Goal: Task Accomplishment & Management: Use online tool/utility

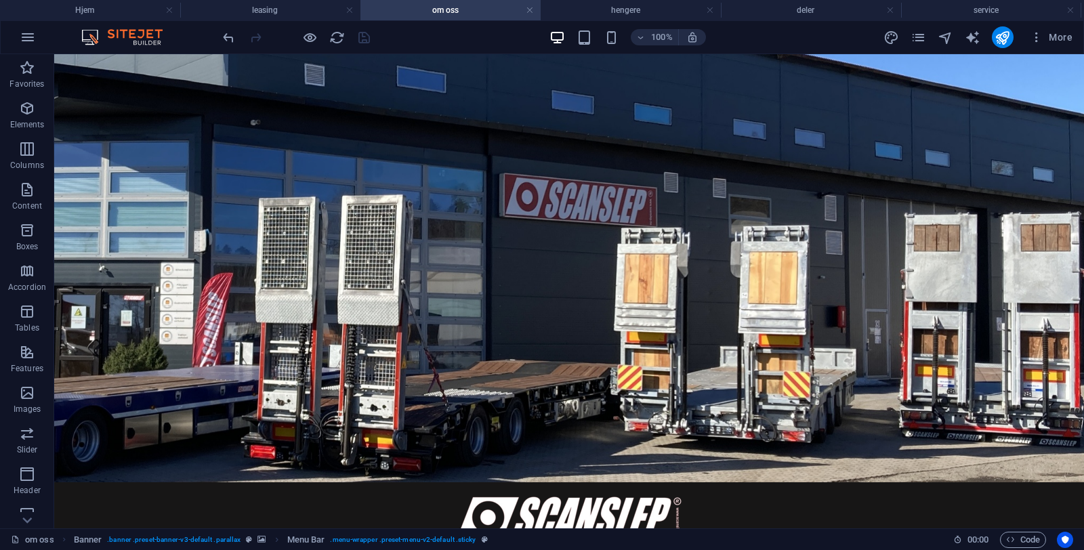
click at [413, 46] on div "100% More" at bounding box center [649, 37] width 858 height 22
click at [780, 37] on div "100% More" at bounding box center [649, 37] width 858 height 22
click at [398, 34] on div "100% More" at bounding box center [649, 37] width 858 height 22
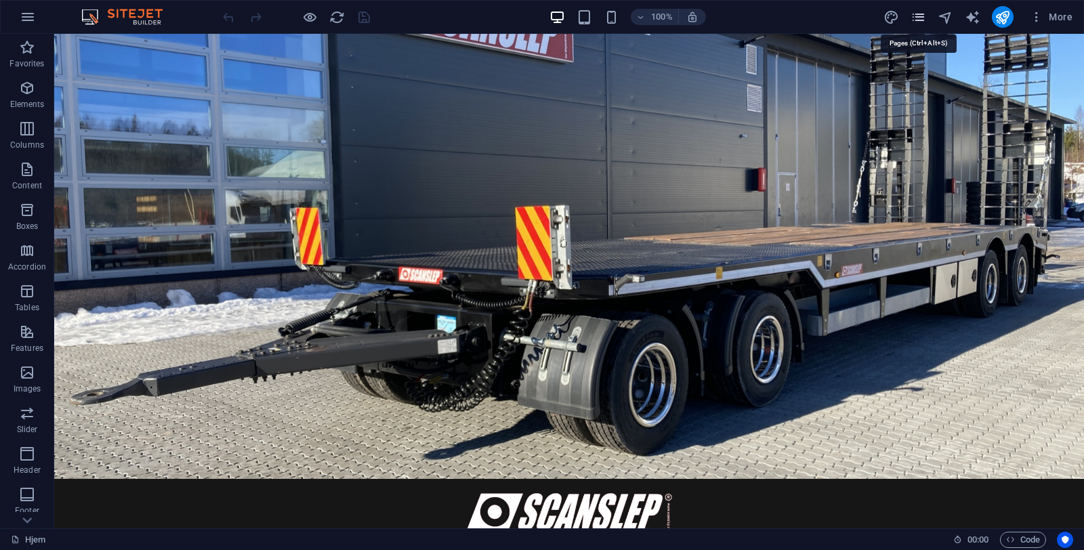
click at [916, 20] on icon "pages" at bounding box center [918, 17] width 16 height 16
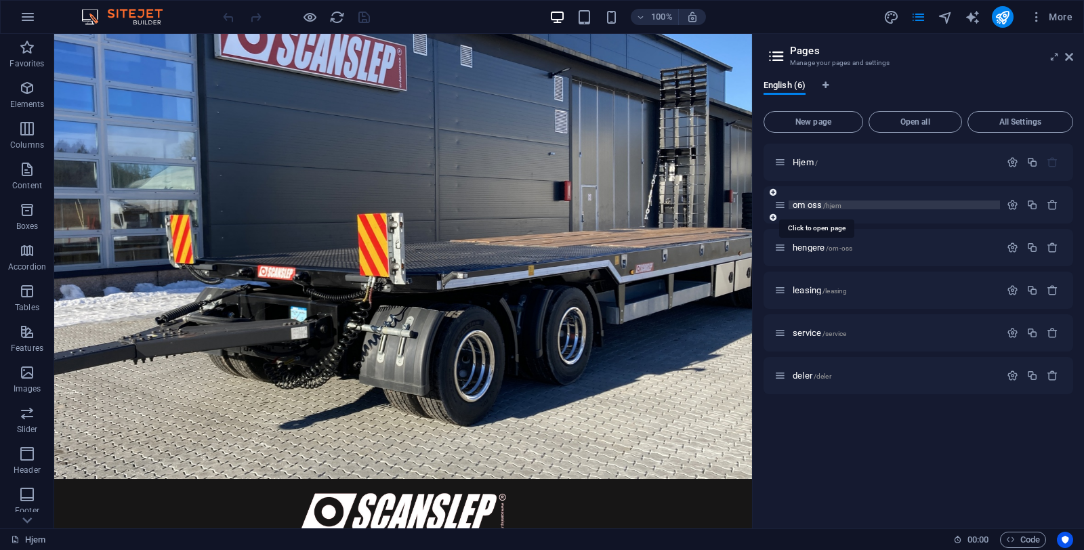
click at [810, 205] on span "om oss /hjem" at bounding box center [817, 205] width 49 height 10
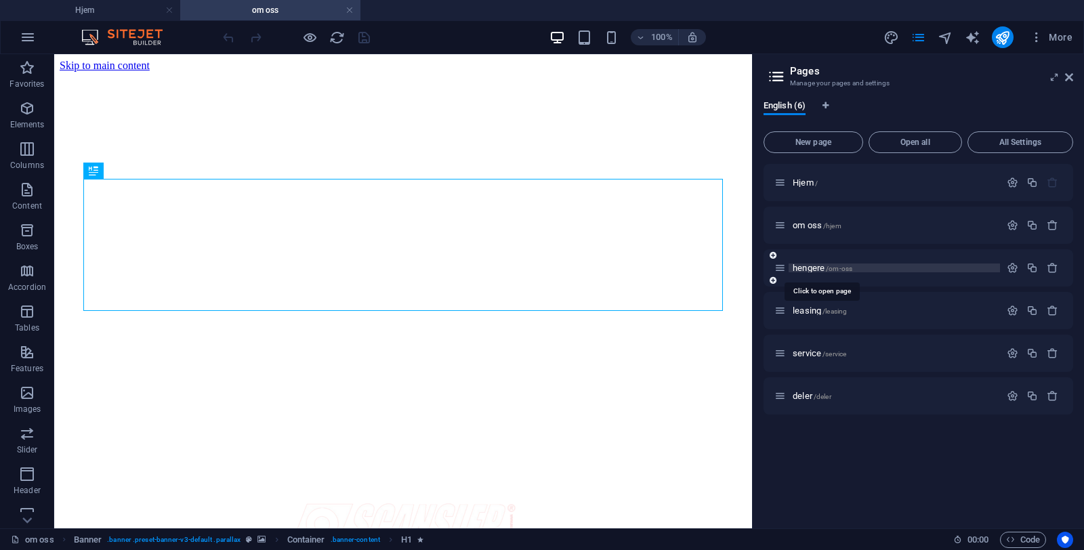
click at [809, 272] on span "hengere /om-oss" at bounding box center [823, 268] width 60 height 10
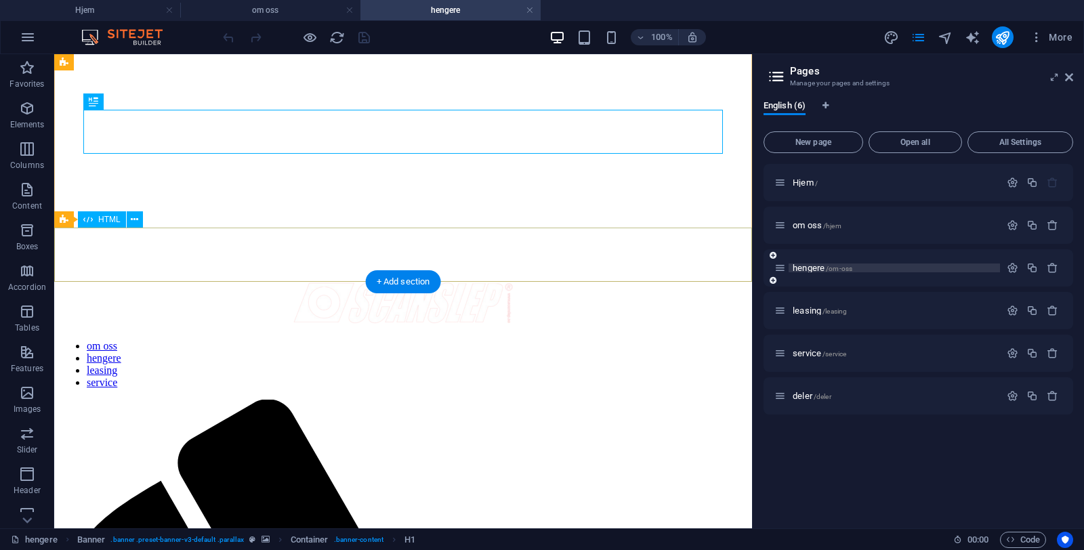
scroll to position [146, 0]
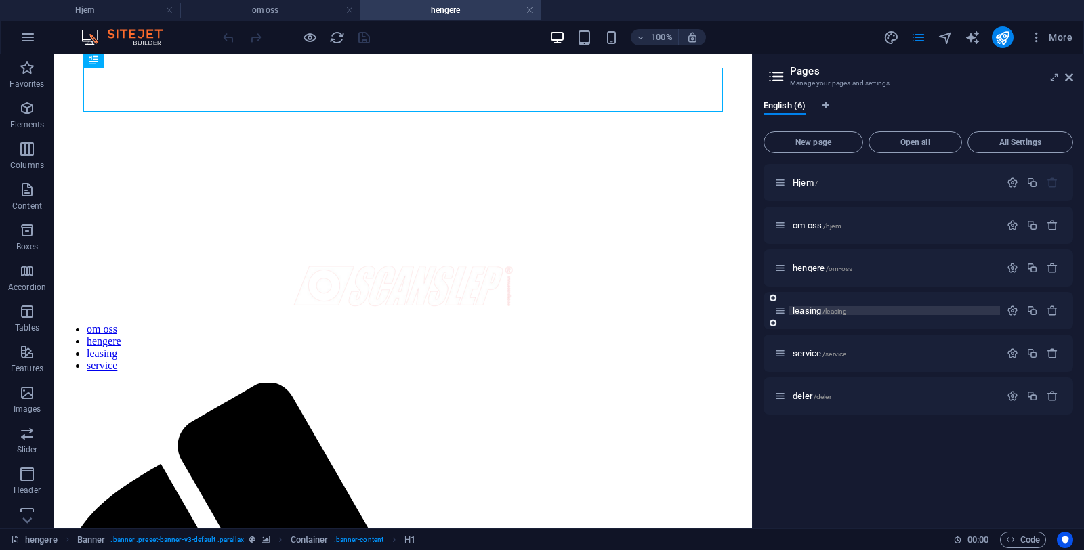
click at [809, 314] on span "leasing /leasing" at bounding box center [820, 310] width 54 height 10
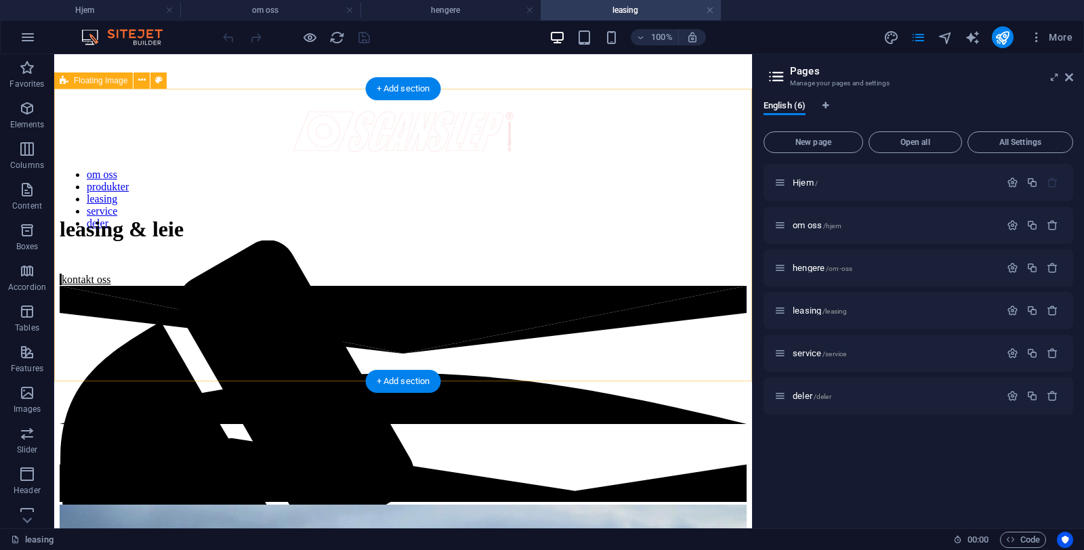
scroll to position [440, 0]
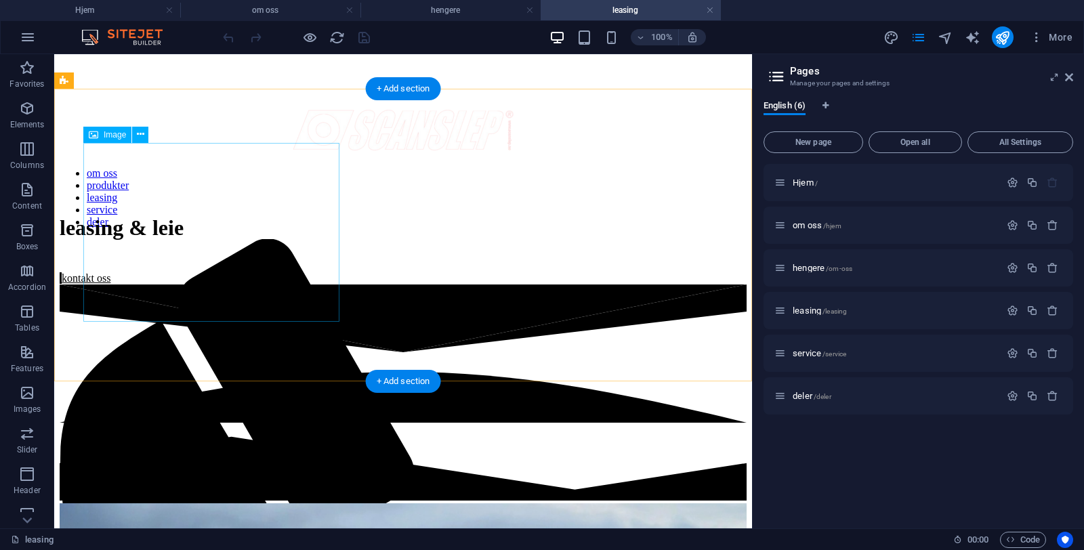
select select "%"
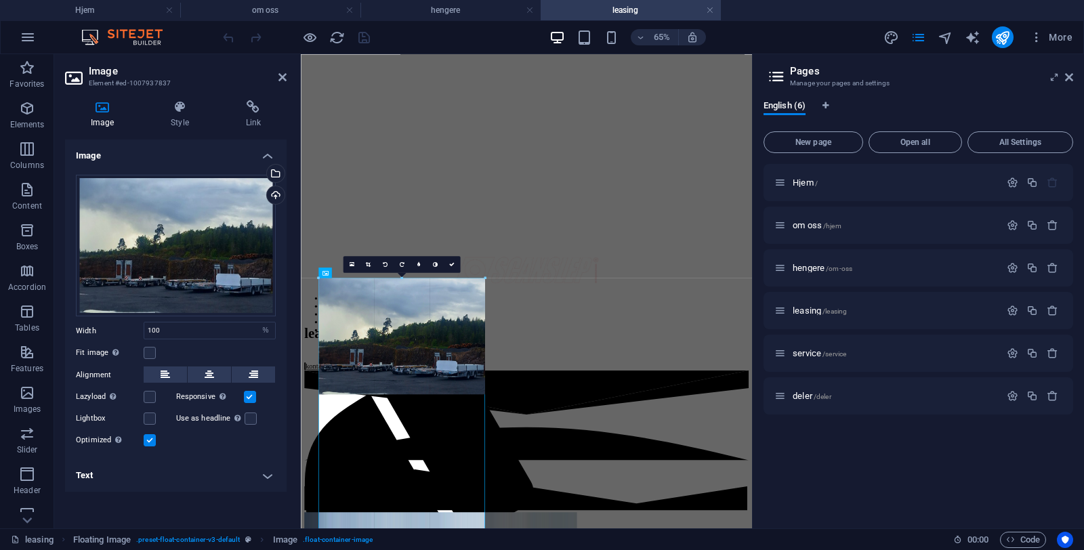
drag, startPoint x: 483, startPoint y: 395, endPoint x: 646, endPoint y: 389, distance: 163.4
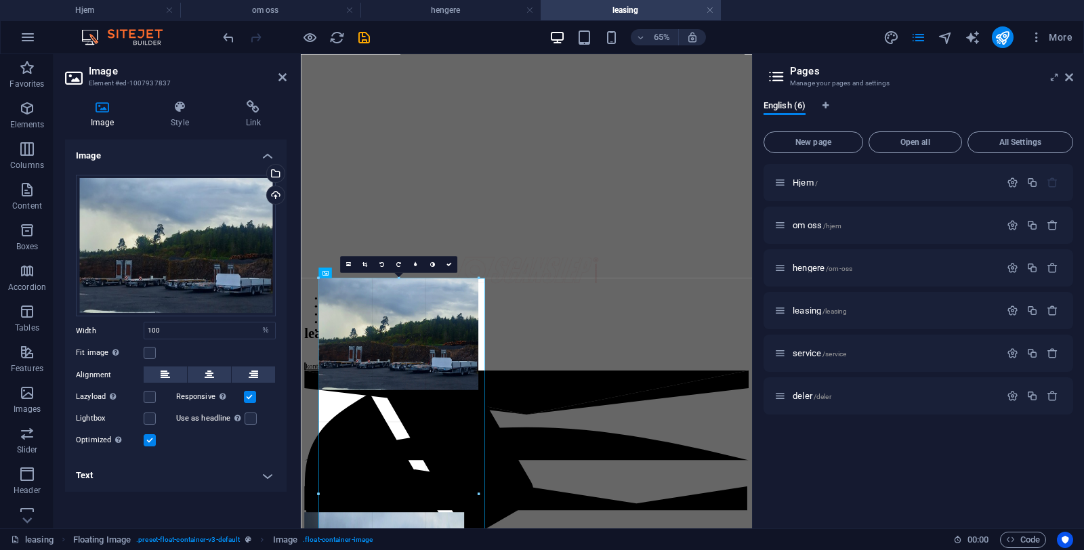
drag, startPoint x: 486, startPoint y: 396, endPoint x: 269, endPoint y: 440, distance: 221.8
type input "363"
select select "px"
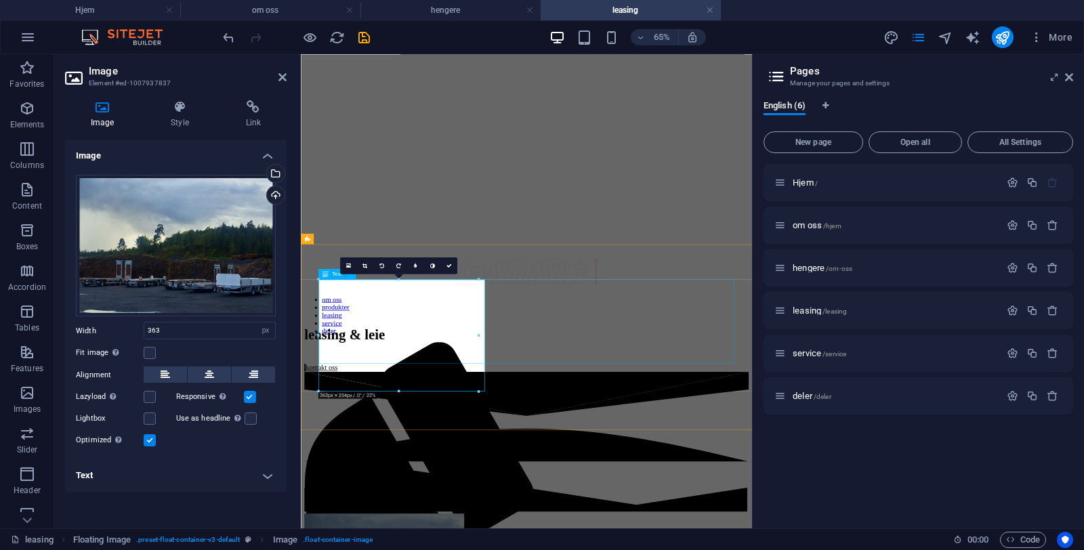
drag, startPoint x: 779, startPoint y: 389, endPoint x: 736, endPoint y: 501, distance: 119.9
click at [214, 332] on input "363" at bounding box center [209, 330] width 131 height 16
type input "3"
click at [188, 332] on input "450" at bounding box center [209, 330] width 131 height 16
type input "4"
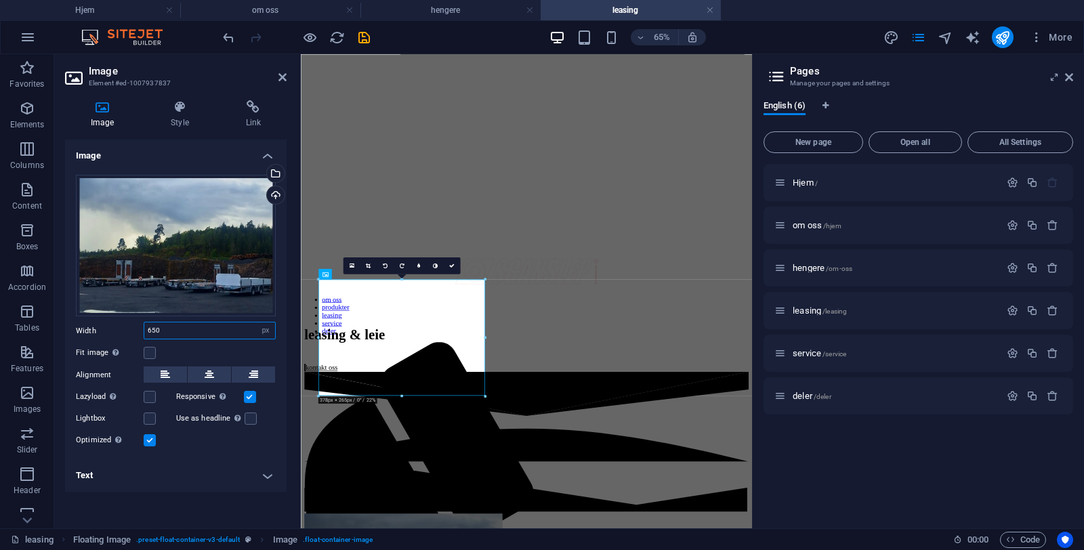
type input "650"
click at [213, 471] on h4 "Text" at bounding box center [176, 475] width 222 height 33
click at [190, 346] on div "Fit image Automatically fit image to a fixed width and height" at bounding box center [176, 353] width 200 height 16
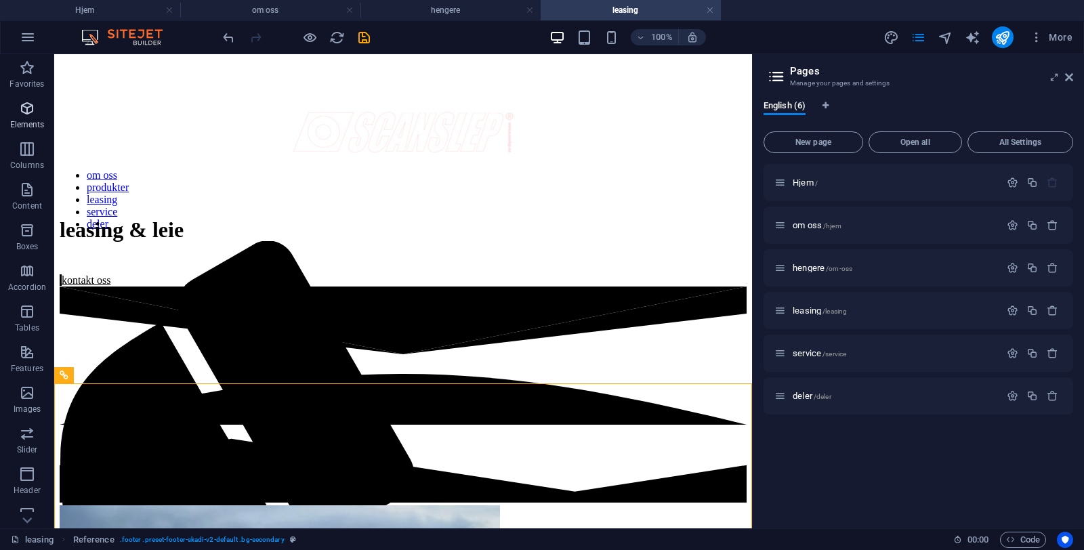
click at [20, 118] on span "Elements" at bounding box center [27, 116] width 54 height 33
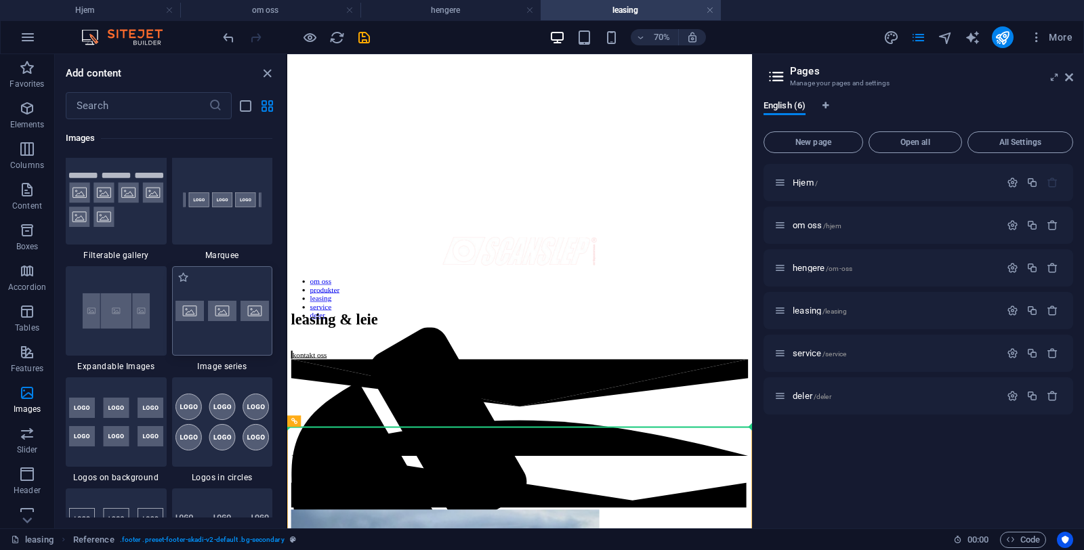
scroll to position [445, 0]
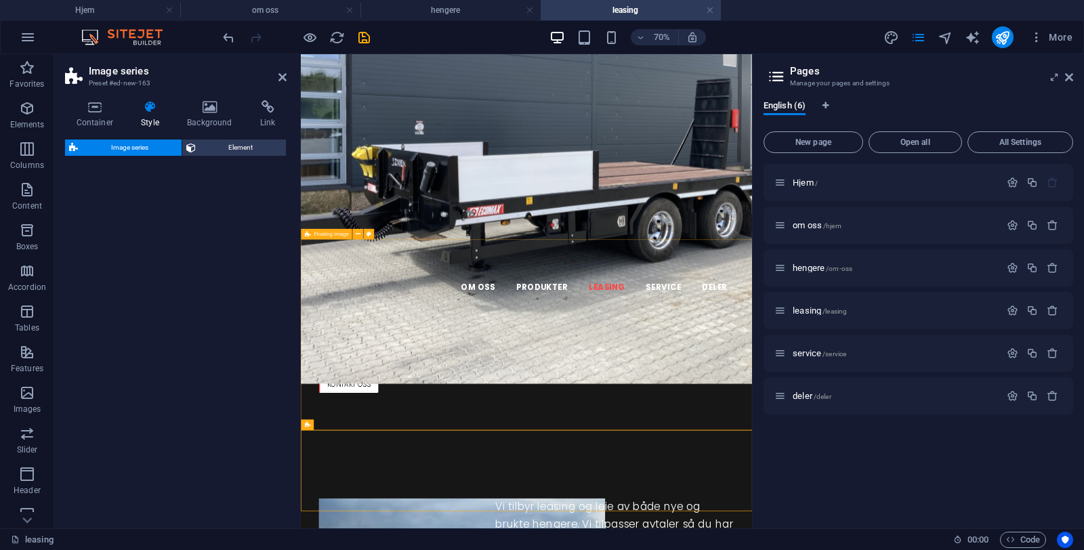
select select "rem"
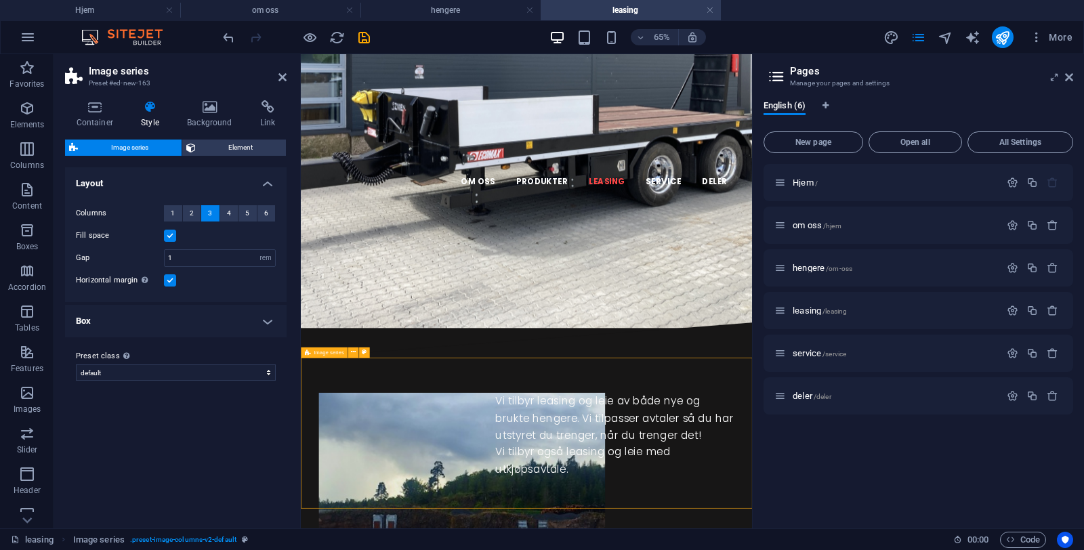
scroll to position [614, 0]
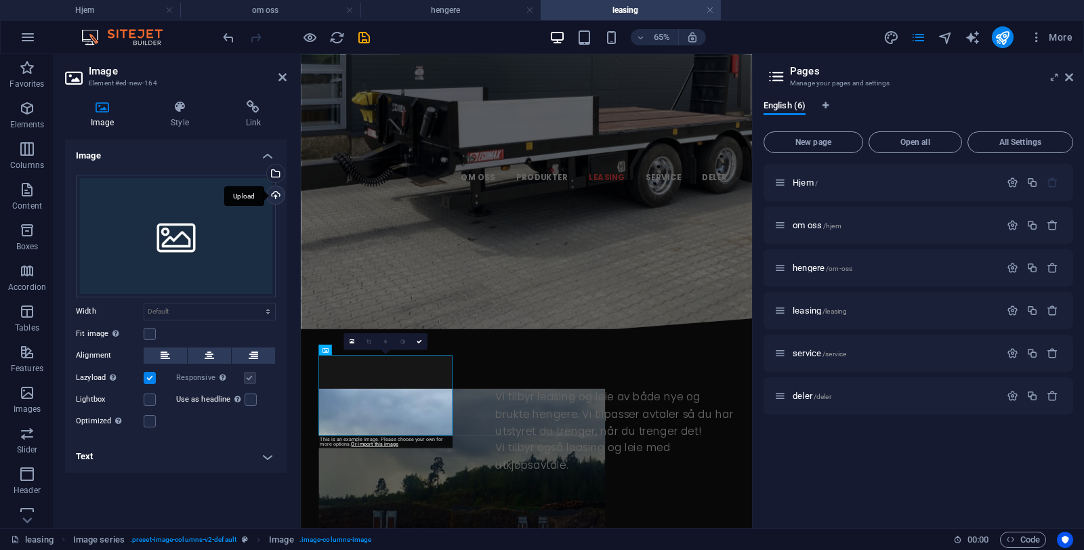
click at [274, 196] on div "Upload" at bounding box center [274, 196] width 20 height 20
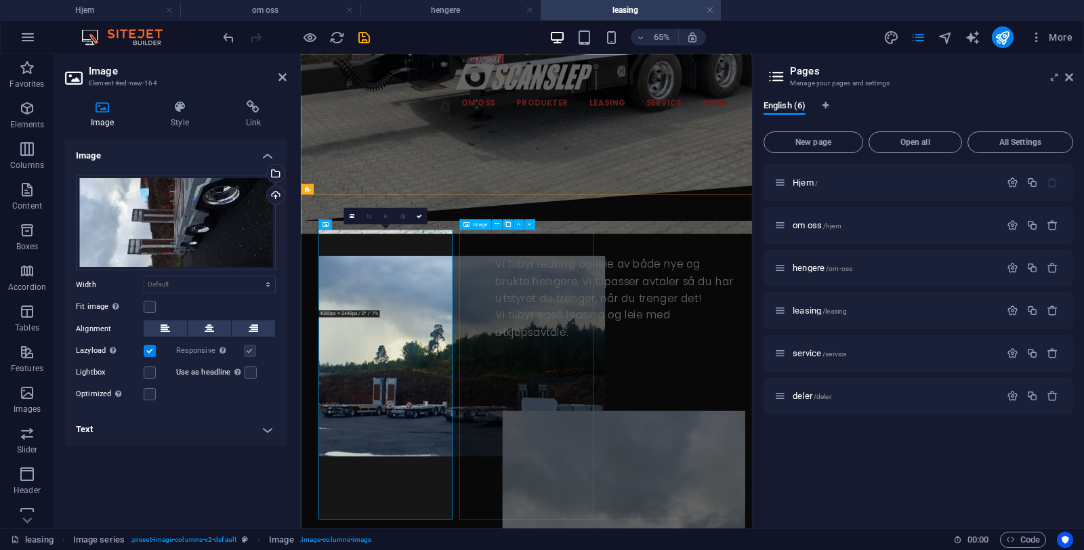
scroll to position [798, 0]
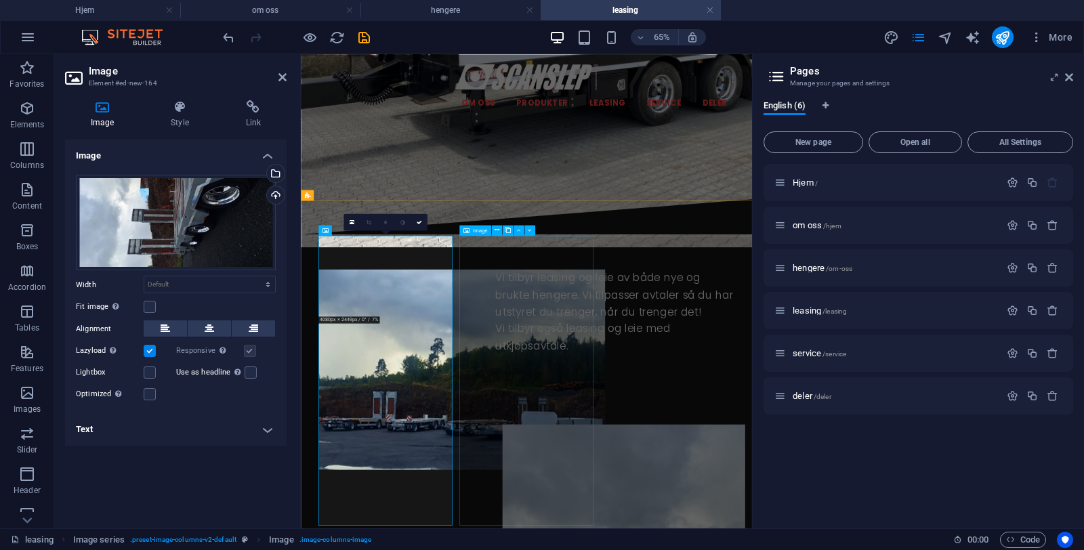
click at [475, 230] on span "Image" at bounding box center [480, 230] width 15 height 5
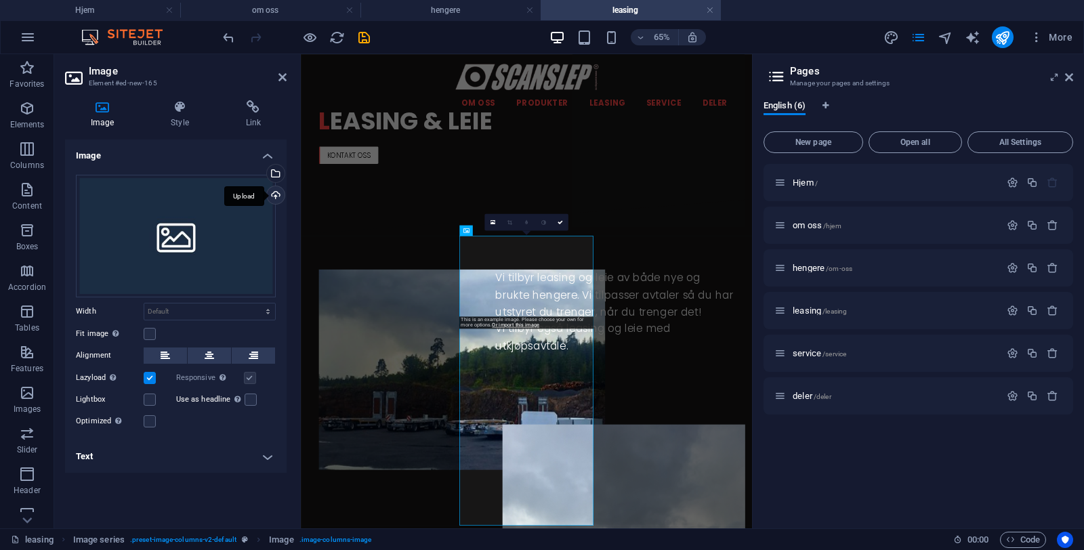
click at [278, 196] on div "Upload" at bounding box center [274, 196] width 20 height 20
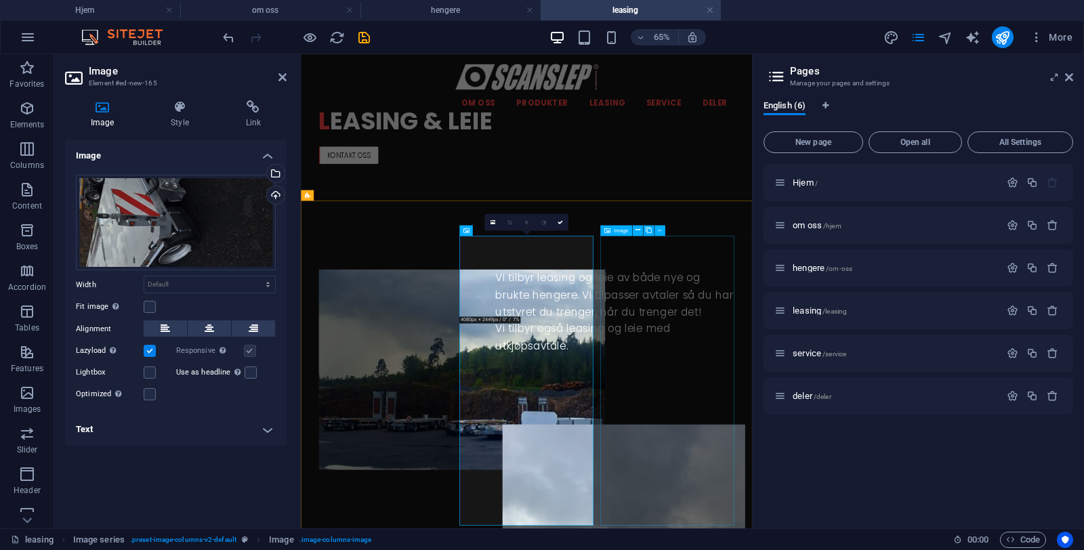
click at [619, 232] on span "Image" at bounding box center [621, 230] width 15 height 5
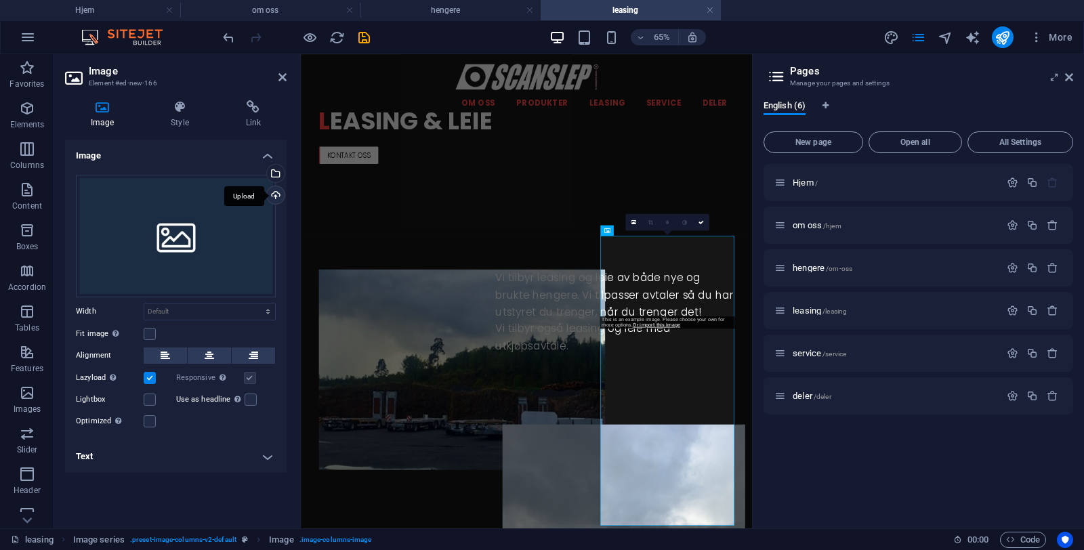
click at [278, 199] on div "Upload" at bounding box center [274, 196] width 20 height 20
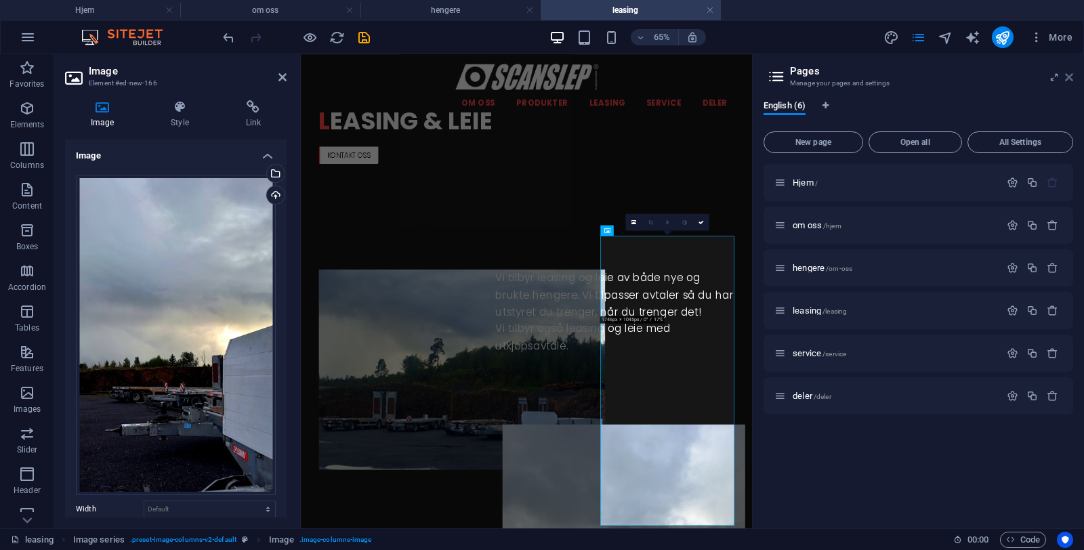
click at [1069, 82] on icon at bounding box center [1069, 77] width 8 height 11
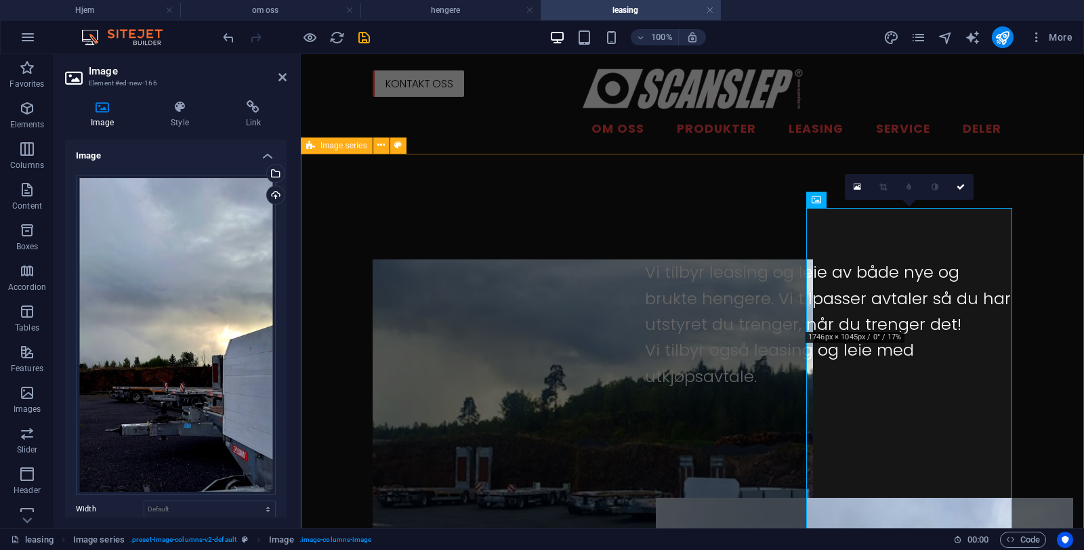
scroll to position [684, 0]
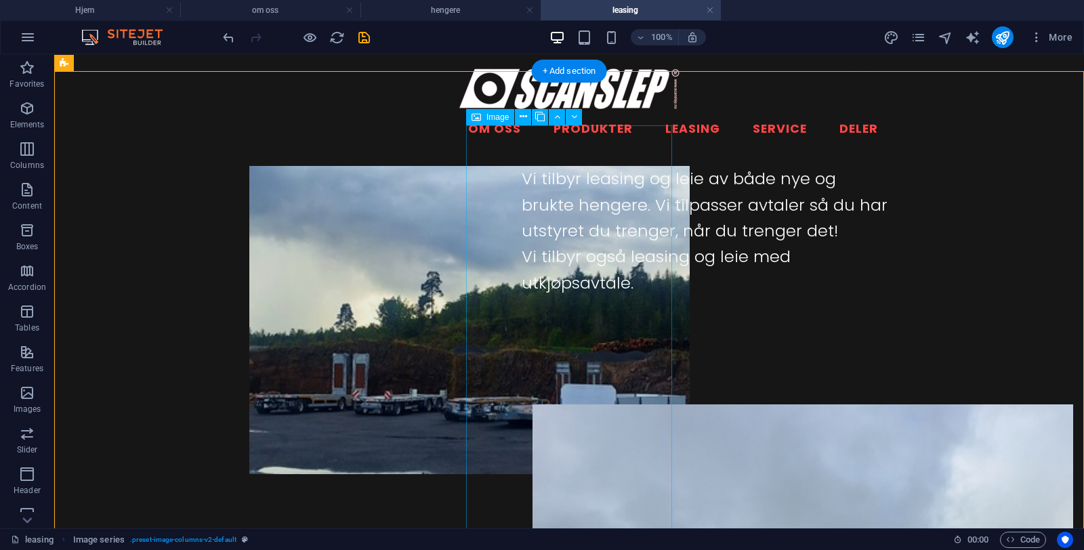
scroll to position [765, 0]
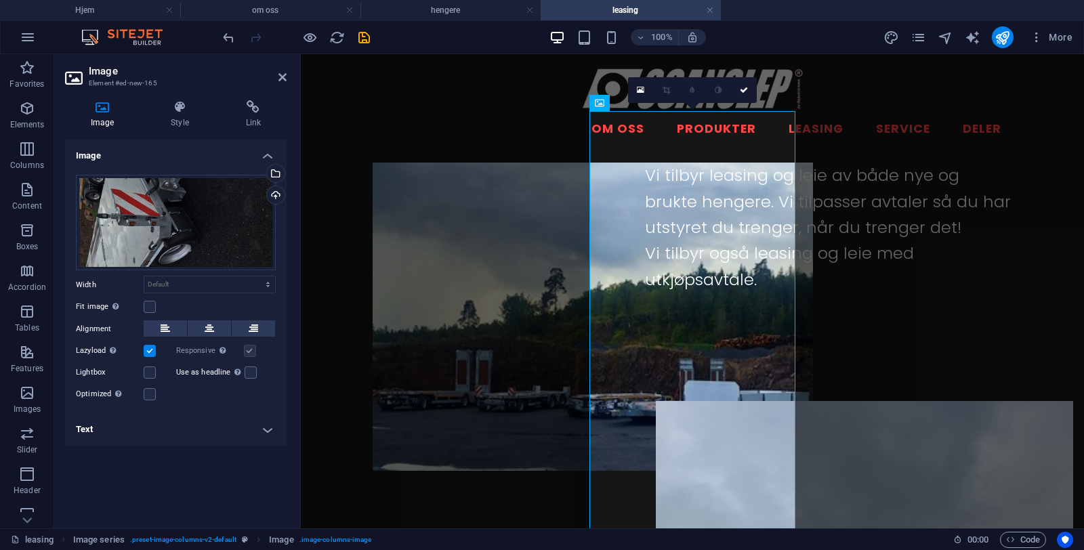
click at [671, 87] on link at bounding box center [667, 90] width 26 height 26
click at [255, 289] on select "Default auto px rem % em vh vw" at bounding box center [209, 284] width 131 height 16
select select "px"
click at [256, 276] on select "Default auto px rem % em vh vw" at bounding box center [209, 284] width 131 height 16
click at [203, 289] on input "304" at bounding box center [209, 284] width 131 height 16
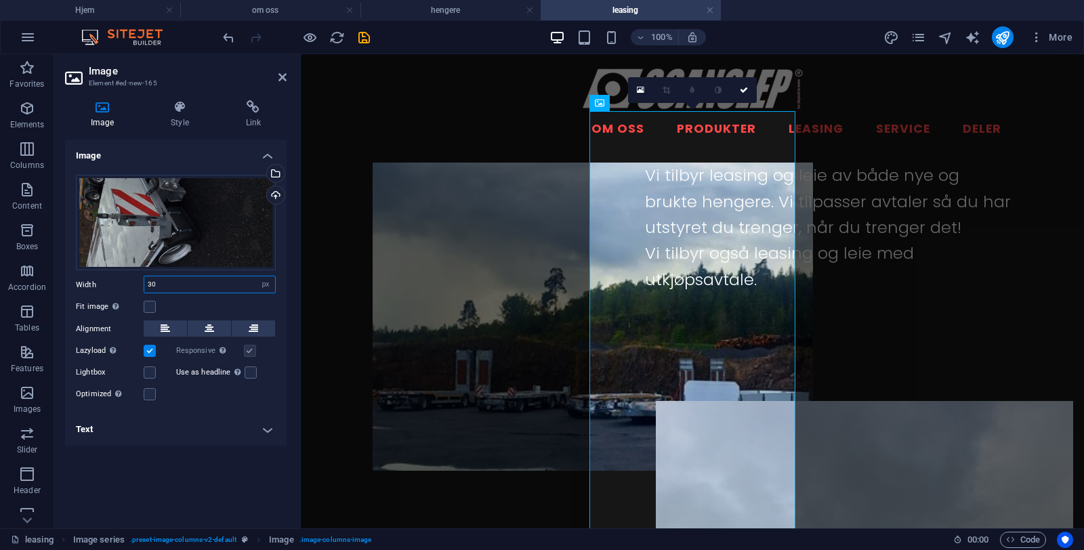
type input "3"
click at [224, 41] on icon "undo" at bounding box center [229, 38] width 16 height 16
type input "304"
click at [153, 309] on label at bounding box center [150, 307] width 12 height 12
click at [0, 0] on input "Fit image Automatically fit image to a fixed width and height" at bounding box center [0, 0] width 0 height 0
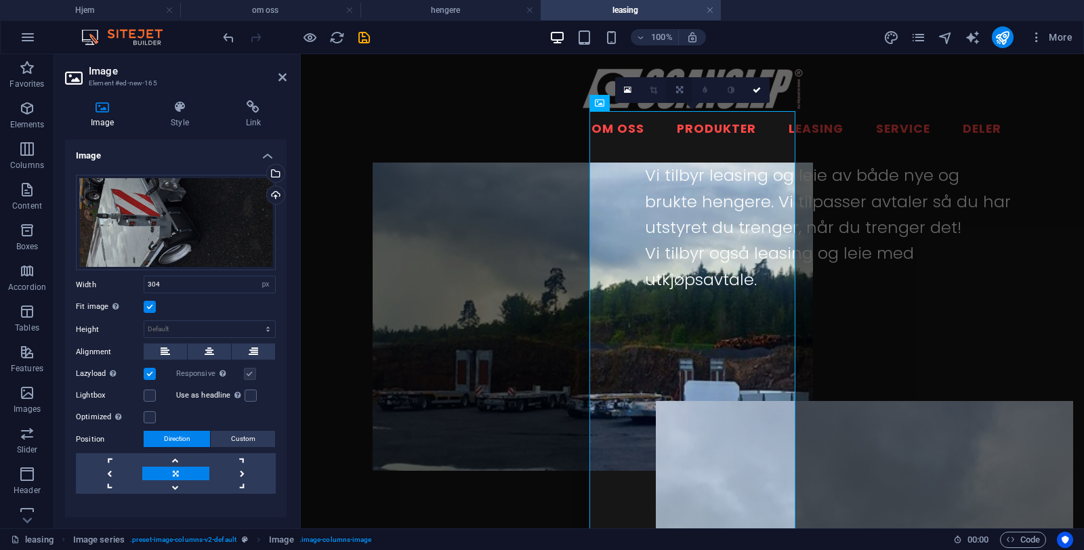
click at [678, 87] on icon at bounding box center [679, 90] width 7 height 8
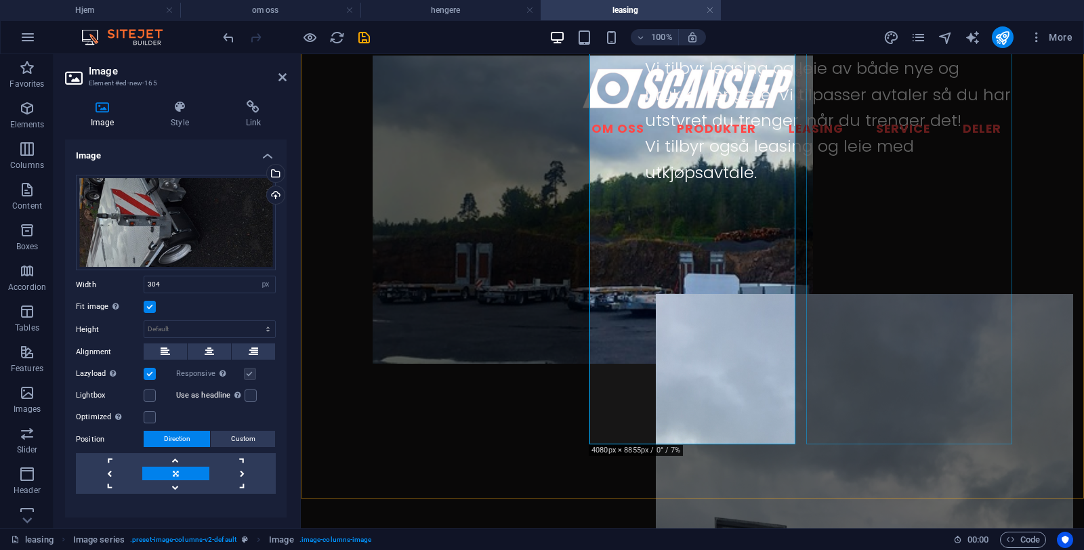
scroll to position [877, 0]
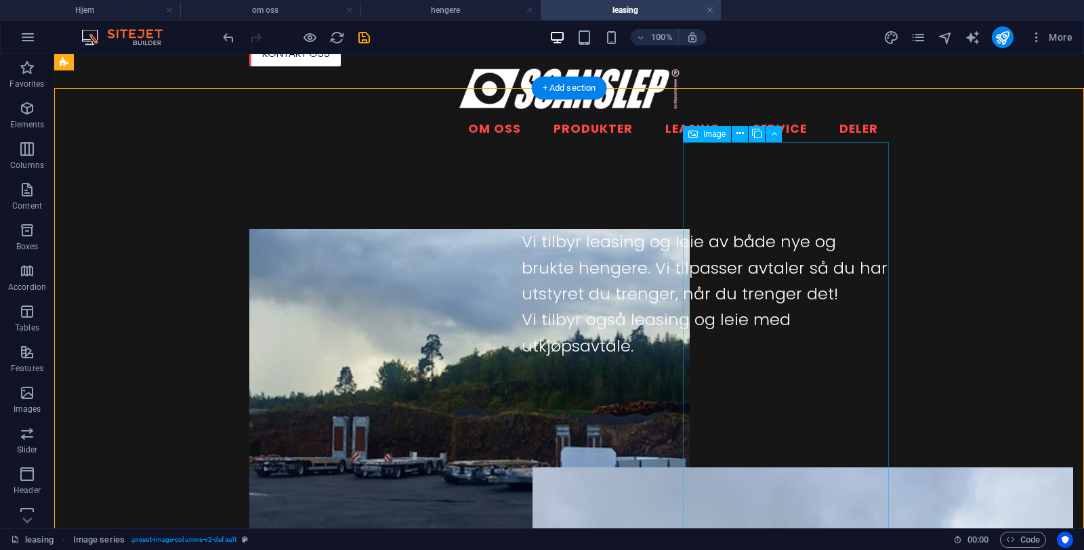
scroll to position [691, 0]
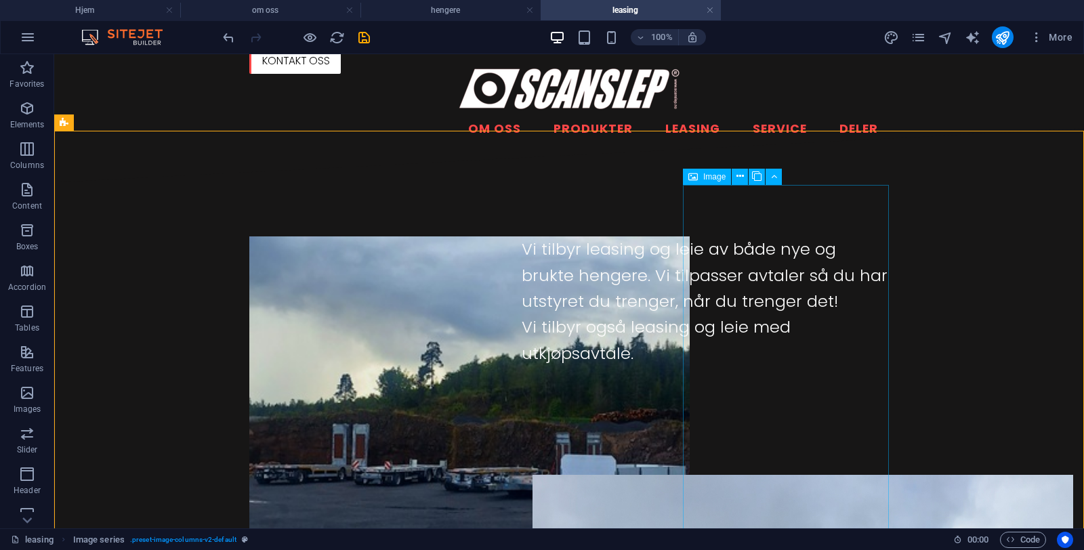
click at [713, 177] on span "Image" at bounding box center [714, 177] width 22 height 8
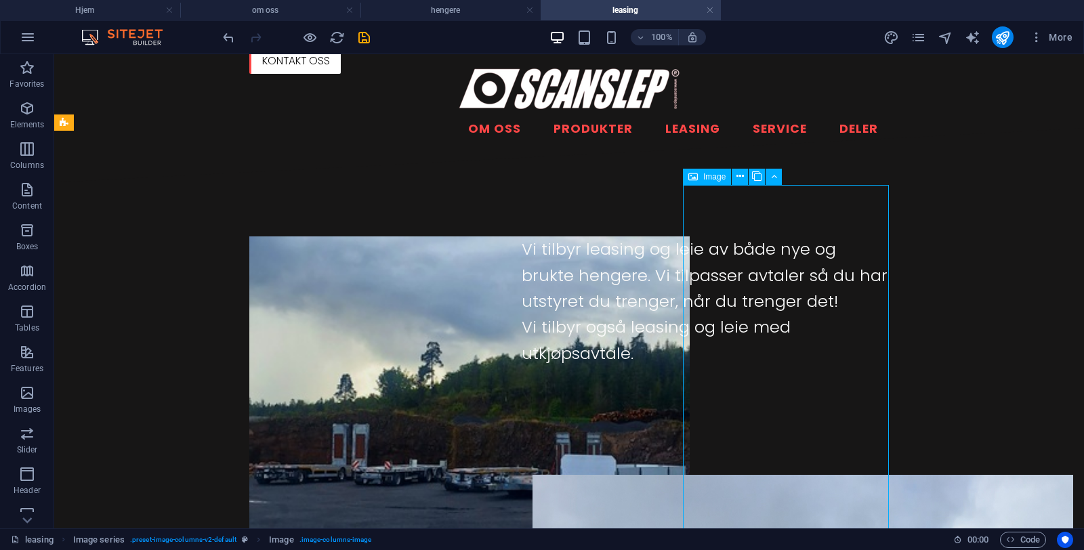
click at [713, 177] on span "Image" at bounding box center [714, 177] width 22 height 8
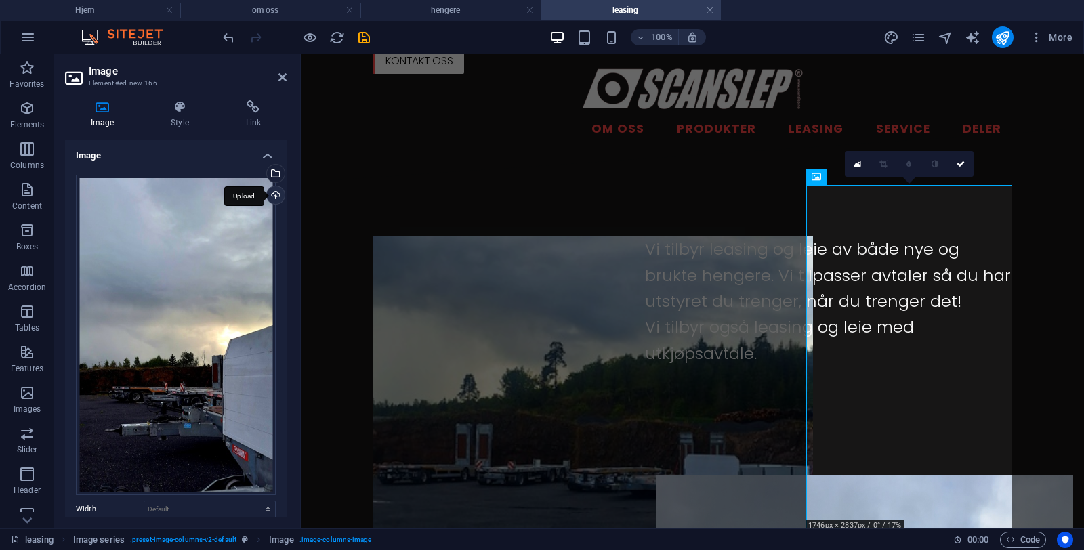
click at [272, 197] on div "Upload" at bounding box center [274, 196] width 20 height 20
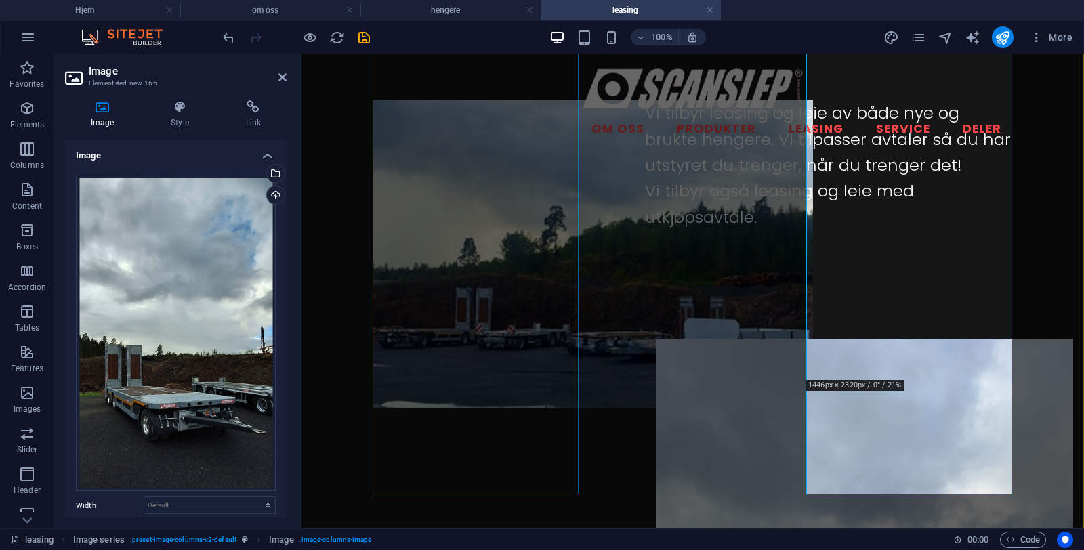
scroll to position [874, 0]
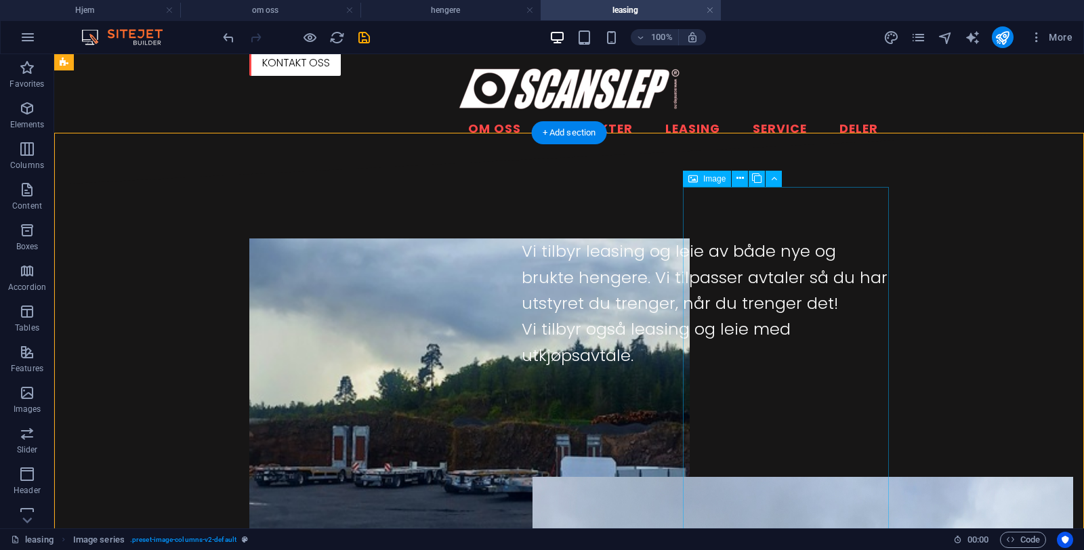
scroll to position [688, 0]
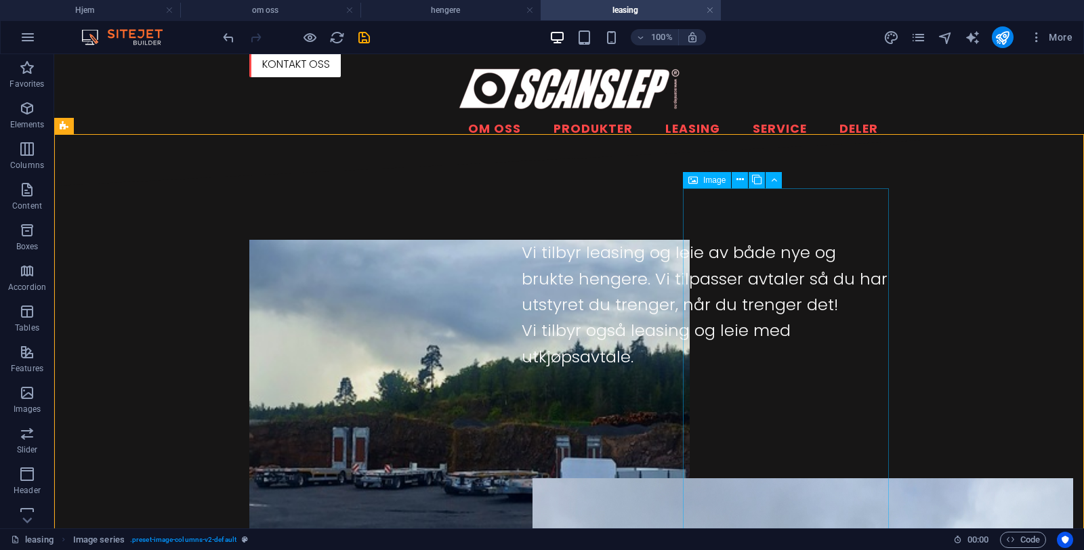
click at [707, 182] on span "Image" at bounding box center [714, 180] width 22 height 8
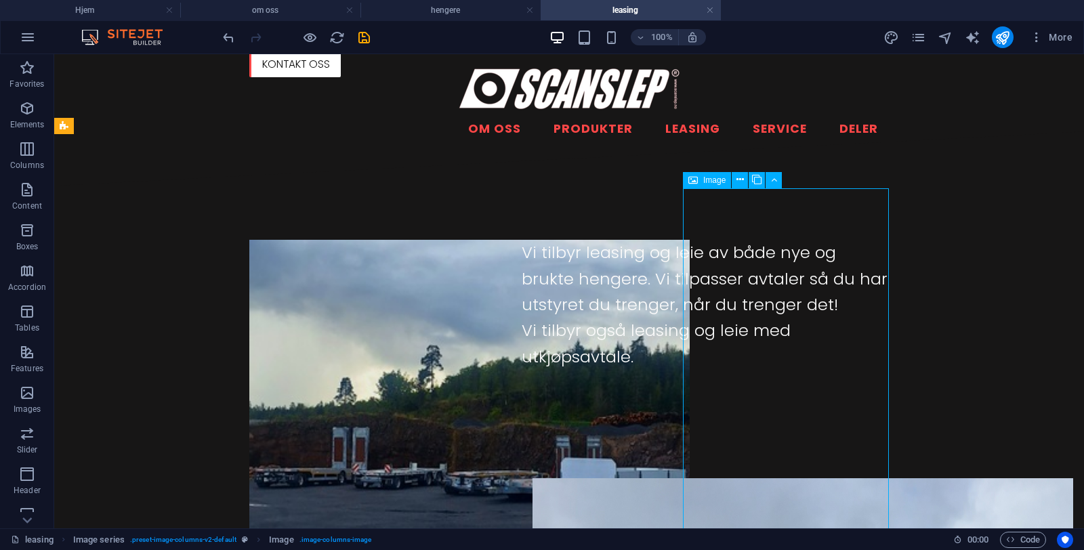
click at [707, 182] on span "Image" at bounding box center [714, 180] width 22 height 8
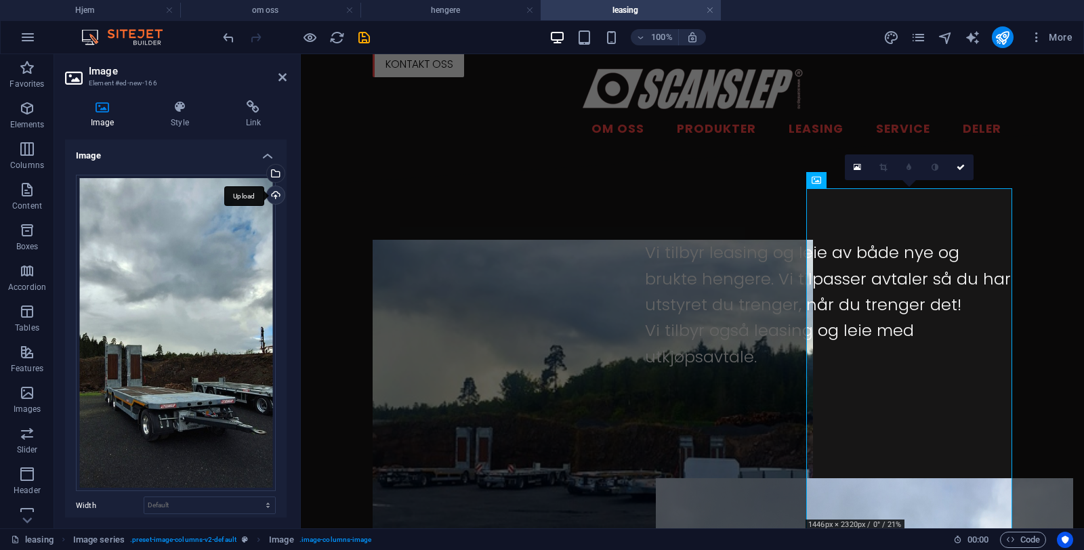
click at [273, 197] on div "Upload" at bounding box center [274, 196] width 20 height 20
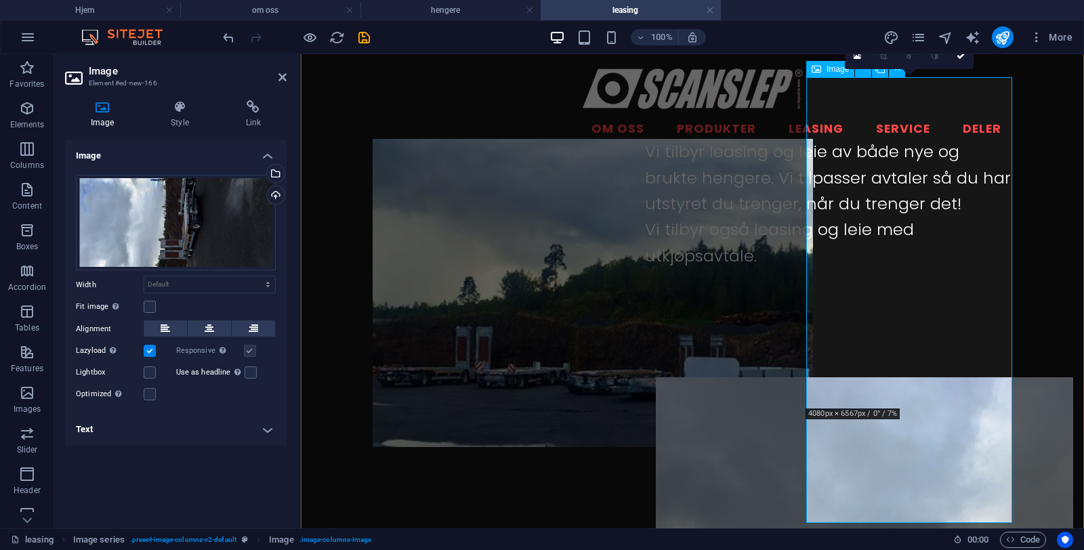
scroll to position [827, 0]
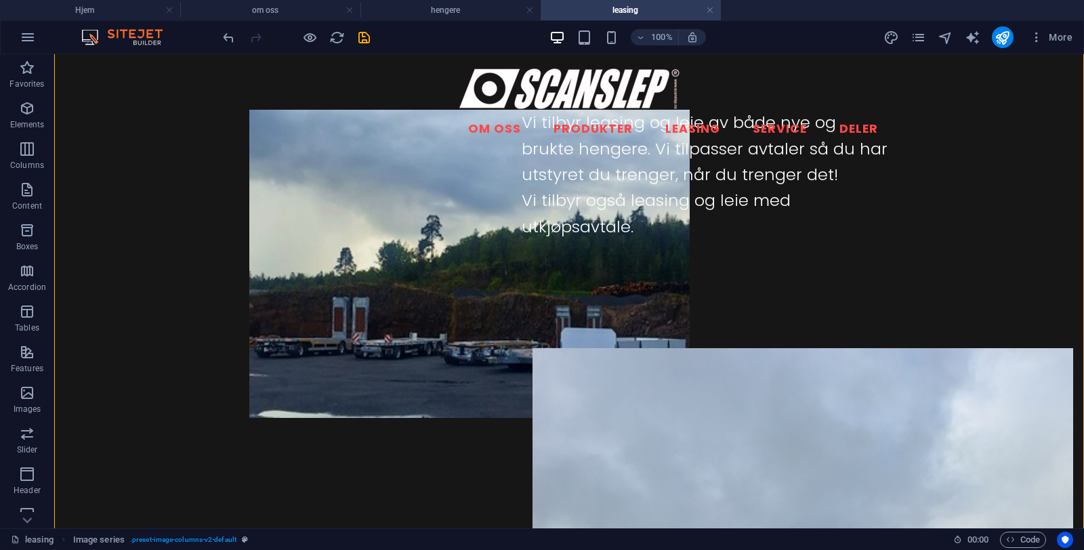
scroll to position [832, 0]
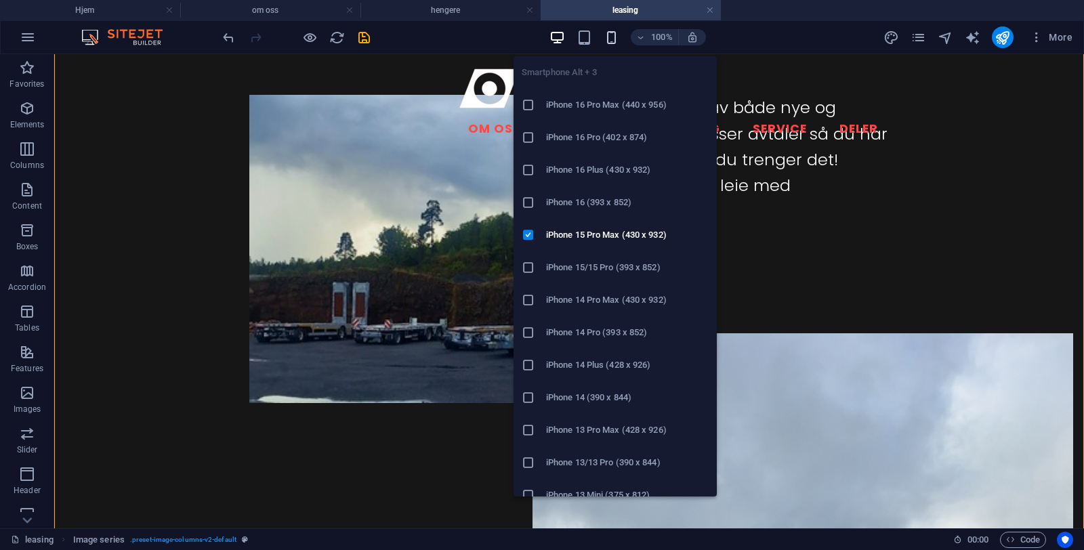
click at [617, 35] on icon "button" at bounding box center [612, 38] width 16 height 16
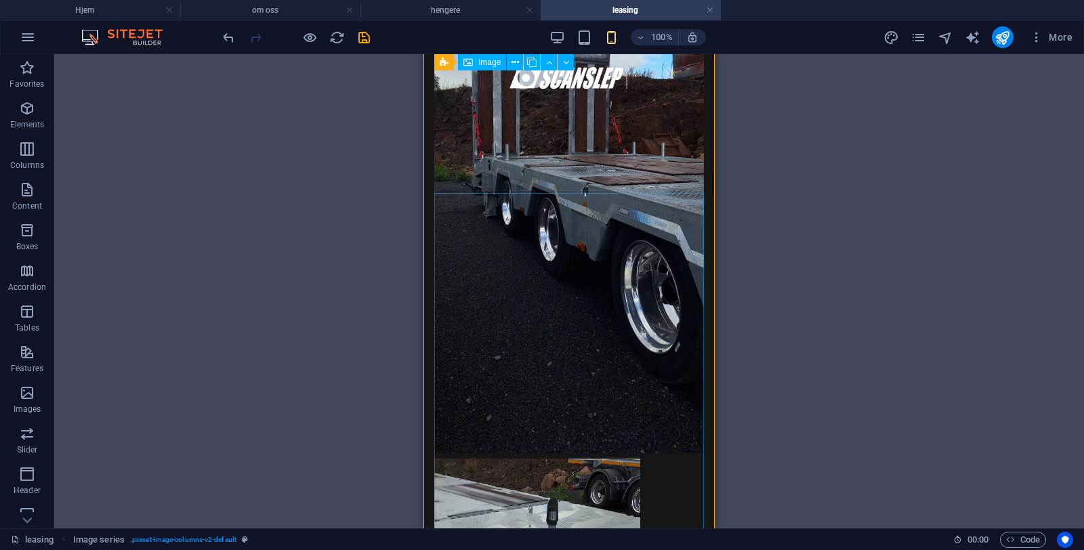
scroll to position [1431, 0]
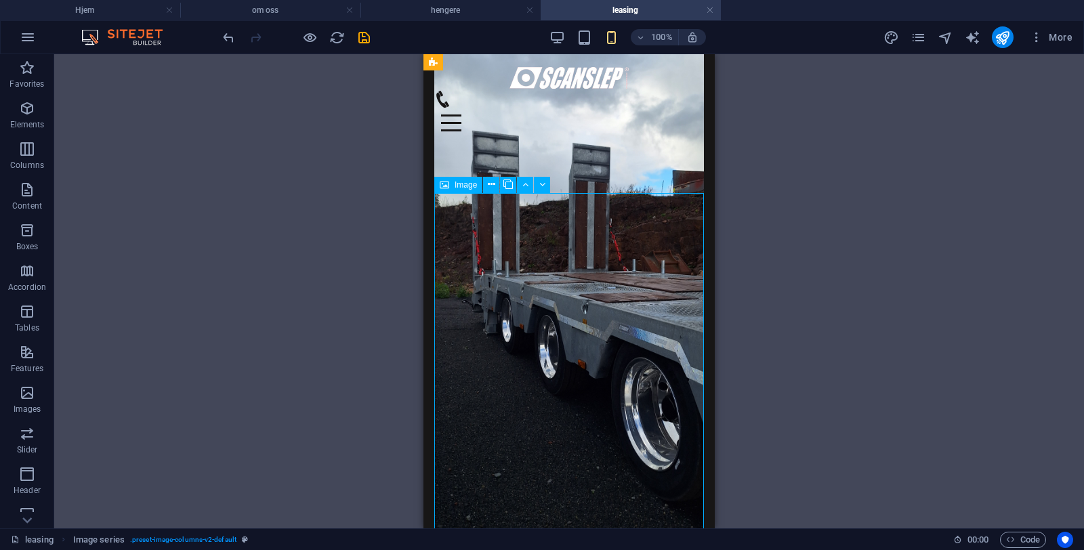
select select "px"
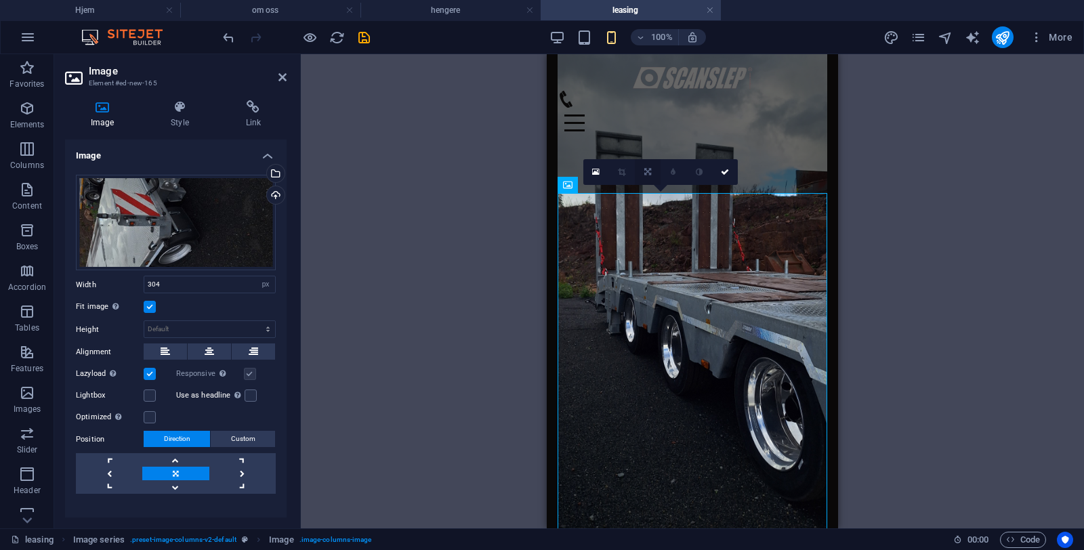
click at [646, 177] on link at bounding box center [648, 172] width 26 height 26
click at [647, 169] on icon at bounding box center [647, 172] width 7 height 8
drag, startPoint x: 150, startPoint y: 309, endPoint x: 192, endPoint y: 303, distance: 42.3
click at [153, 309] on label at bounding box center [150, 307] width 12 height 12
click at [0, 0] on input "Fit image Automatically fit image to a fixed width and height" at bounding box center [0, 0] width 0 height 0
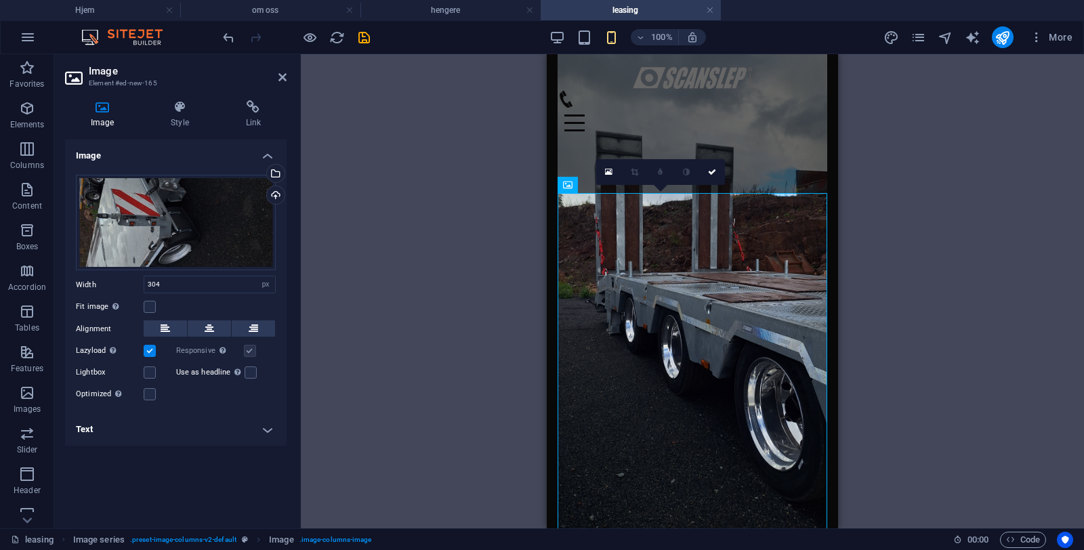
click at [196, 303] on div "Fit image Automatically fit image to a fixed width and height" at bounding box center [176, 307] width 200 height 16
drag, startPoint x: 461, startPoint y: 357, endPoint x: 516, endPoint y: 343, distance: 56.5
click at [474, 355] on div "Drag here to replace the existing content. Press “Ctrl” if you want to create a…" at bounding box center [692, 291] width 783 height 474
drag, startPoint x: 708, startPoint y: 174, endPoint x: 285, endPoint y: 120, distance: 426.1
click at [708, 174] on icon at bounding box center [712, 172] width 8 height 8
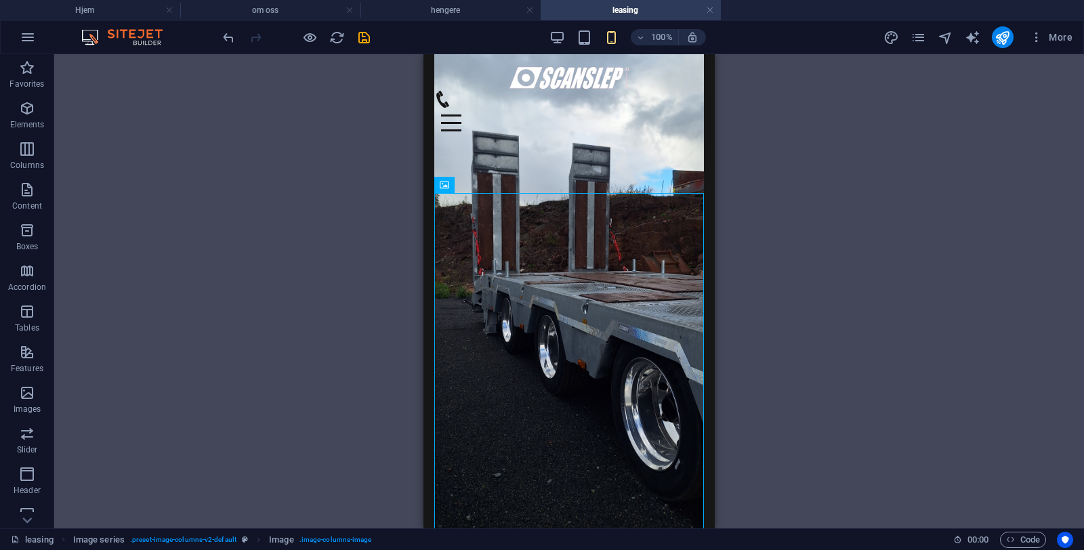
drag, startPoint x: 801, startPoint y: 338, endPoint x: 789, endPoint y: 334, distance: 12.9
click at [803, 339] on div "Drag here to replace the existing content. Press “Ctrl” if you want to create a…" at bounding box center [569, 291] width 1030 height 474
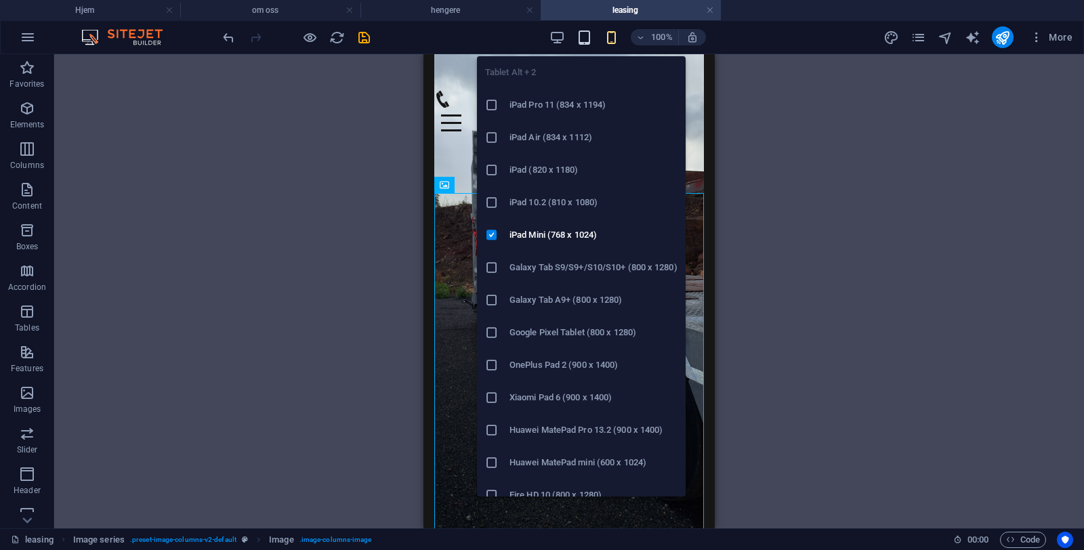
click at [590, 37] on icon "button" at bounding box center [584, 38] width 16 height 16
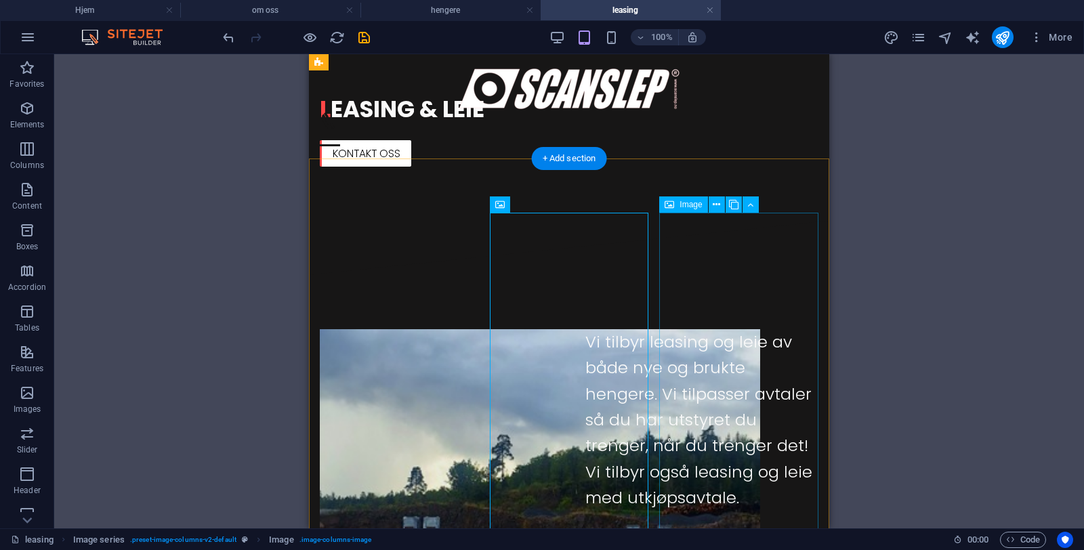
scroll to position [501, 0]
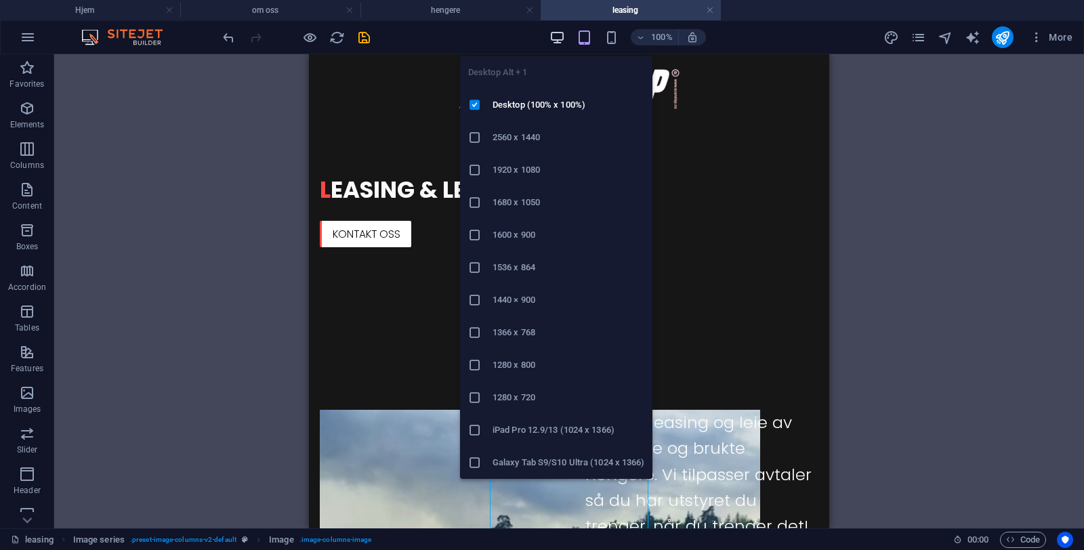
click at [560, 31] on icon "button" at bounding box center [557, 38] width 16 height 16
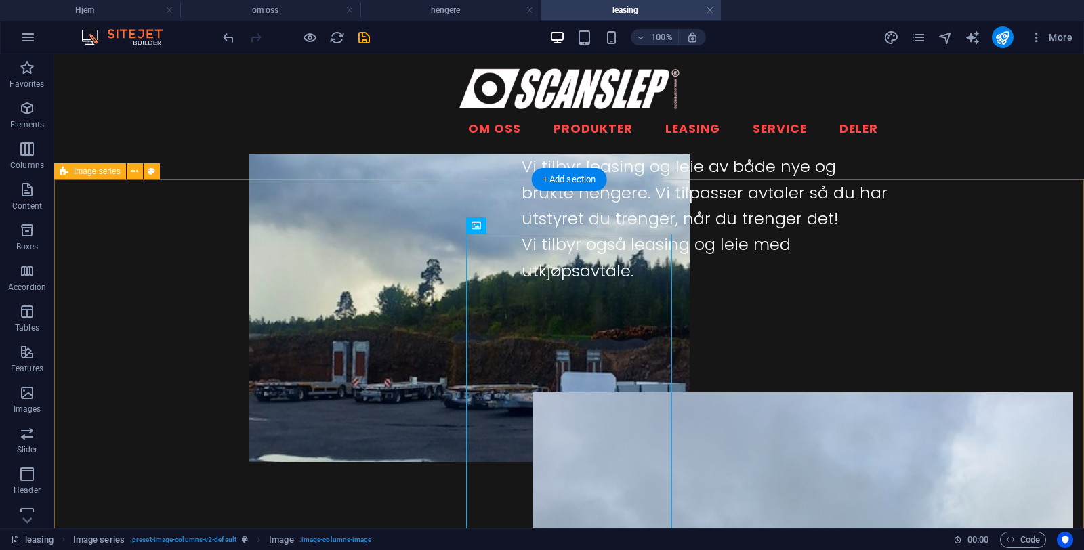
scroll to position [788, 0]
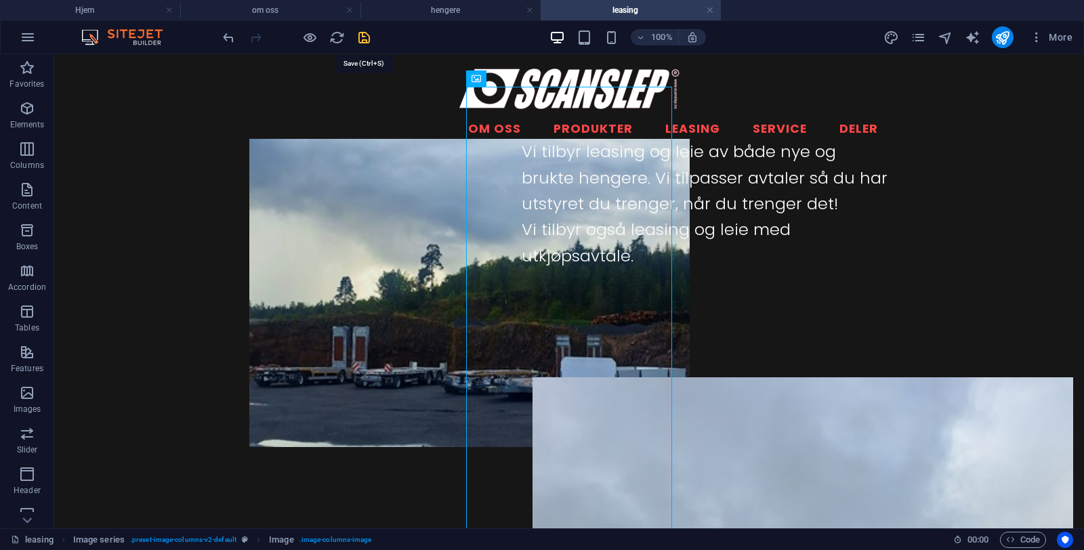
click at [370, 39] on icon "save" at bounding box center [364, 38] width 16 height 16
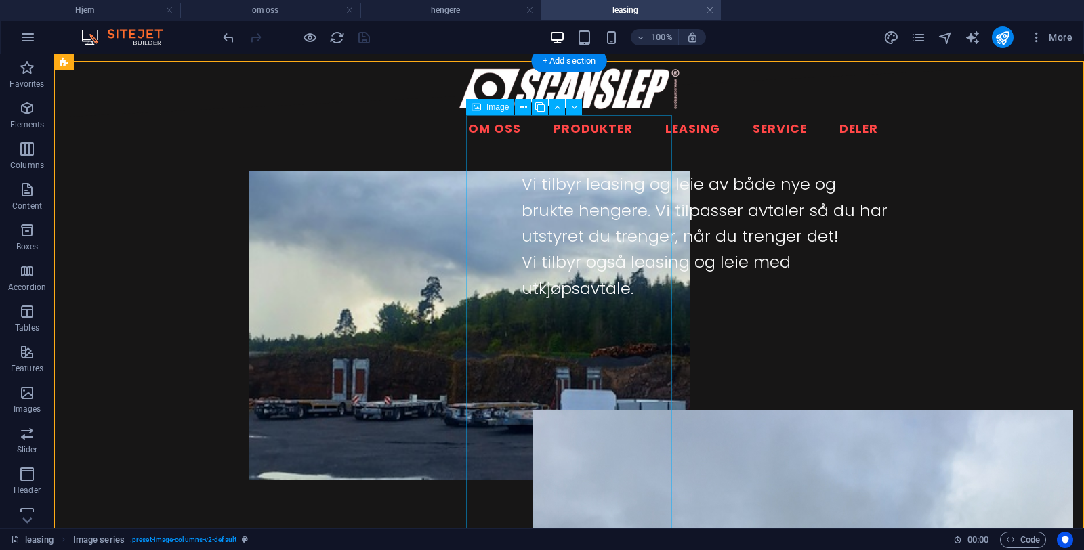
scroll to position [749, 0]
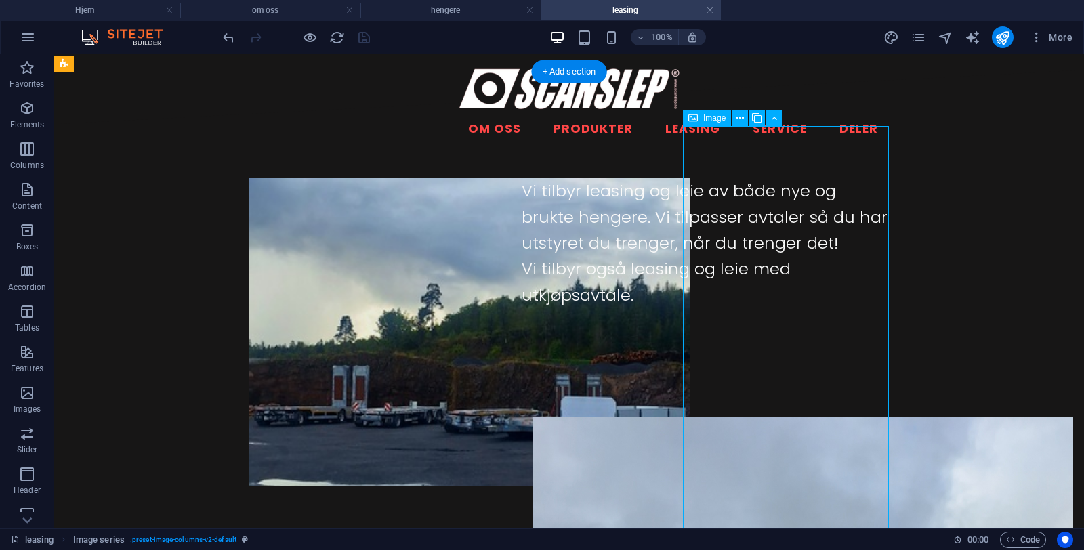
click at [690, 119] on icon at bounding box center [692, 118] width 9 height 16
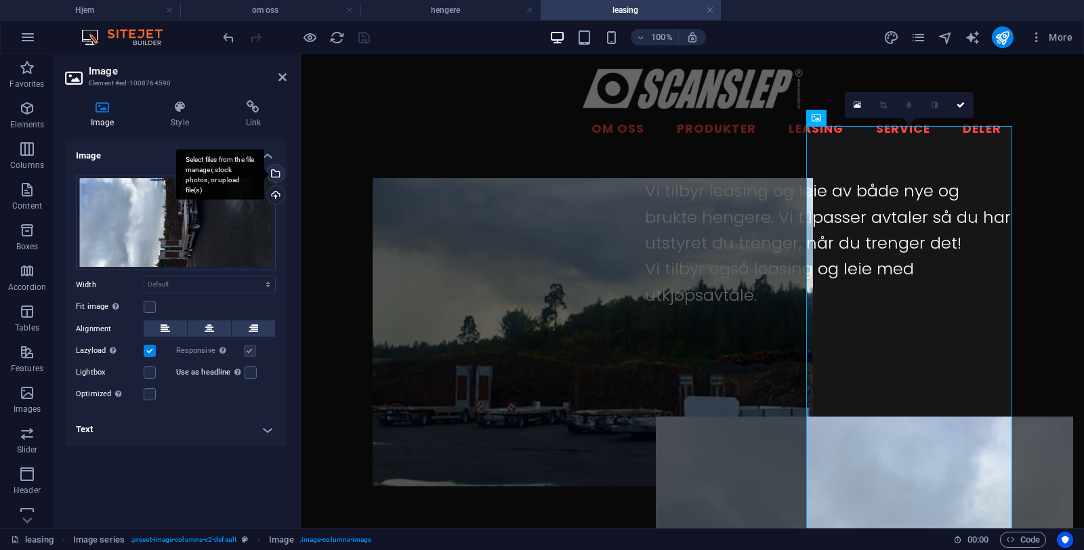
click at [264, 177] on div "Select files from the file manager, stock photos, or upload file(s)" at bounding box center [220, 174] width 88 height 51
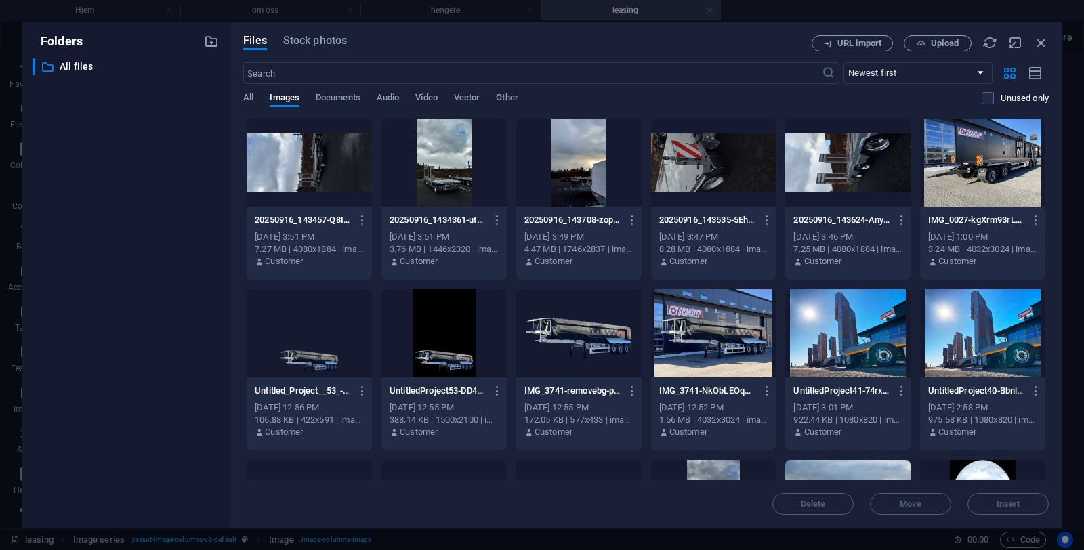
click at [576, 198] on div at bounding box center [578, 163] width 125 height 88
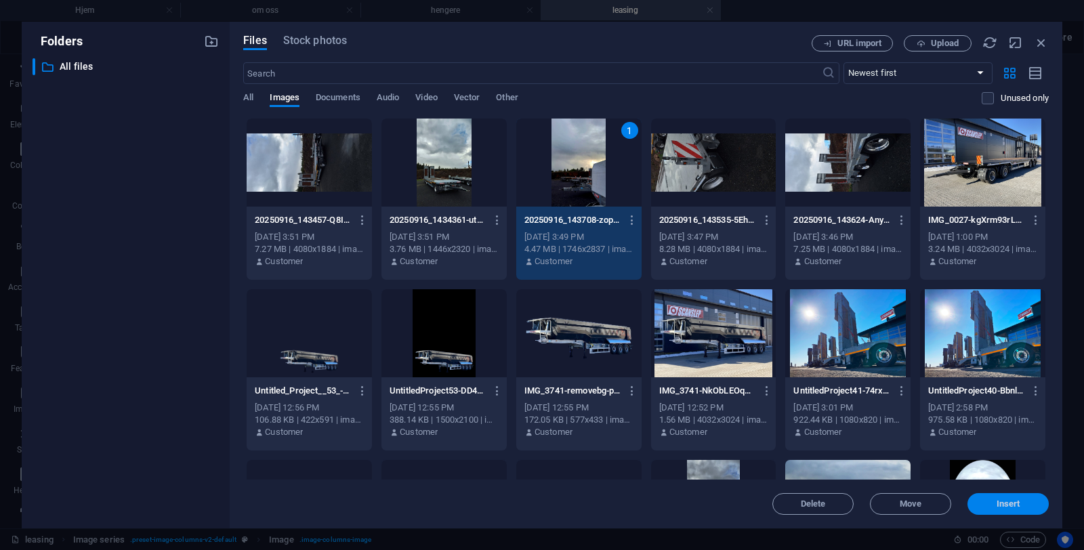
click at [990, 503] on span "Insert" at bounding box center [1008, 504] width 70 height 8
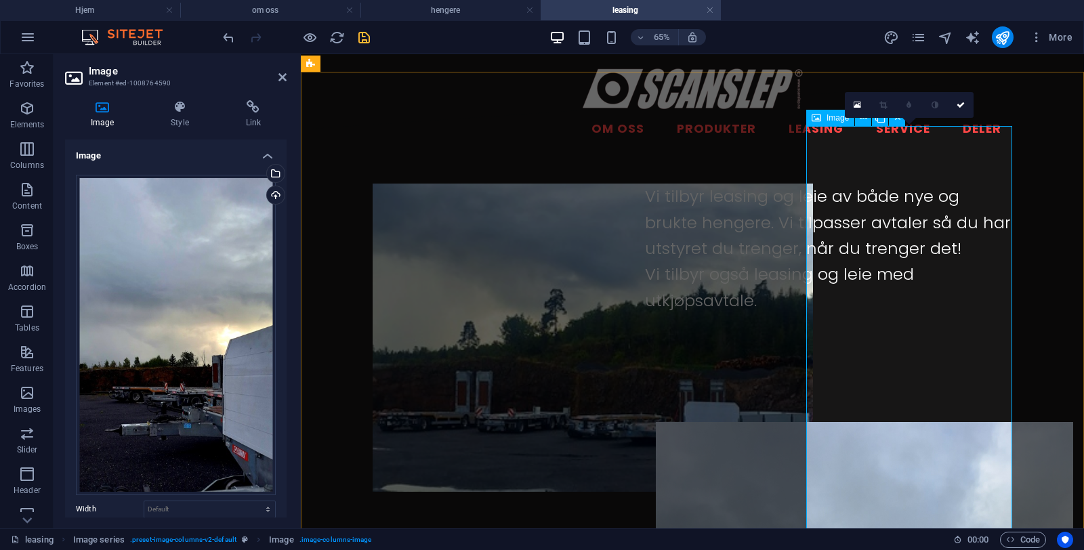
scroll to position [749, 0]
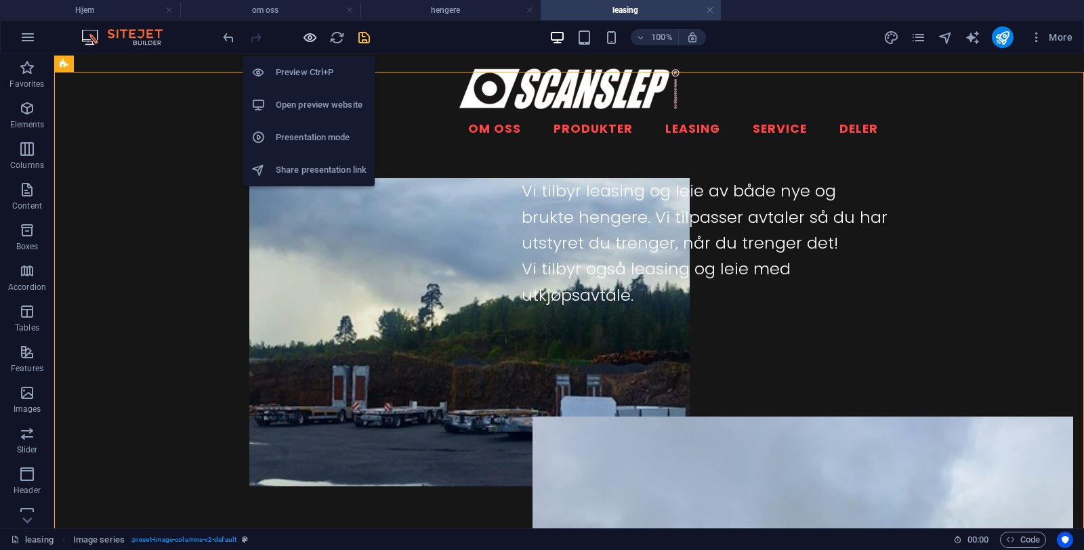
click at [306, 37] on icon "button" at bounding box center [310, 38] width 16 height 16
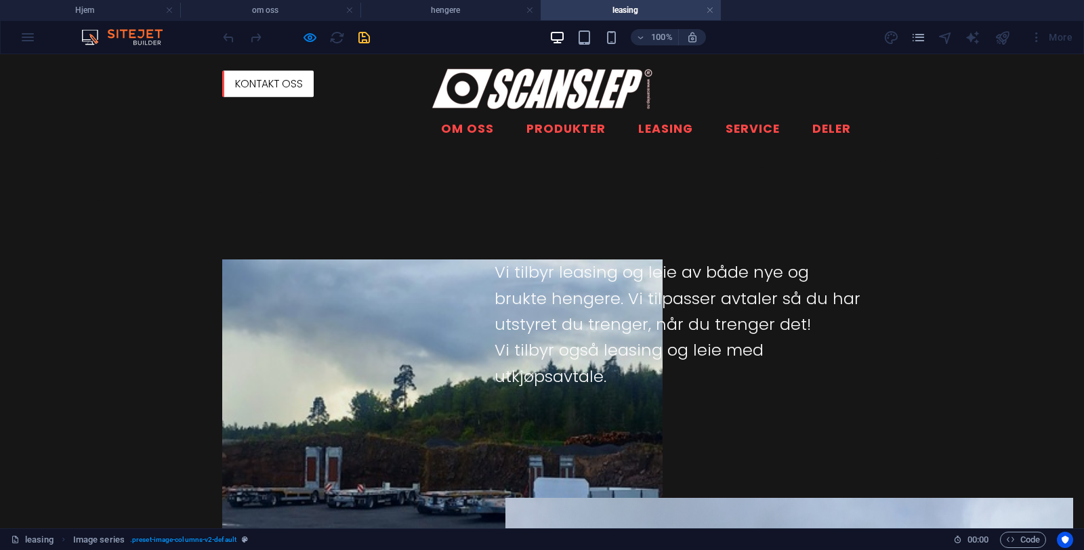
scroll to position [659, 0]
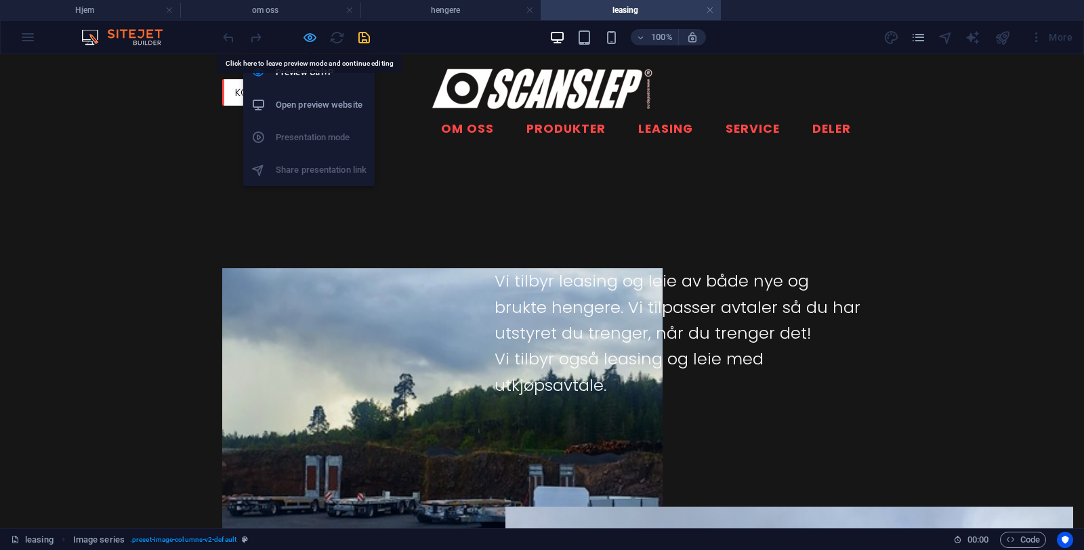
click at [305, 37] on icon "button" at bounding box center [310, 38] width 16 height 16
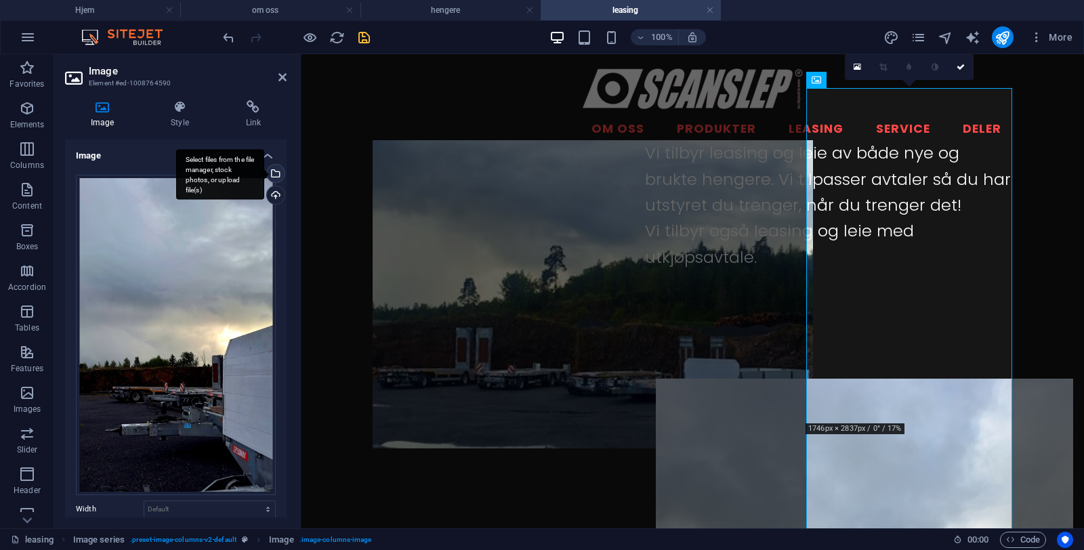
click at [264, 170] on div "Select files from the file manager, stock photos, or upload file(s)" at bounding box center [220, 174] width 88 height 51
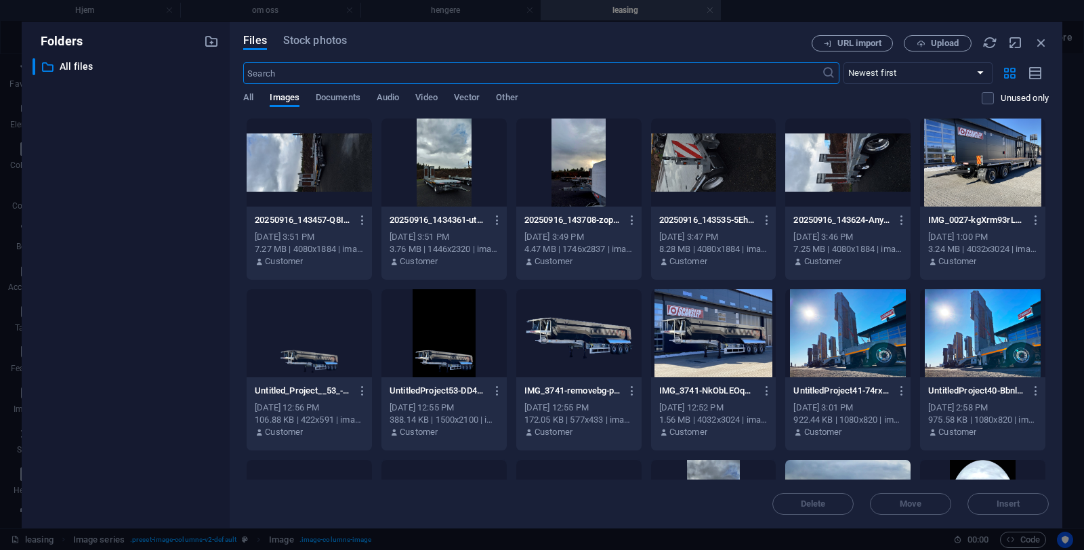
scroll to position [999, 0]
click at [1038, 44] on icon "button" at bounding box center [1041, 42] width 15 height 15
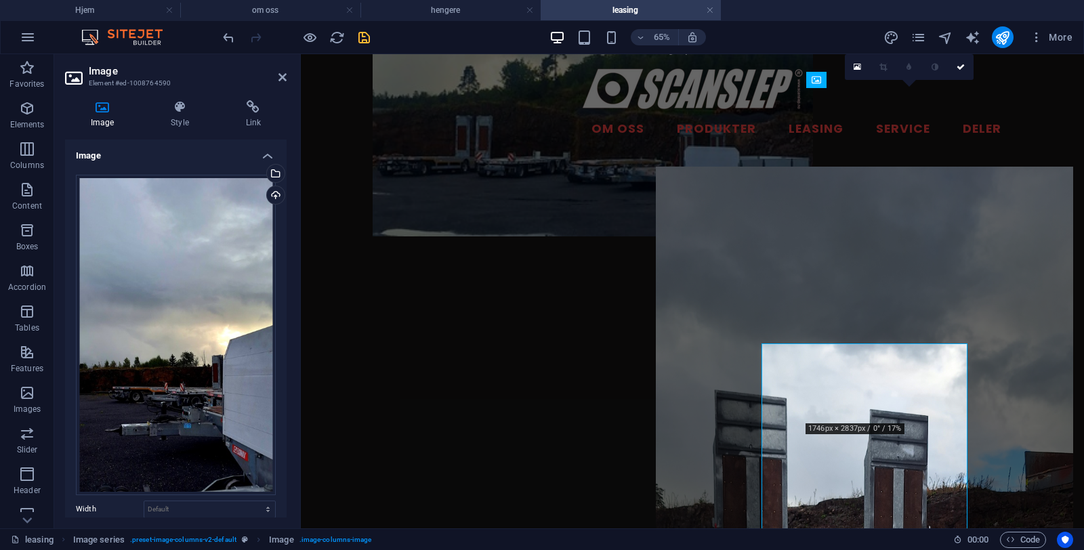
scroll to position [787, 0]
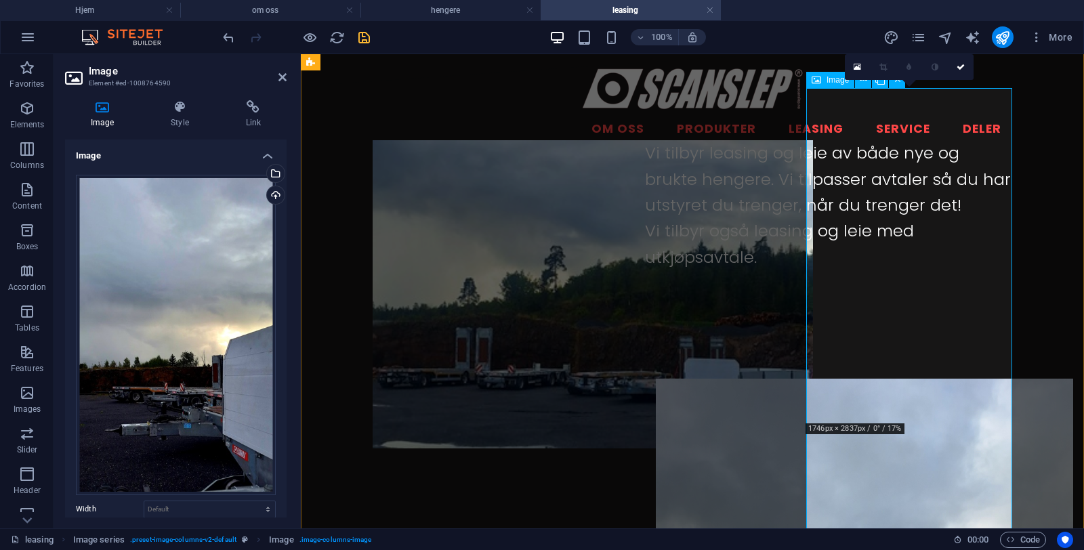
click at [818, 80] on icon at bounding box center [815, 80] width 9 height 16
click at [270, 200] on div "Upload" at bounding box center [274, 196] width 20 height 20
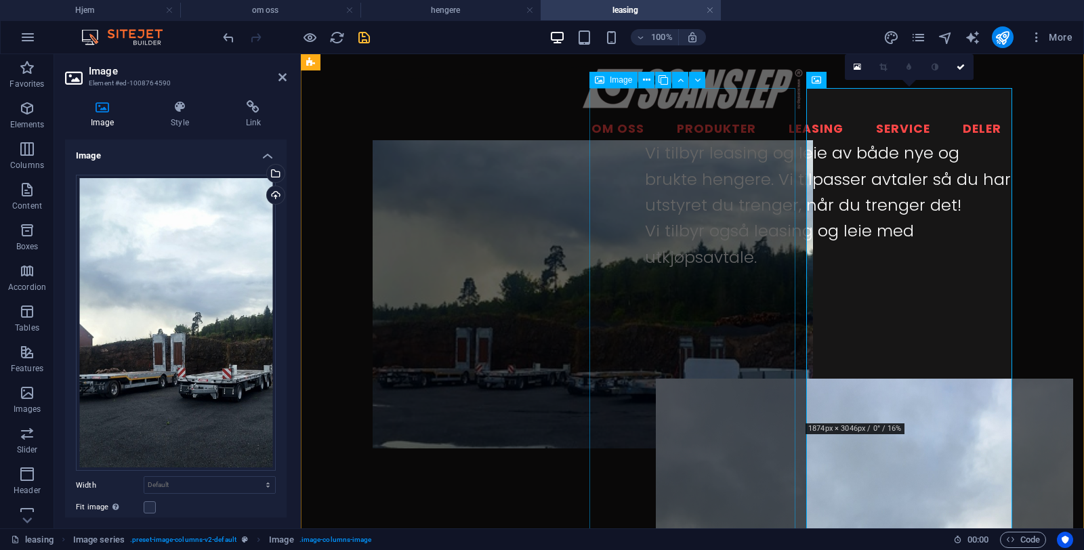
select select "px"
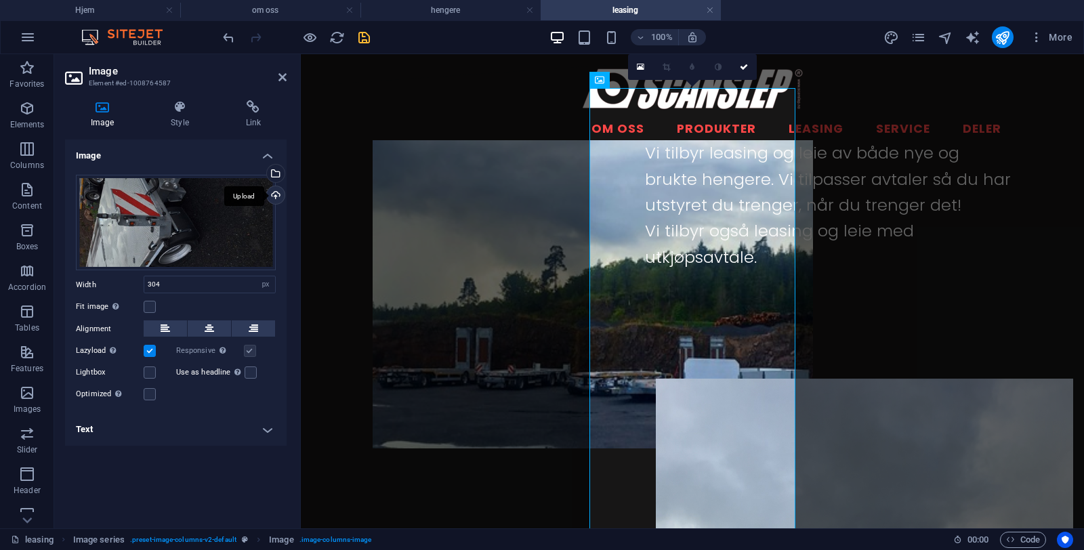
click at [276, 194] on div "Upload" at bounding box center [274, 196] width 20 height 20
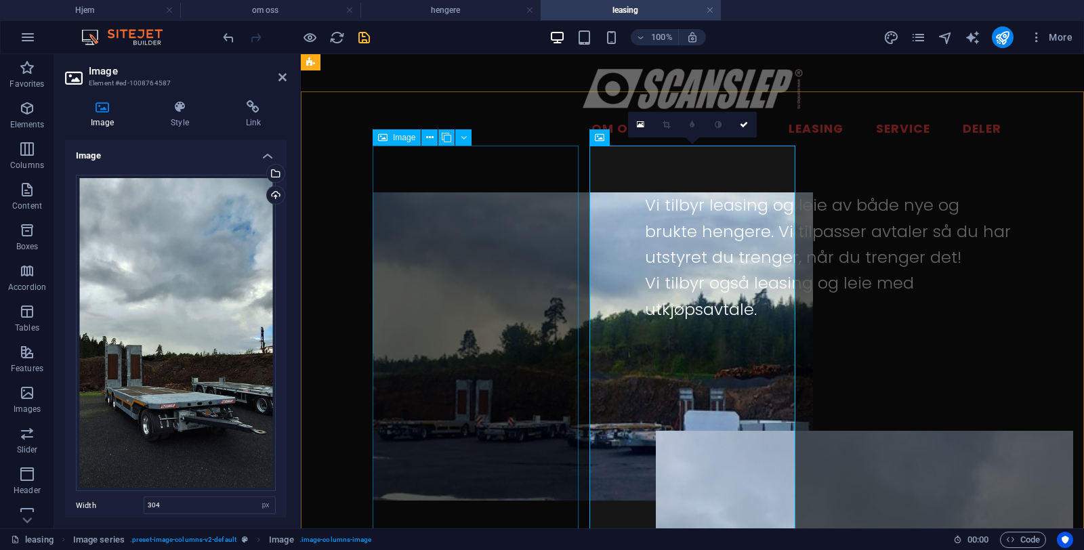
scroll to position [730, 0]
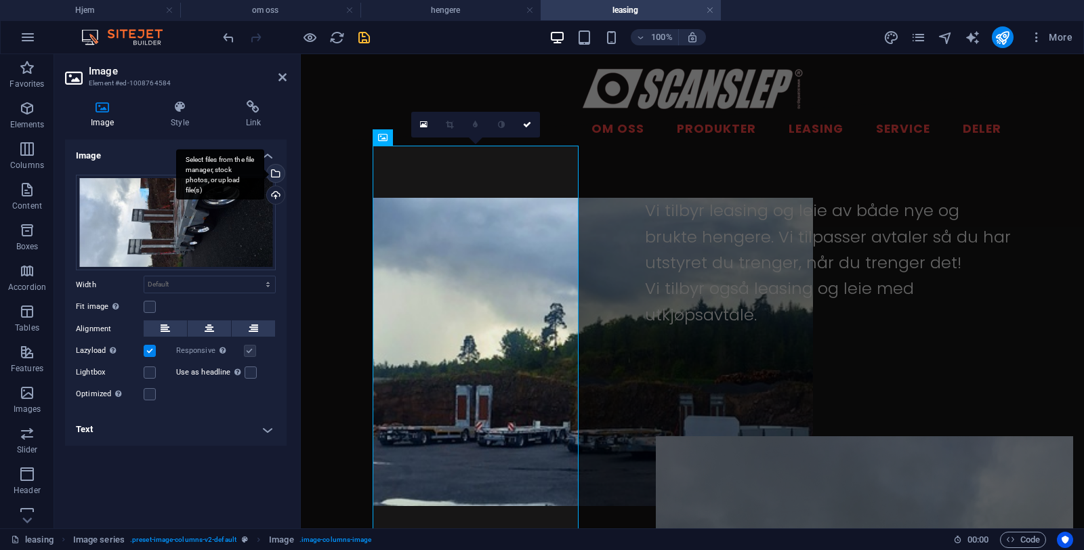
click at [264, 173] on div "Select files from the file manager, stock photos, or upload file(s)" at bounding box center [220, 174] width 88 height 51
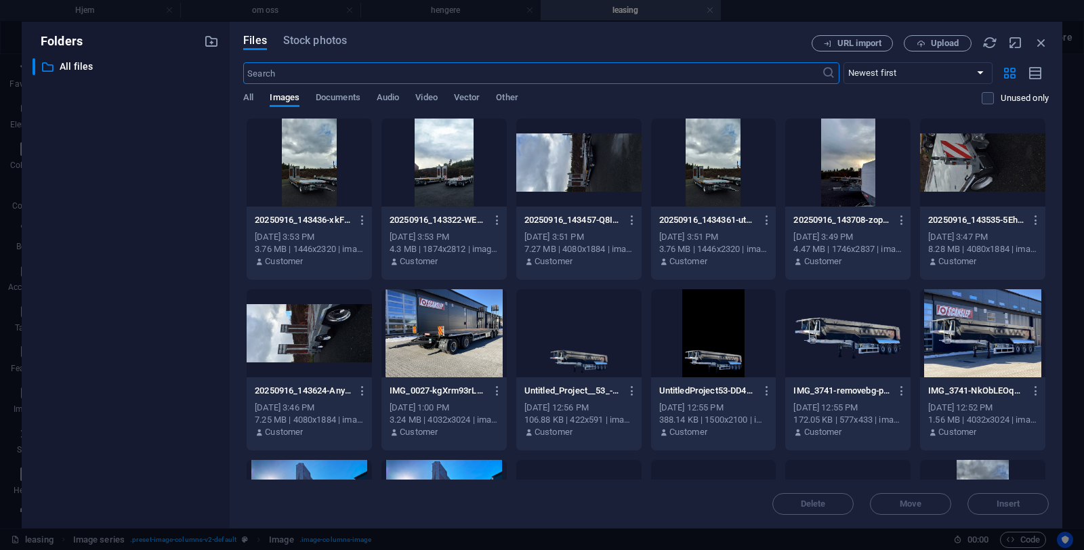
scroll to position [985, 0]
click at [1037, 41] on icon "button" at bounding box center [1041, 42] width 15 height 15
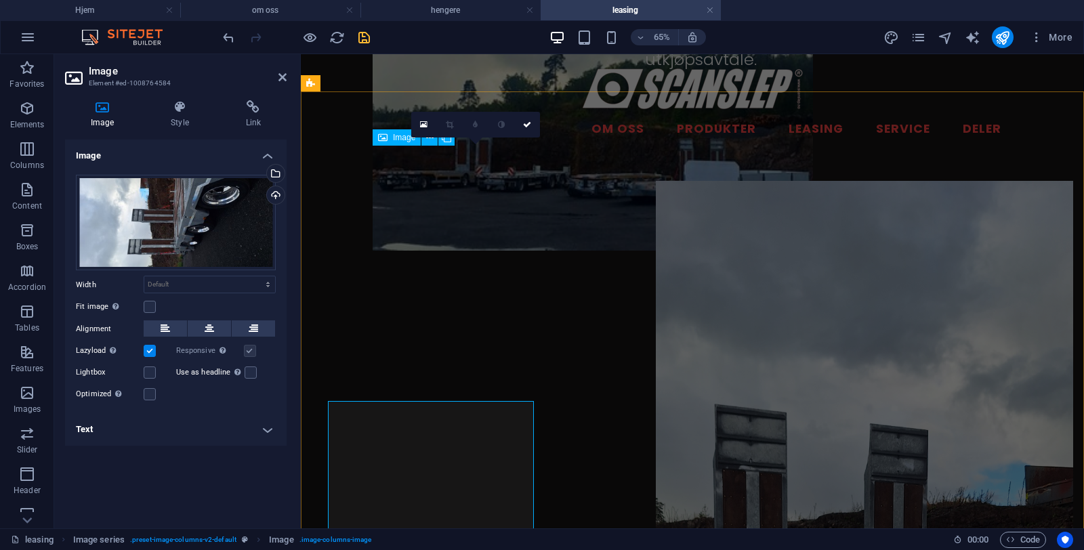
scroll to position [730, 0]
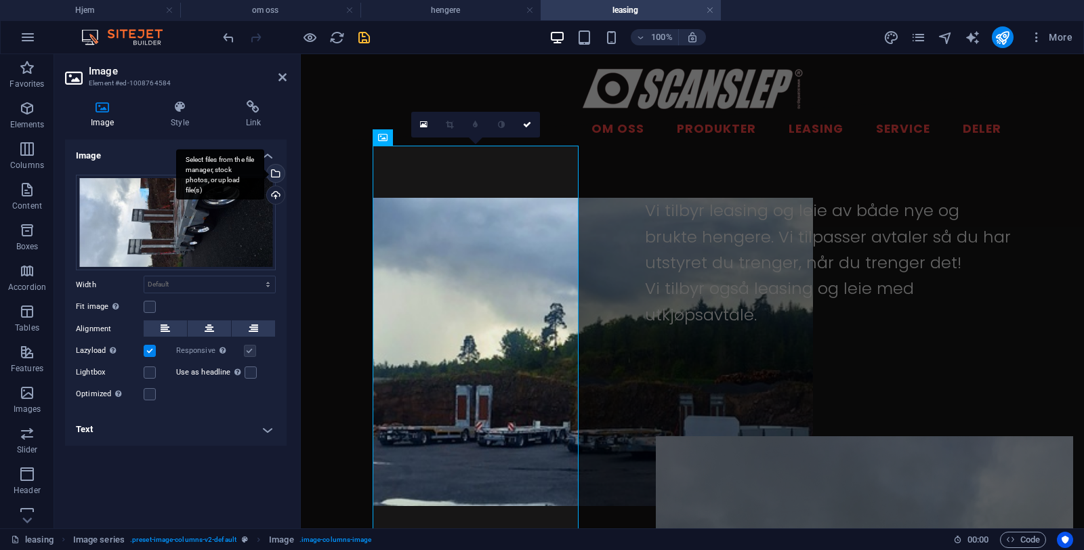
click at [275, 176] on div "Select files from the file manager, stock photos, or upload file(s)" at bounding box center [274, 175] width 20 height 20
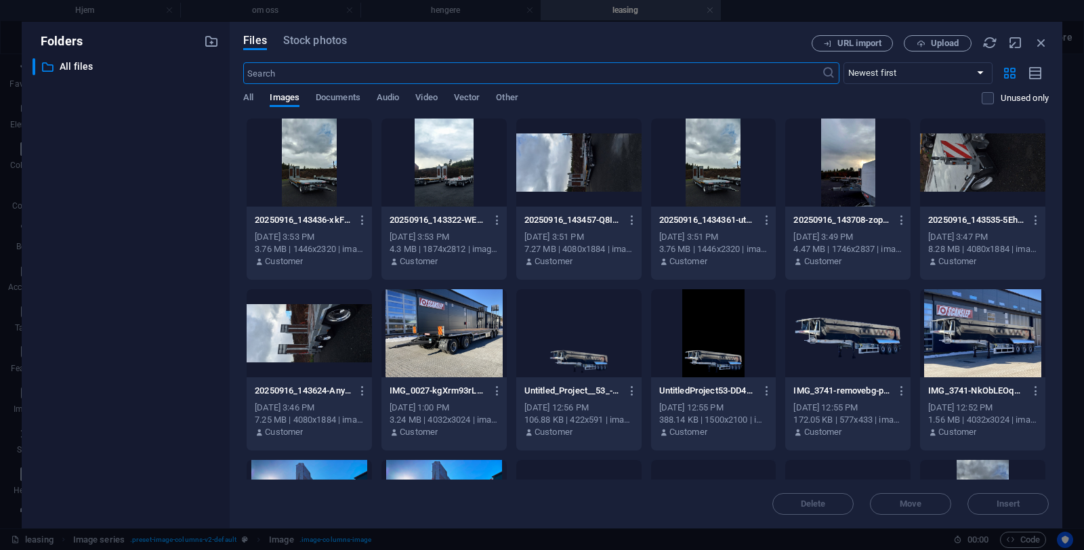
scroll to position [985, 0]
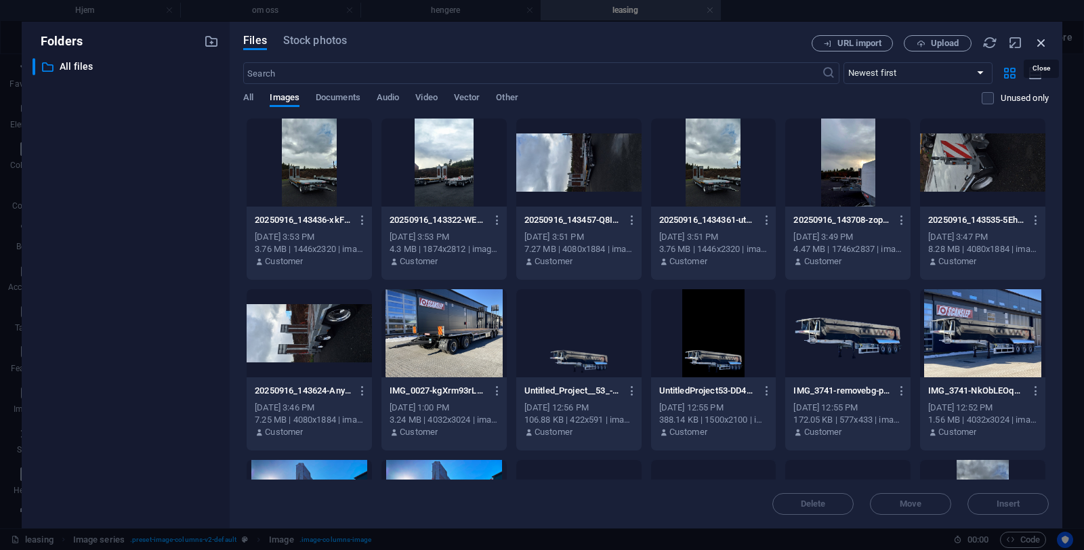
click at [1040, 45] on icon "button" at bounding box center [1041, 42] width 15 height 15
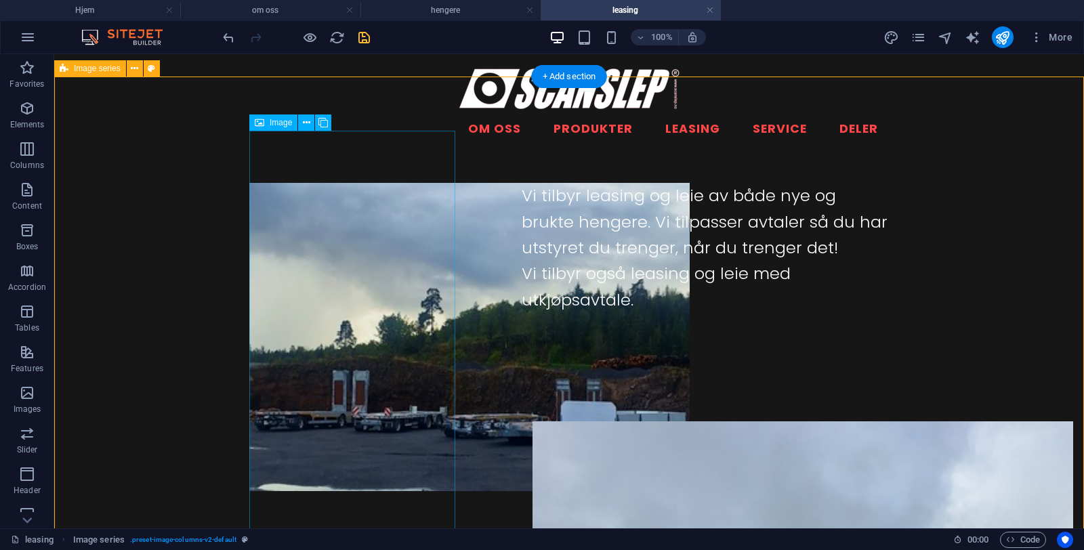
scroll to position [742, 0]
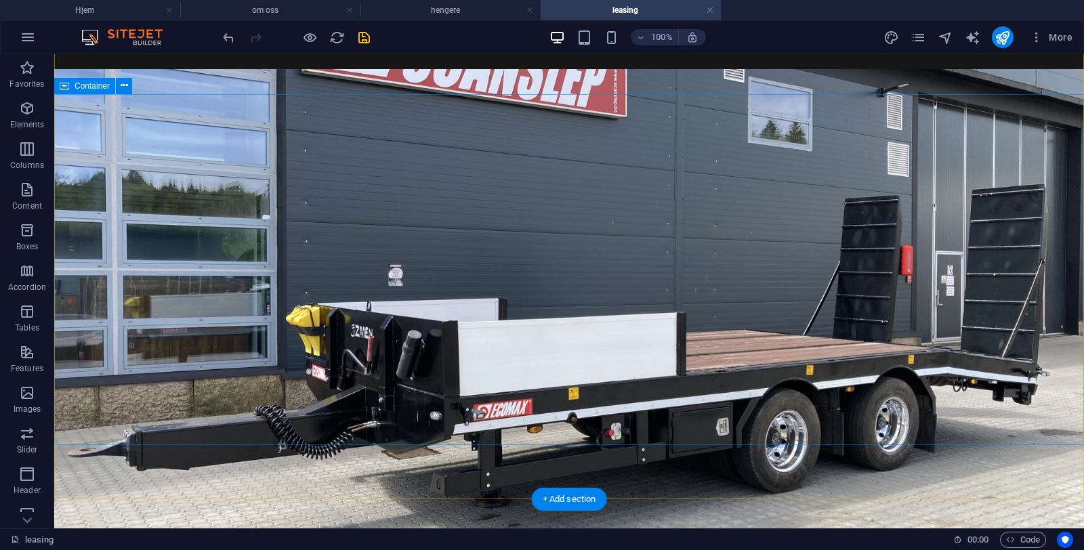
scroll to position [0, 0]
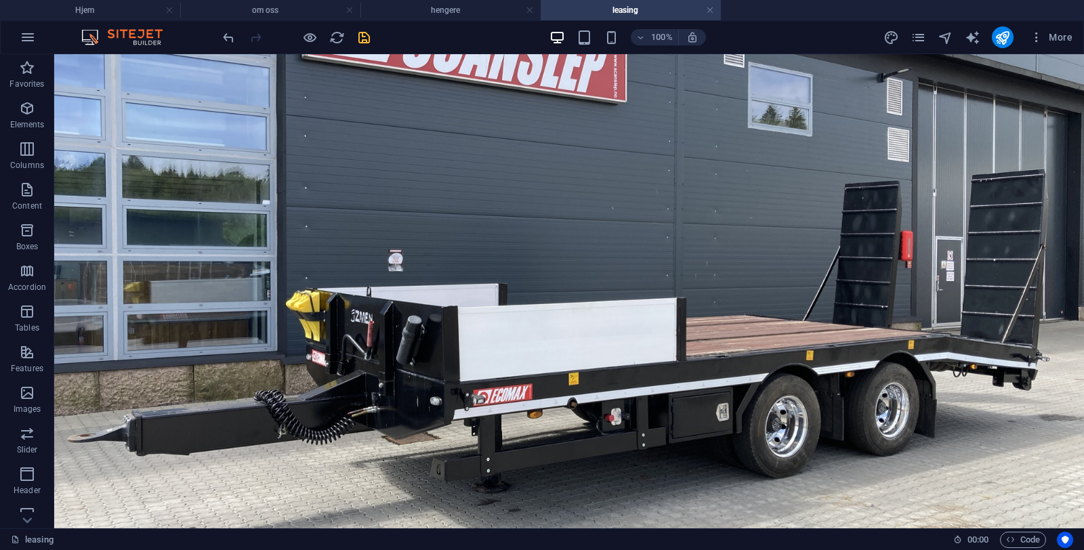
click at [423, 33] on div "100% More" at bounding box center [649, 37] width 858 height 22
click at [431, 38] on div "100% More" at bounding box center [649, 37] width 858 height 22
click at [406, 31] on div "100% More" at bounding box center [649, 37] width 858 height 22
click at [364, 40] on icon "save" at bounding box center [364, 38] width 16 height 16
click at [406, 35] on div "100% More" at bounding box center [649, 37] width 858 height 22
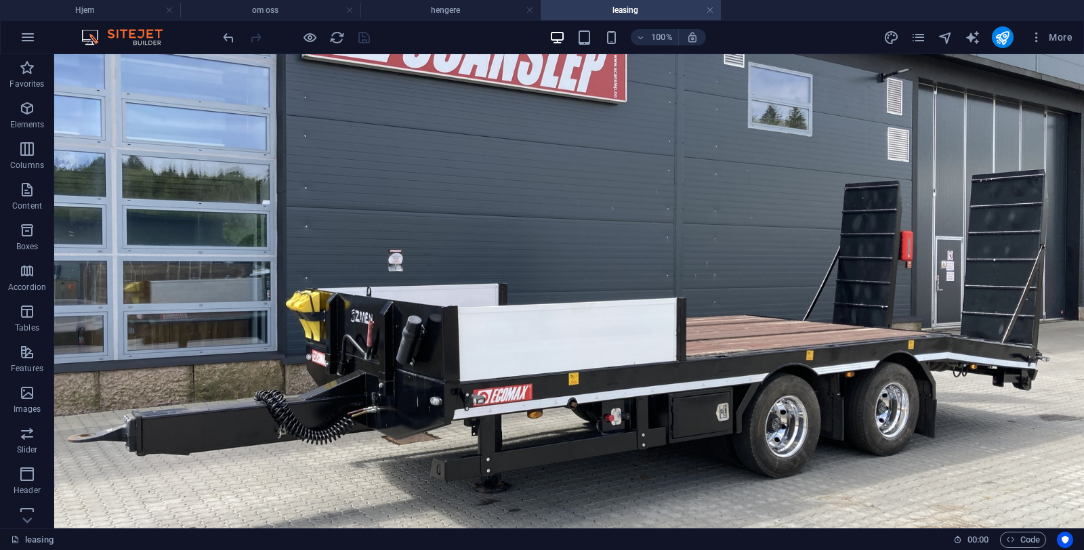
click at [402, 35] on div "100% More" at bounding box center [649, 37] width 858 height 22
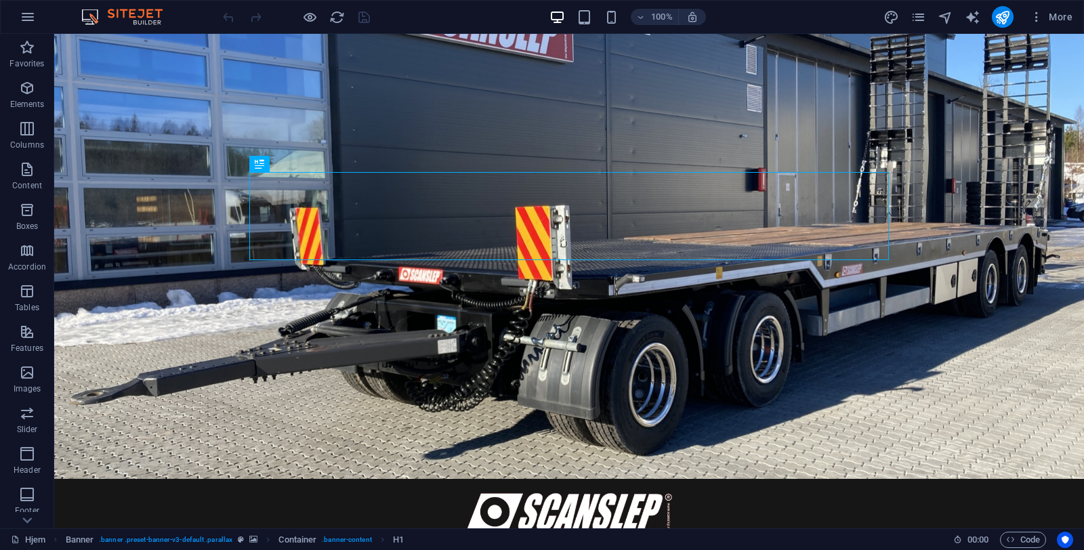
click at [720, 19] on div "100% More" at bounding box center [649, 17] width 858 height 22
click at [423, 15] on div "100% More" at bounding box center [649, 17] width 858 height 22
click at [180, 22] on div "100% More" at bounding box center [542, 17] width 1082 height 33
click at [394, 16] on div "100% More" at bounding box center [649, 17] width 858 height 22
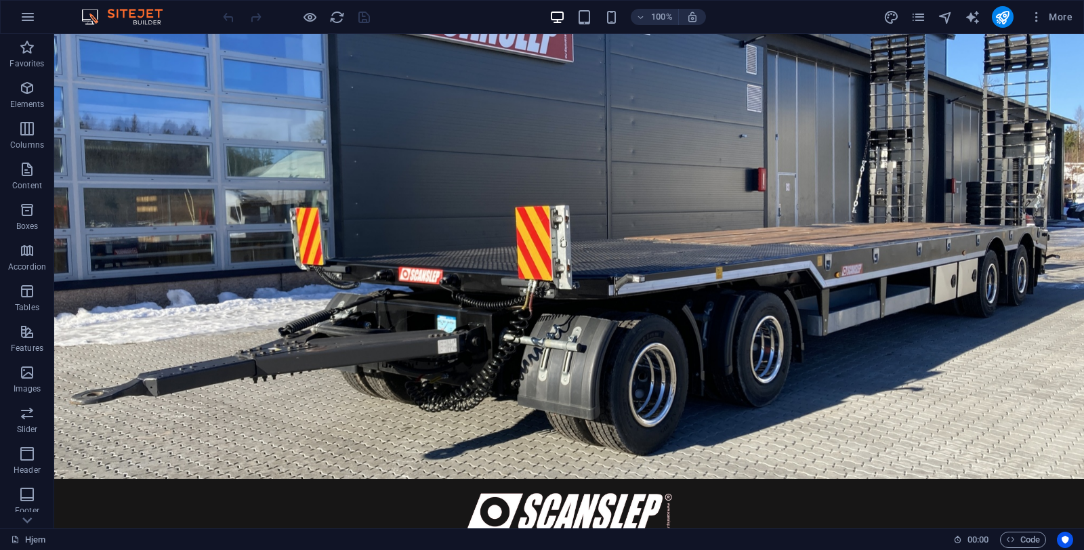
click at [192, 18] on div "100% More" at bounding box center [542, 17] width 1082 height 33
click at [408, 7] on div "100% More" at bounding box center [649, 17] width 858 height 22
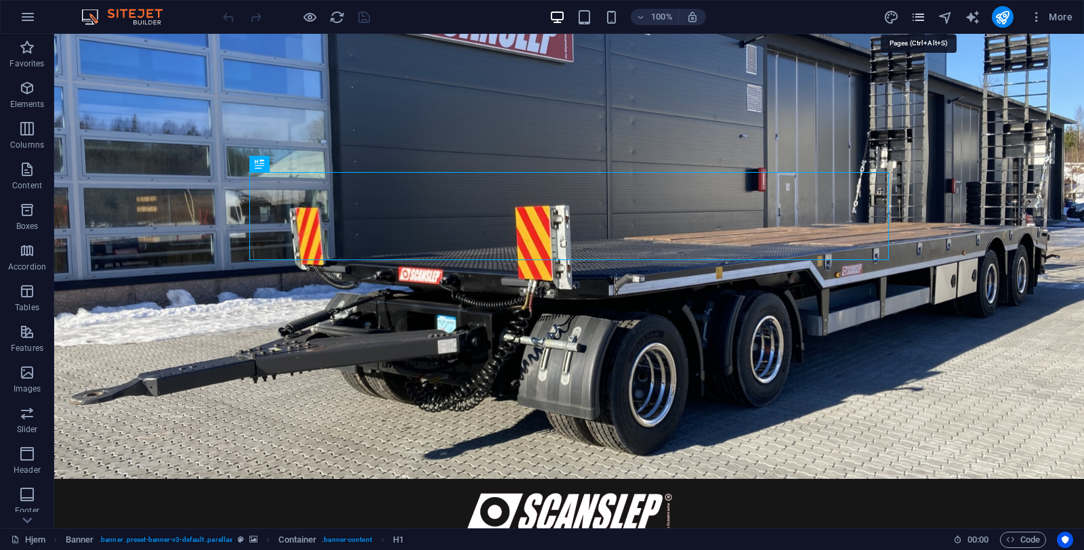
click at [919, 20] on icon "pages" at bounding box center [918, 17] width 16 height 16
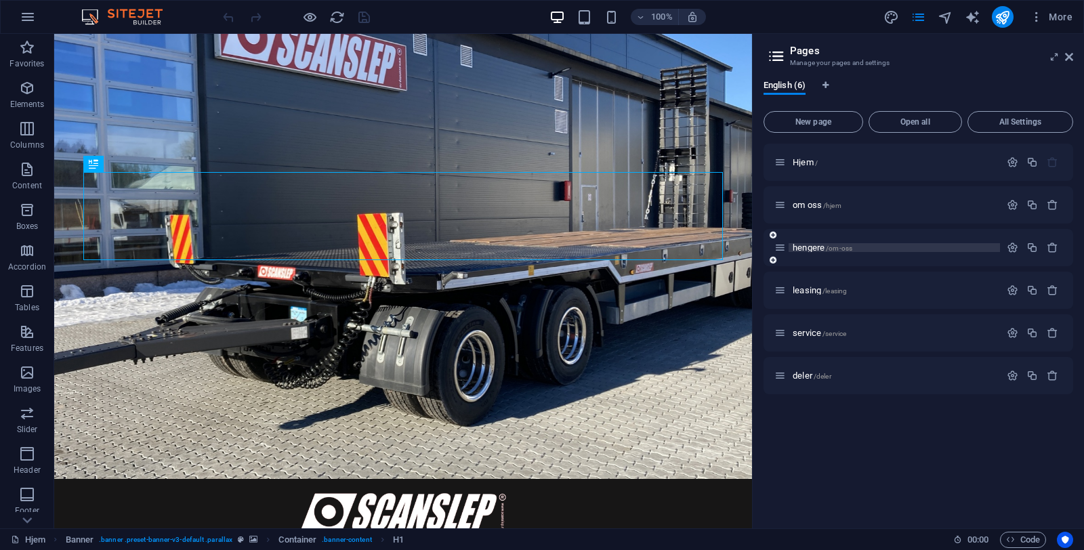
click at [814, 250] on span "hengere /om-oss" at bounding box center [823, 247] width 60 height 10
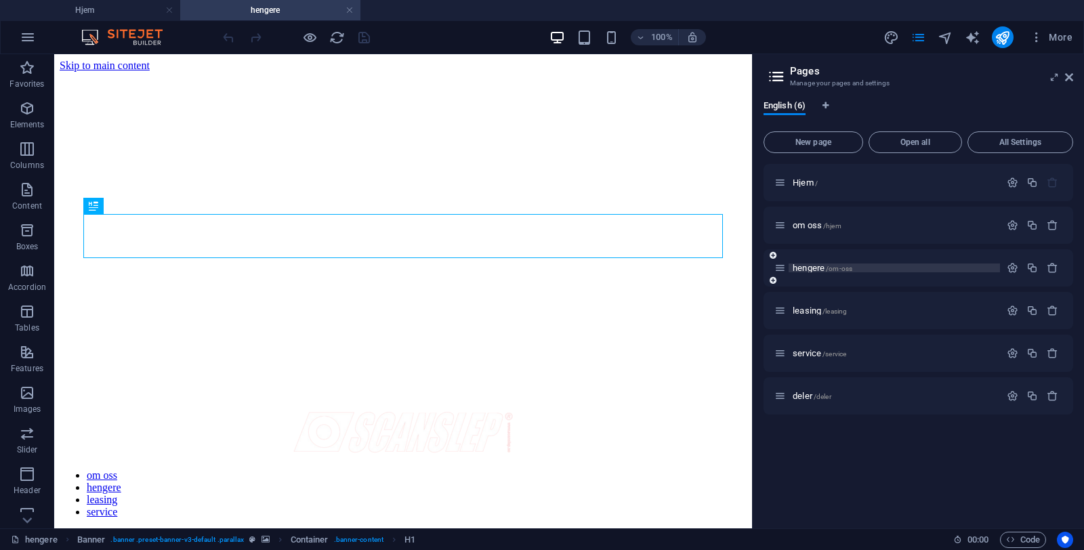
click at [805, 270] on span "hengere /om-oss" at bounding box center [823, 268] width 60 height 10
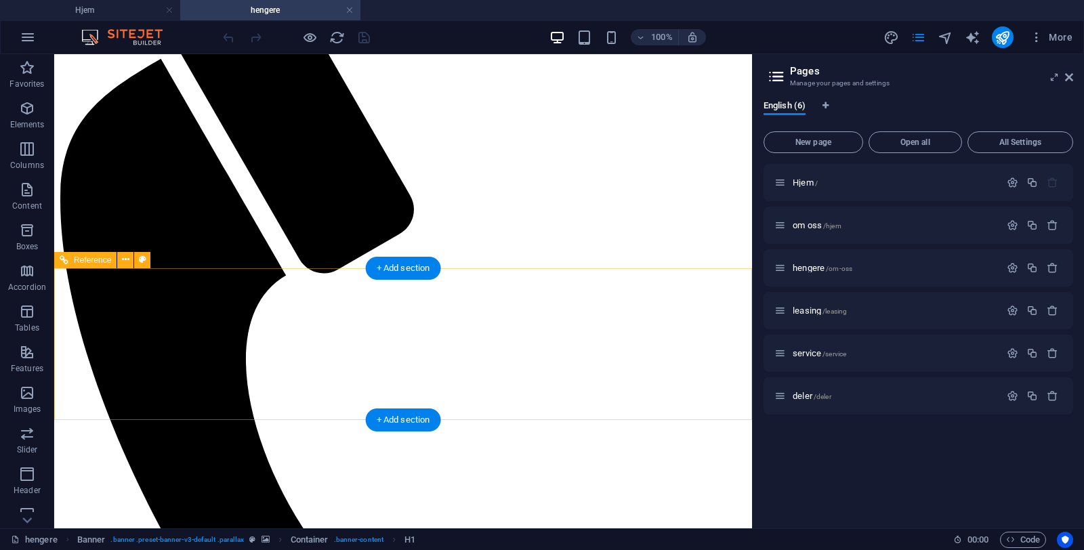
scroll to position [592, 0]
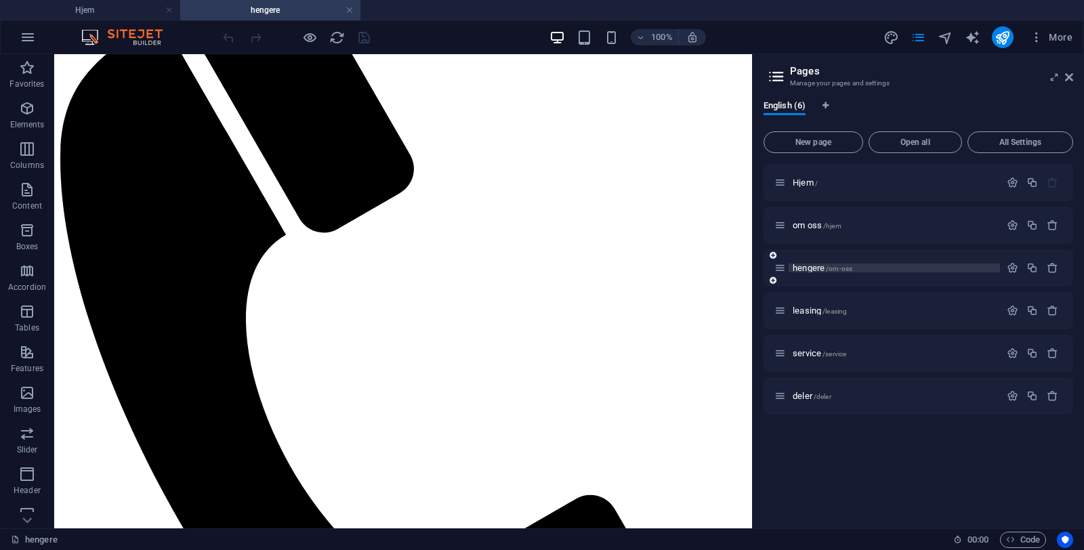
click at [803, 270] on span "hengere /om-oss" at bounding box center [823, 268] width 60 height 10
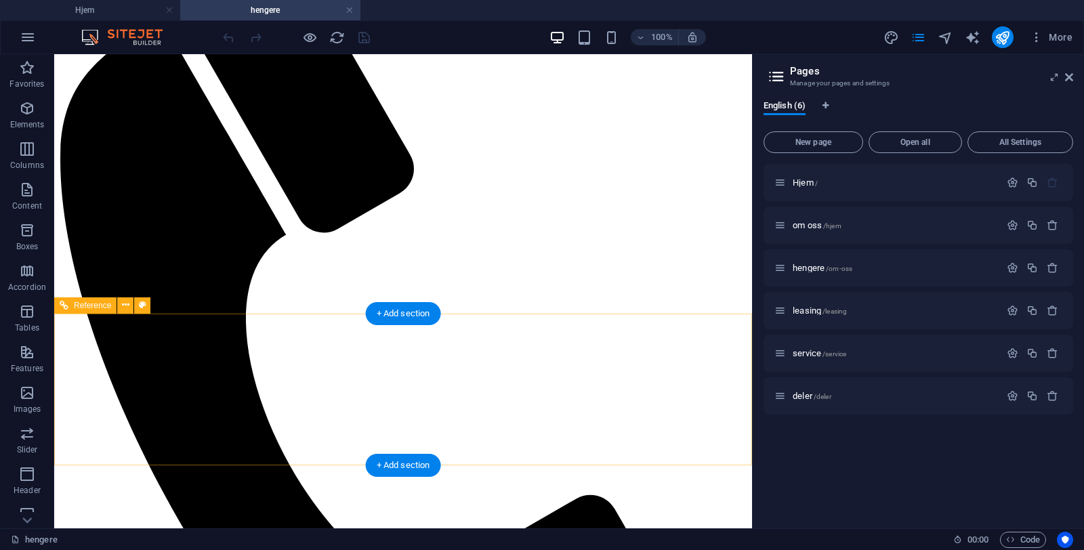
scroll to position [507, 0]
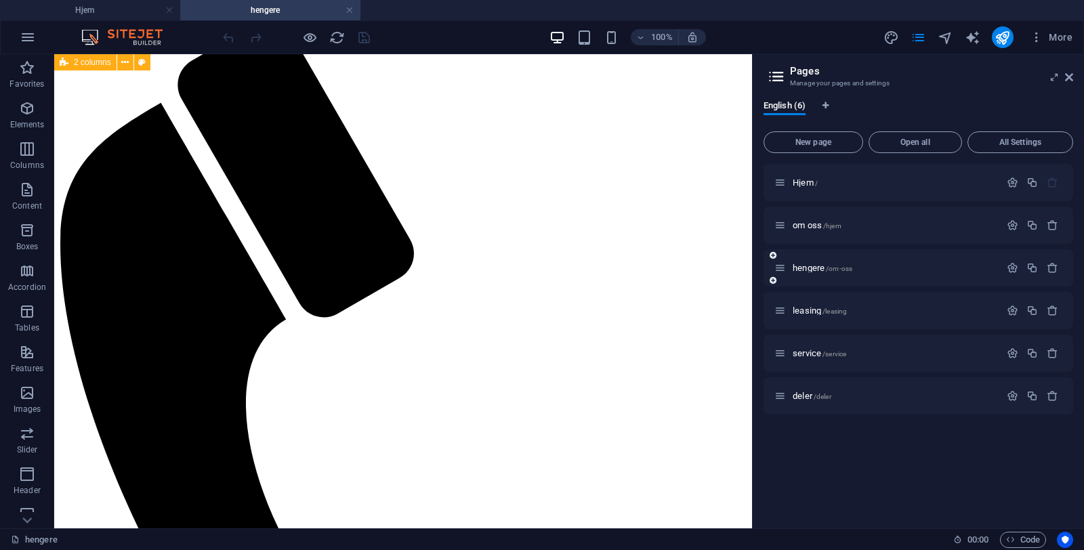
click at [805, 224] on span "om oss /hjem" at bounding box center [817, 225] width 49 height 10
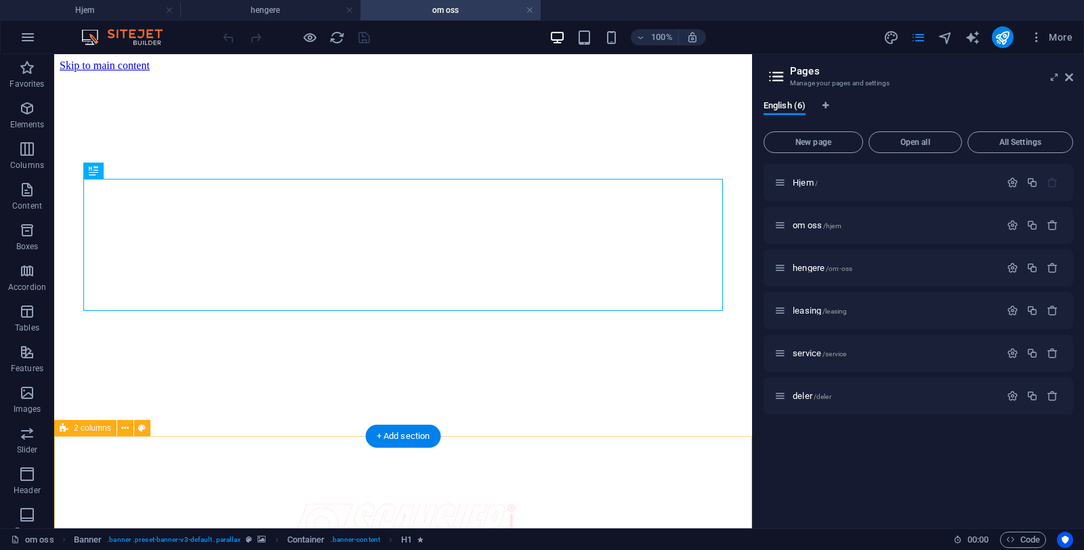
scroll to position [0, 0]
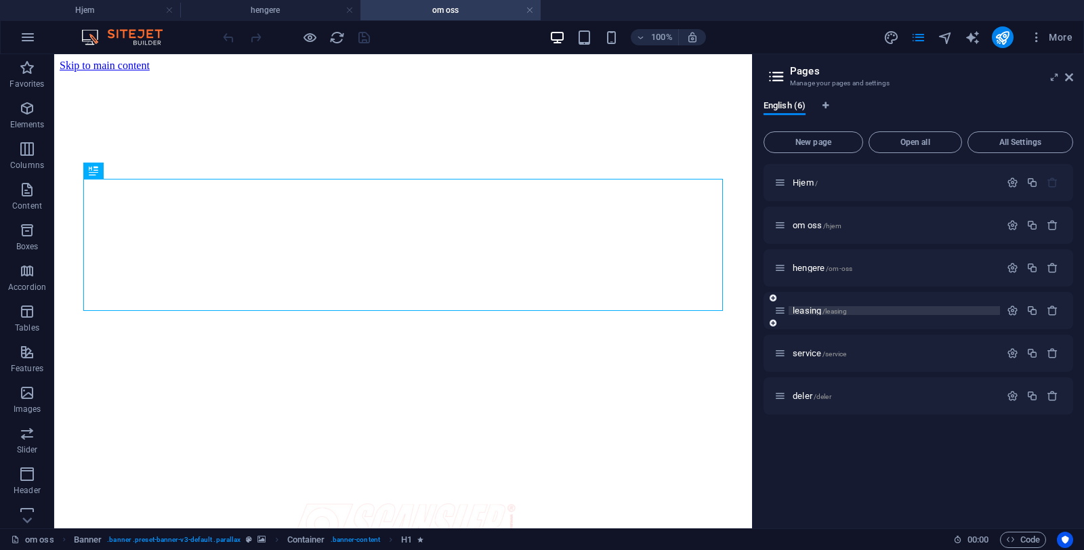
click at [806, 308] on span "leasing /leasing" at bounding box center [820, 310] width 54 height 10
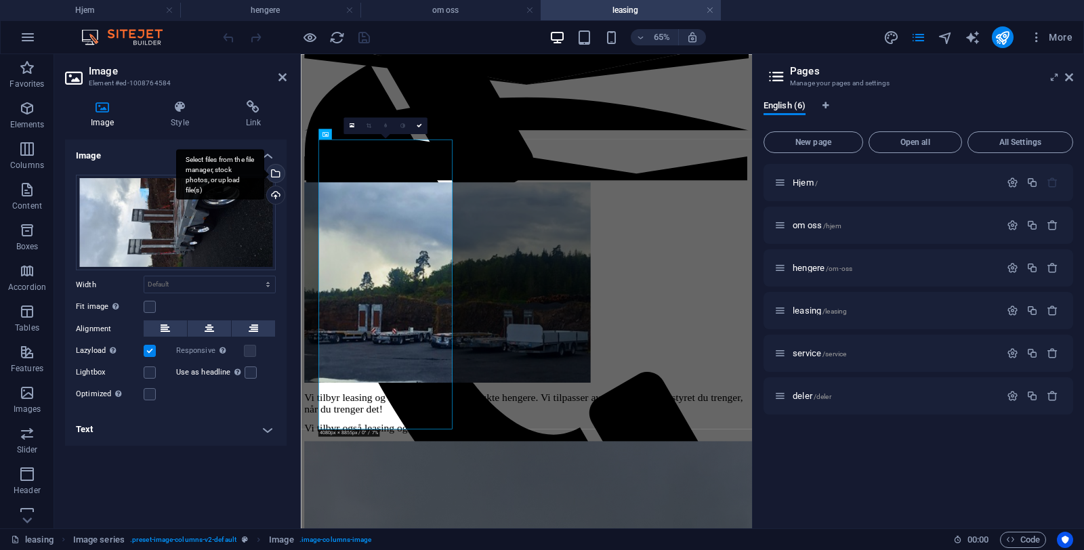
click at [276, 176] on div "Select files from the file manager, stock photos, or upload file(s)" at bounding box center [274, 175] width 20 height 20
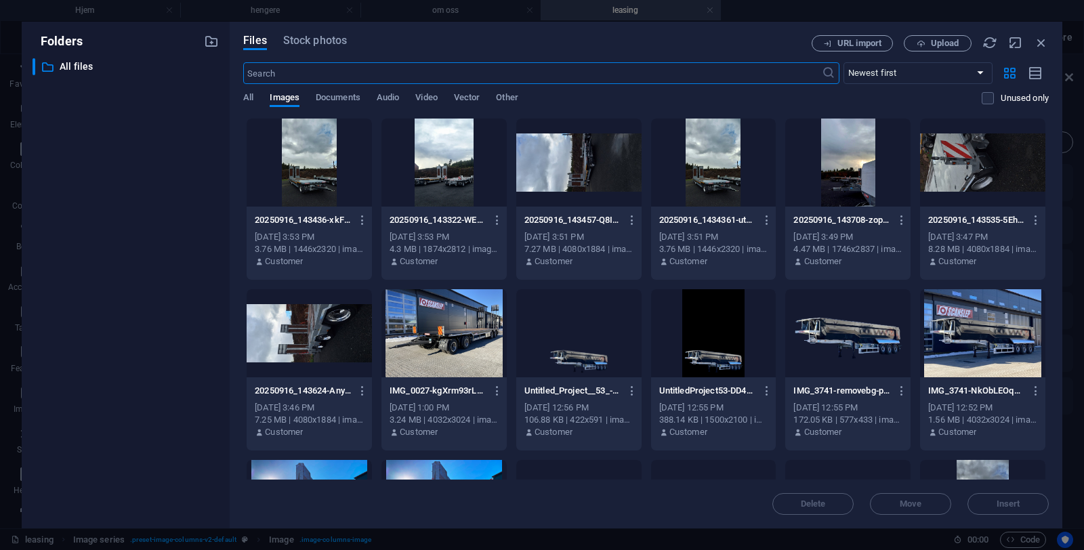
scroll to position [999, 0]
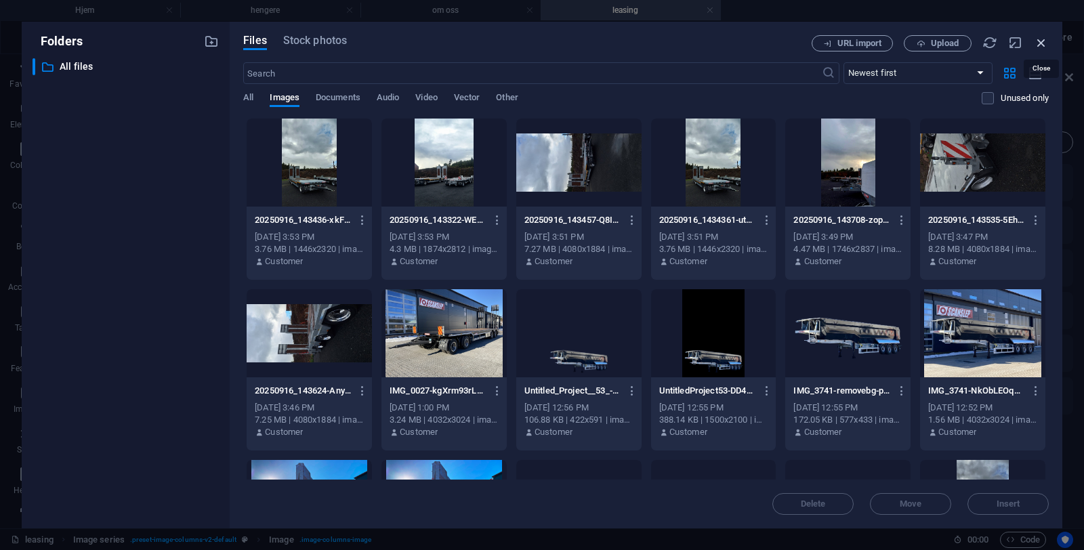
drag, startPoint x: 1042, startPoint y: 45, endPoint x: 135, endPoint y: 117, distance: 909.8
click at [1042, 45] on icon "button" at bounding box center [1041, 42] width 15 height 15
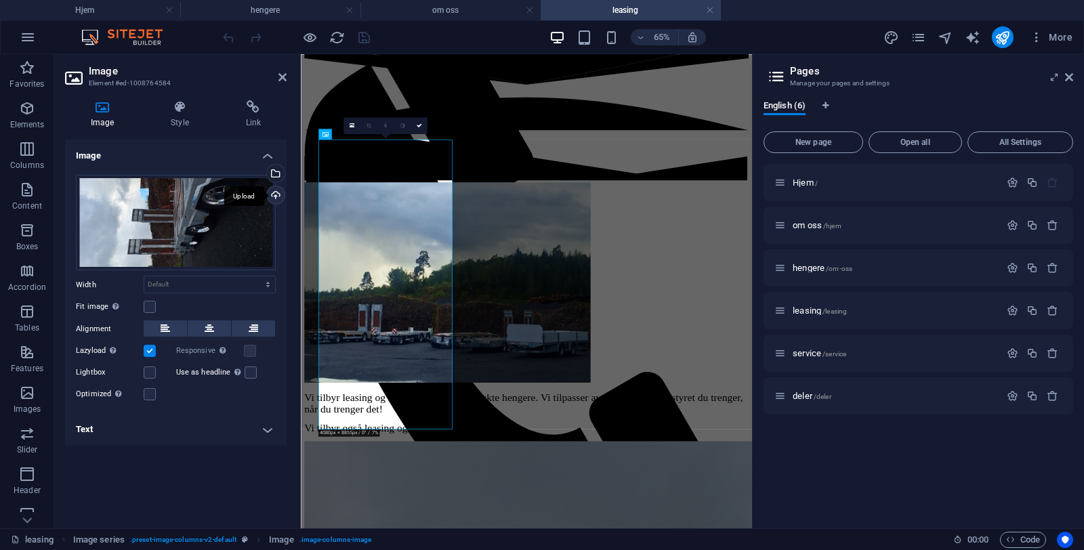
click at [277, 198] on div "Upload" at bounding box center [274, 196] width 20 height 20
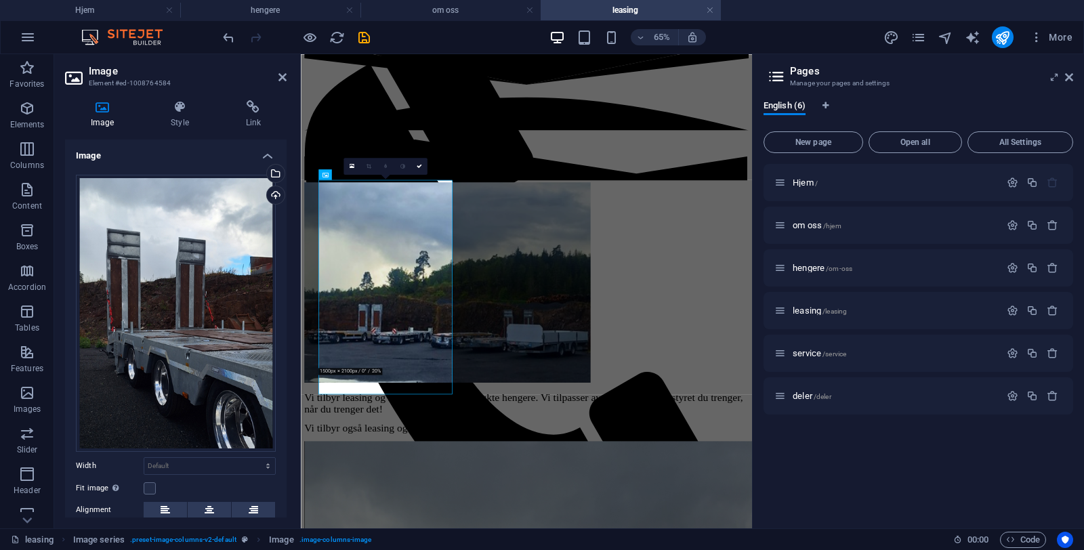
scroll to position [884, 0]
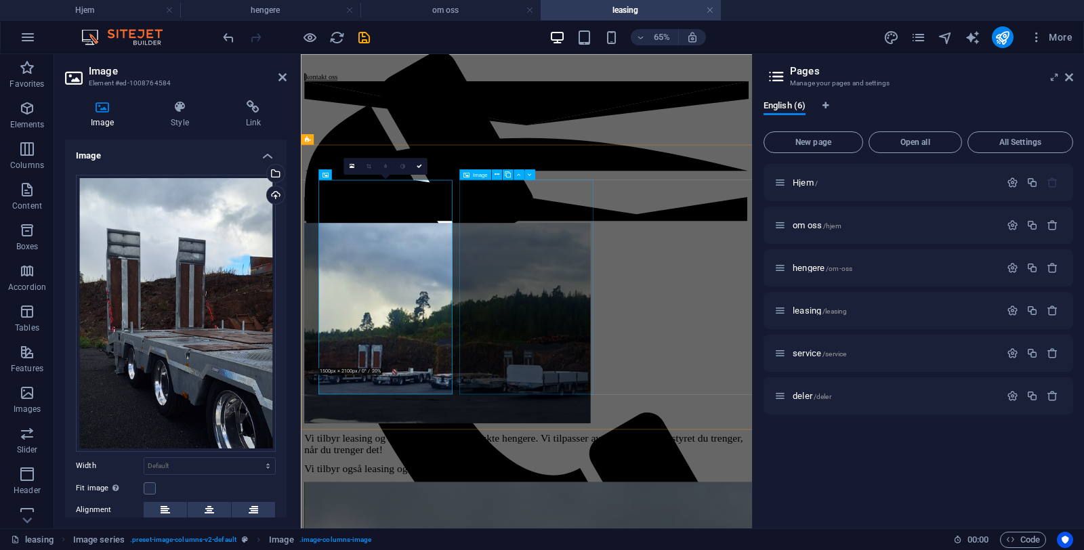
select select "px"
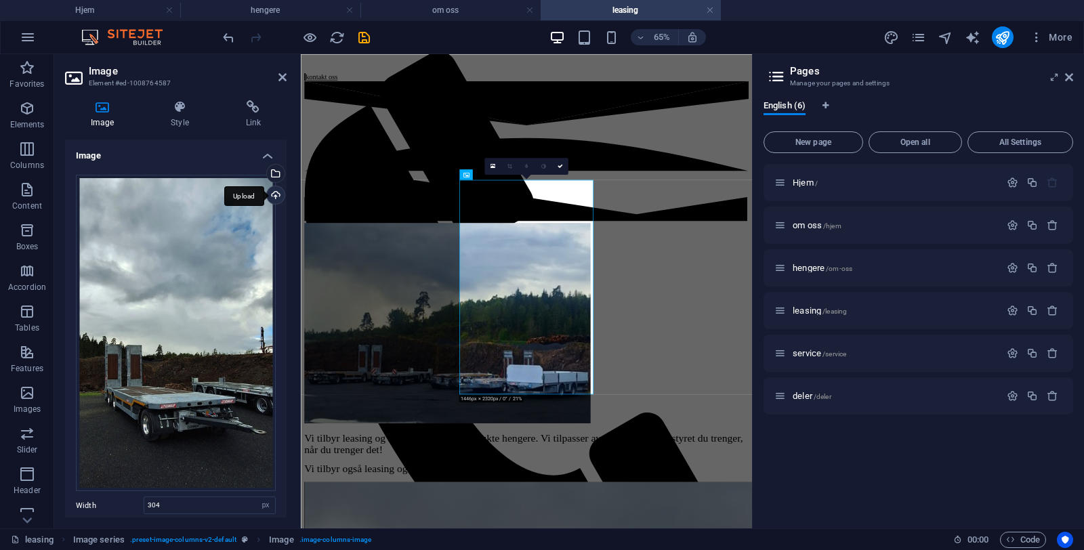
click at [272, 198] on div "Upload" at bounding box center [274, 196] width 20 height 20
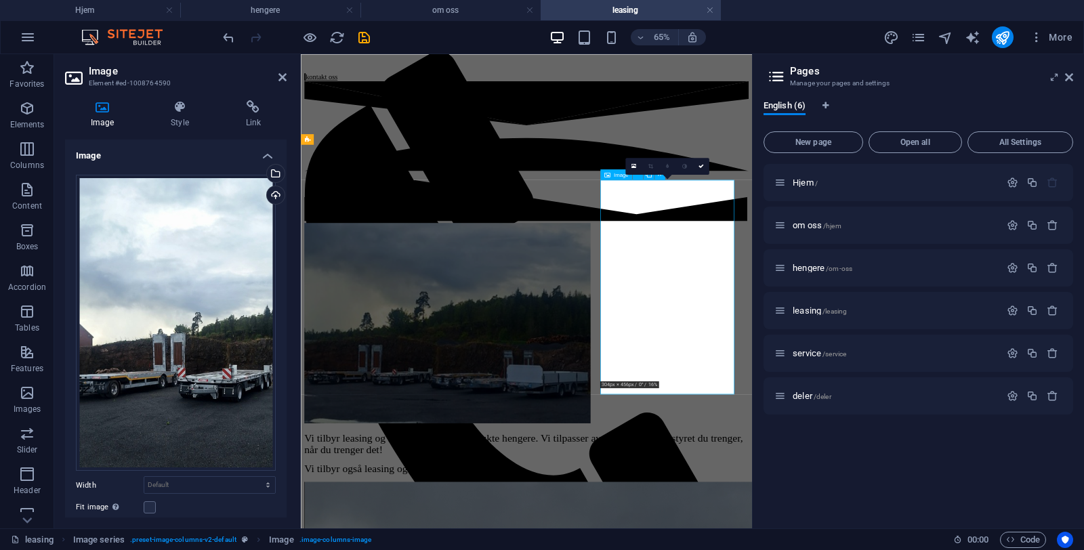
scroll to position [862, 0]
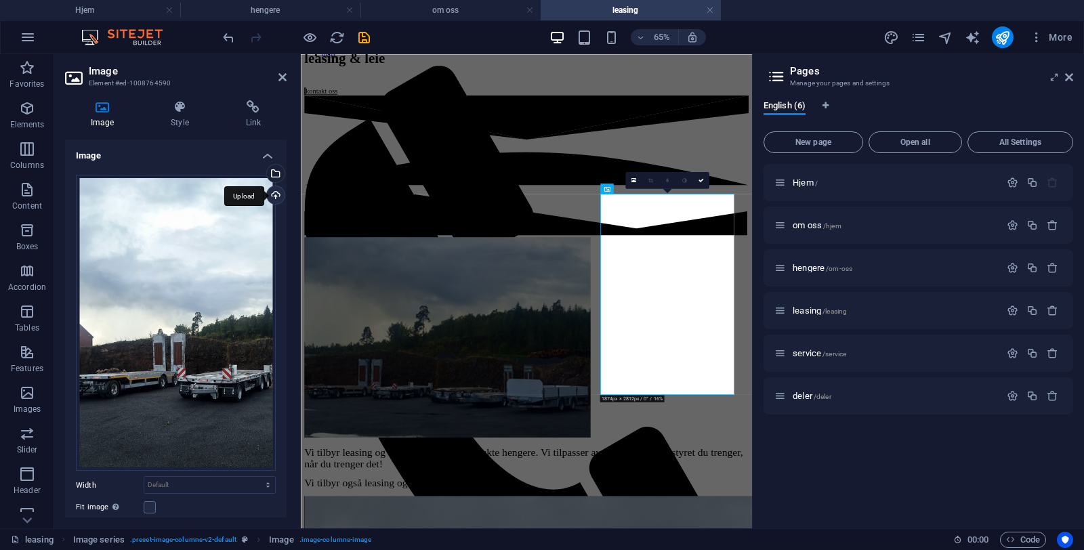
click at [272, 193] on div "Upload" at bounding box center [274, 196] width 20 height 20
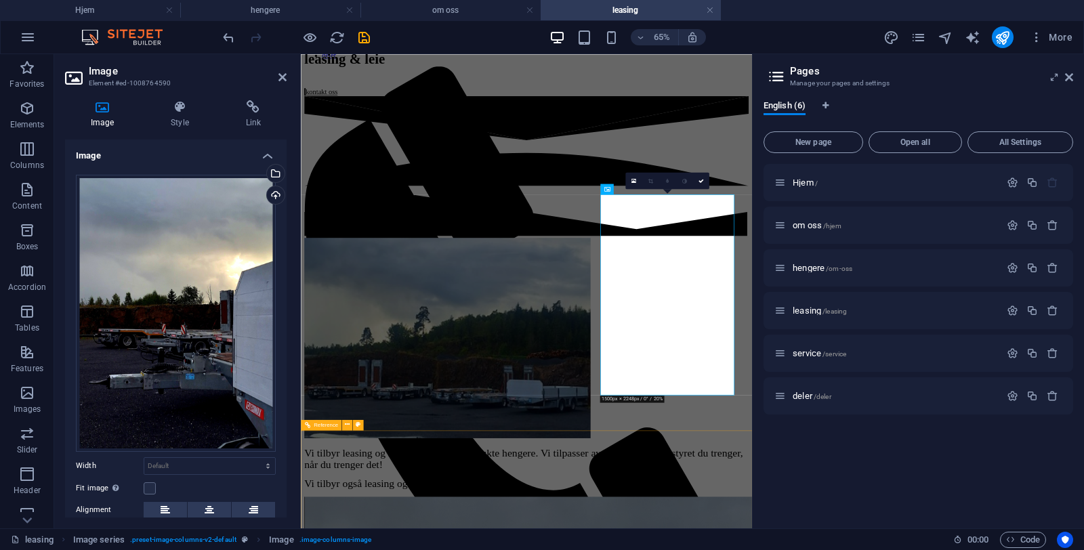
scroll to position [841, 0]
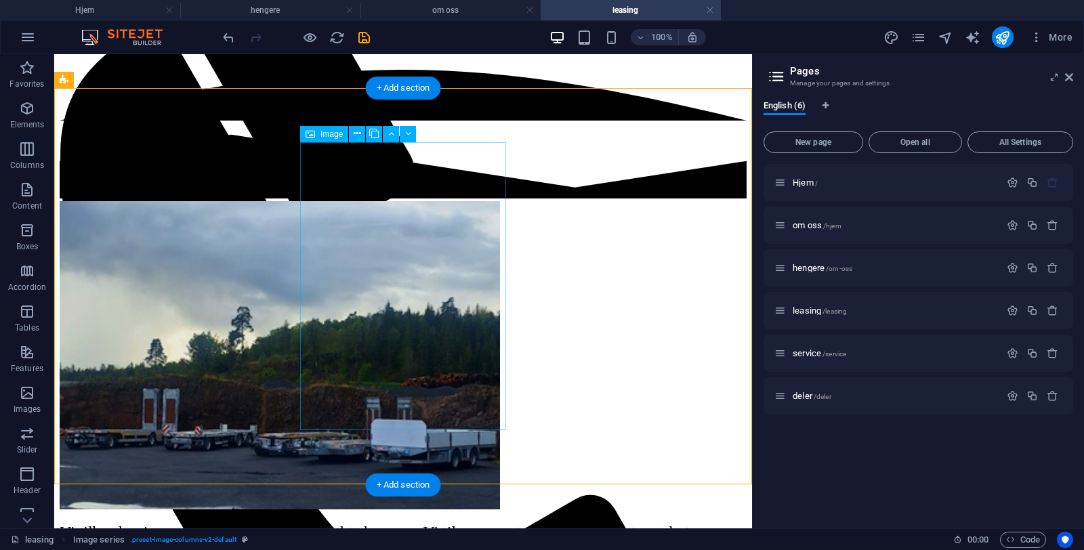
scroll to position [757, 0]
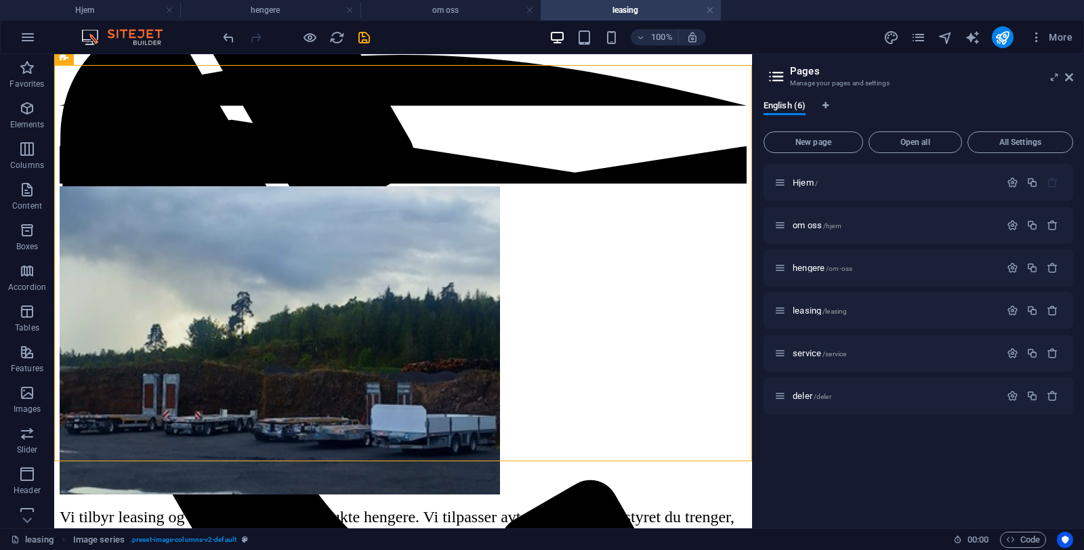
click at [852, 471] on div "Hjem / om oss /hjem hengere /om-oss leasing /leasing service /service deler /de…" at bounding box center [918, 341] width 310 height 354
click at [366, 37] on icon "save" at bounding box center [364, 38] width 16 height 16
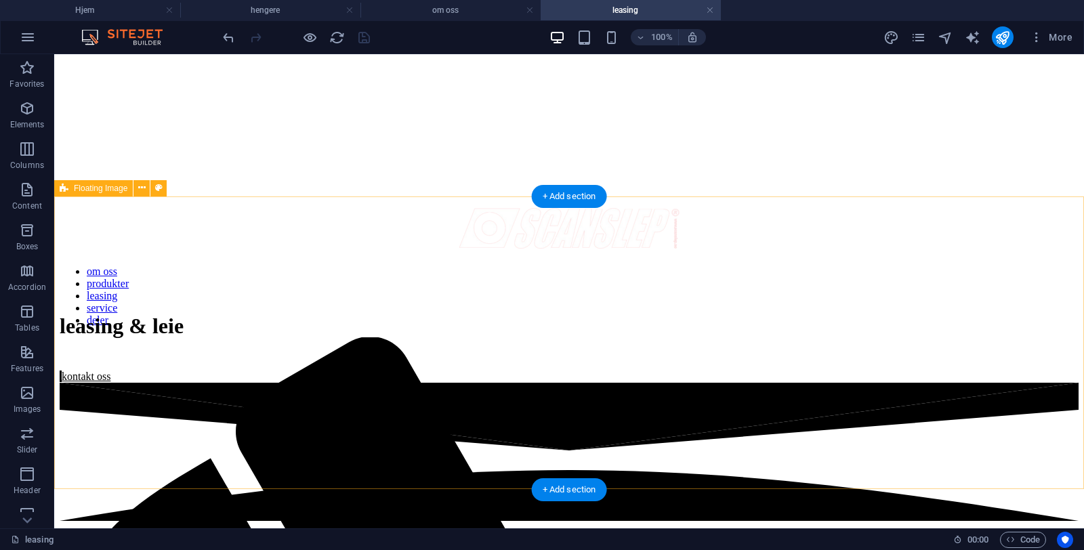
scroll to position [345, 0]
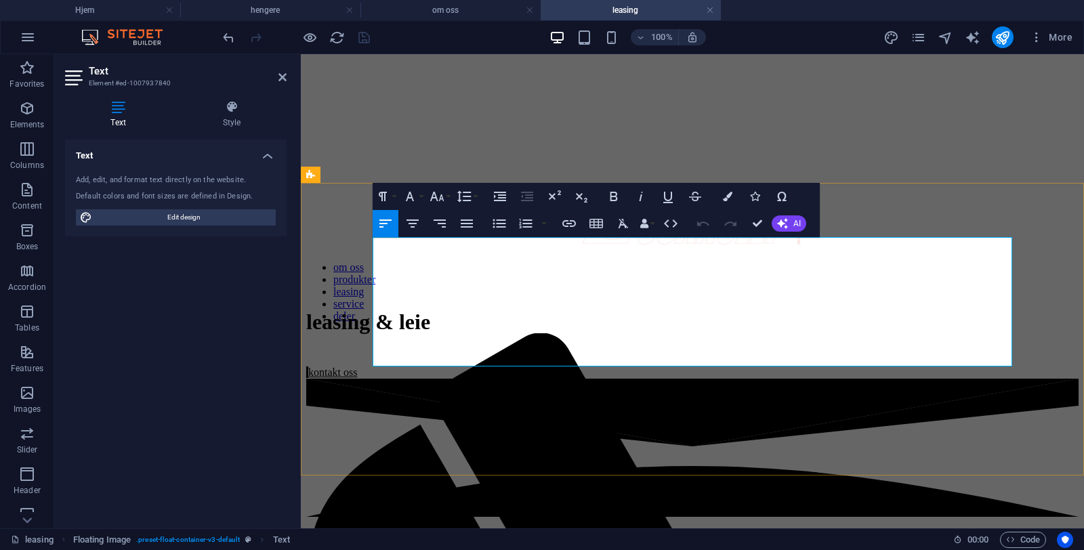
drag, startPoint x: 668, startPoint y: 314, endPoint x: 631, endPoint y: 247, distance: 76.1
click at [407, 224] on icon "button" at bounding box center [412, 223] width 16 height 16
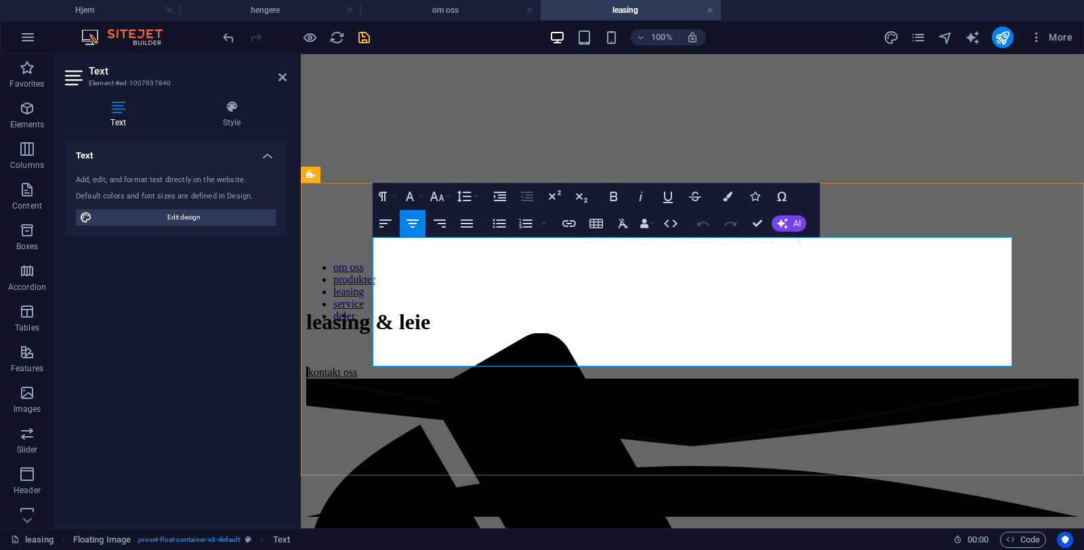
drag, startPoint x: 912, startPoint y: 363, endPoint x: 645, endPoint y: 256, distance: 288.2
click at [436, 196] on icon "button" at bounding box center [437, 196] width 14 height 9
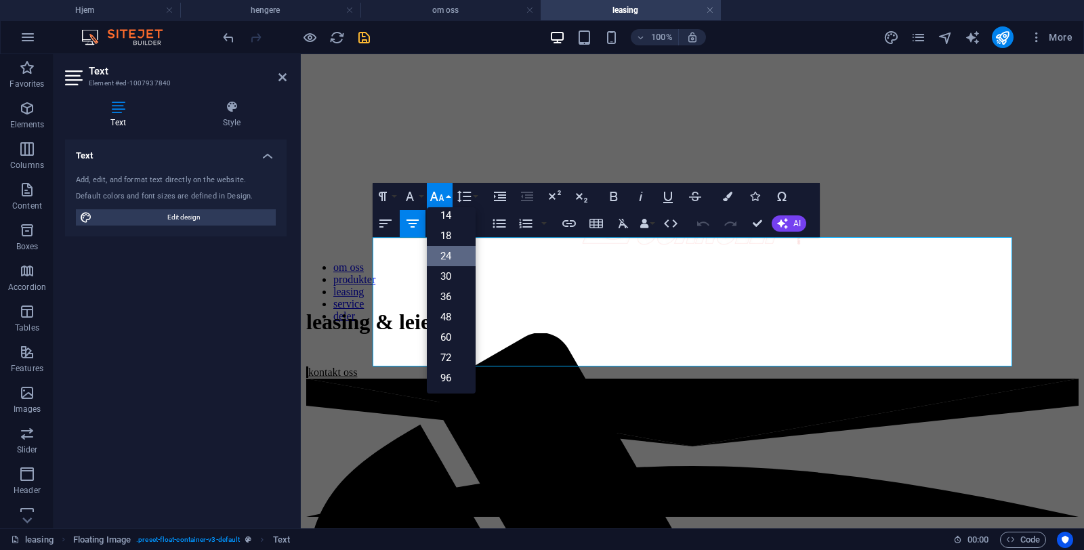
scroll to position [109, 0]
drag, startPoint x: 451, startPoint y: 270, endPoint x: 154, endPoint y: 213, distance: 302.0
click at [451, 270] on link "30" at bounding box center [451, 276] width 49 height 20
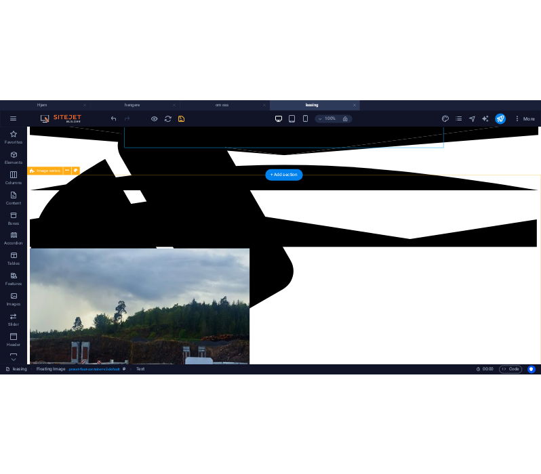
scroll to position [680, 0]
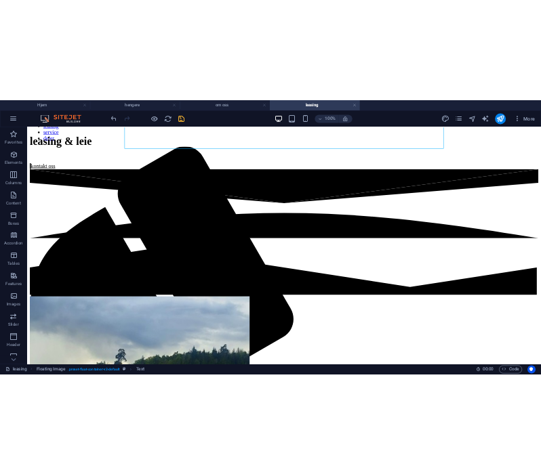
drag, startPoint x: 281, startPoint y: 140, endPoint x: 257, endPoint y: 189, distance: 54.5
click at [281, 140] on nav "om oss produkter leasing service deler" at bounding box center [541, 124] width 1019 height 61
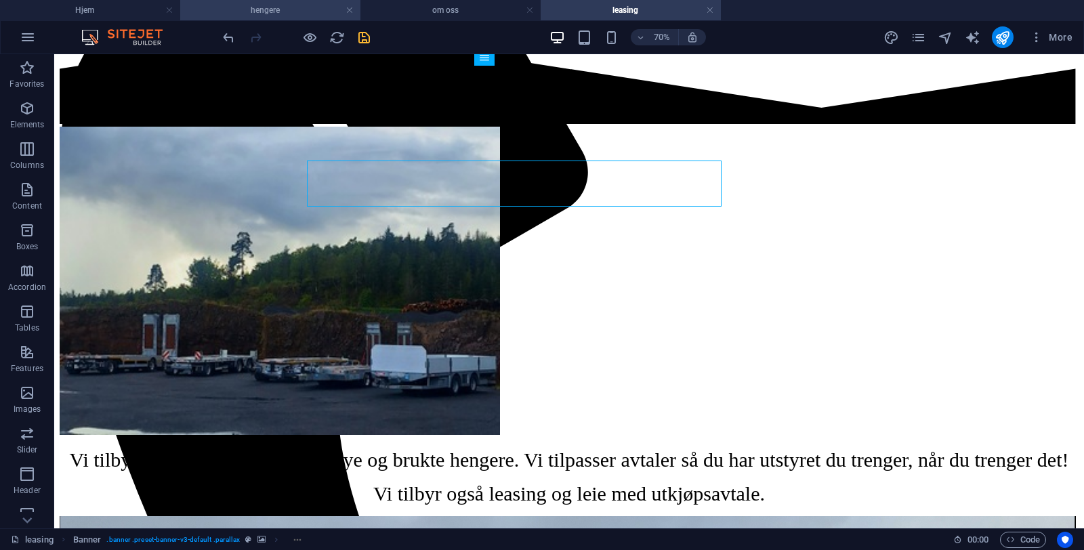
scroll to position [658, 0]
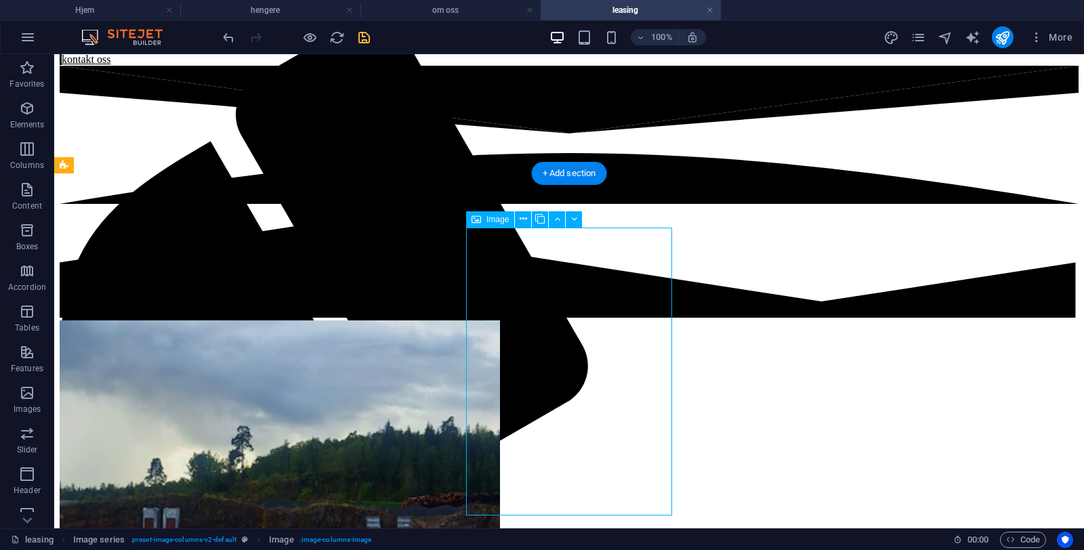
select select "px"
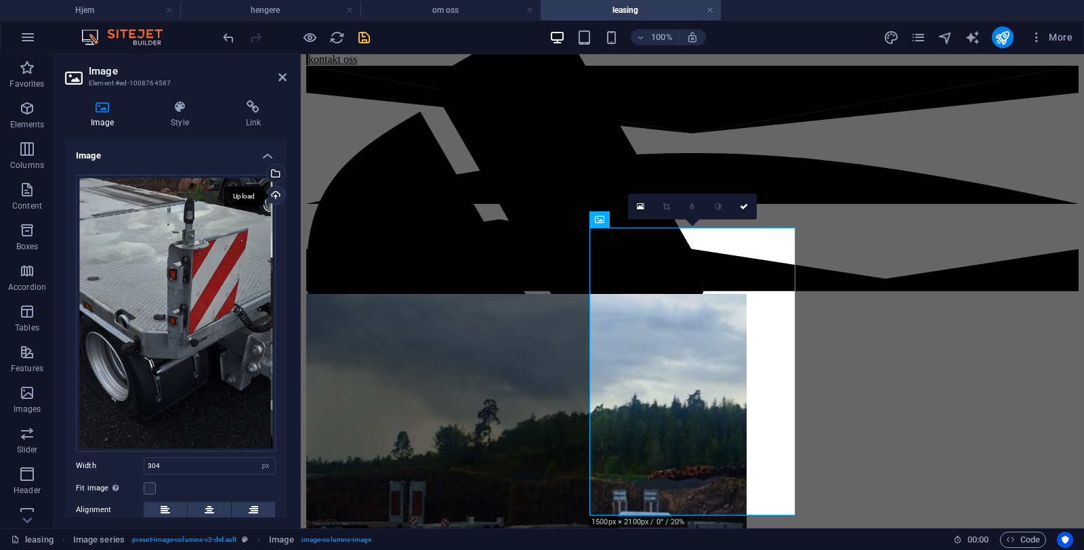
click at [272, 199] on div "Upload" at bounding box center [274, 196] width 20 height 20
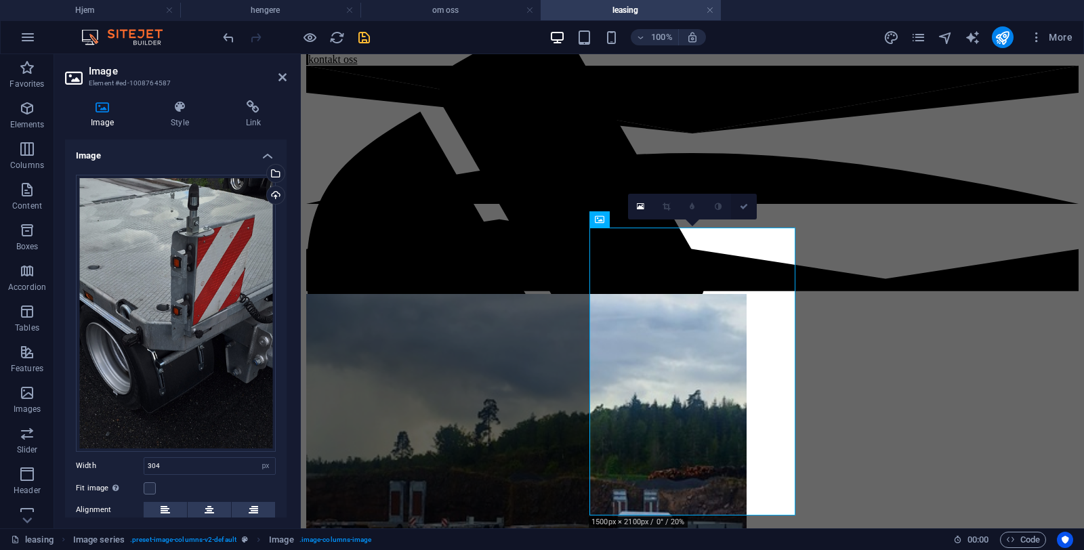
drag, startPoint x: 688, startPoint y: 152, endPoint x: 742, endPoint y: 205, distance: 75.7
click at [742, 205] on icon at bounding box center [744, 207] width 8 height 8
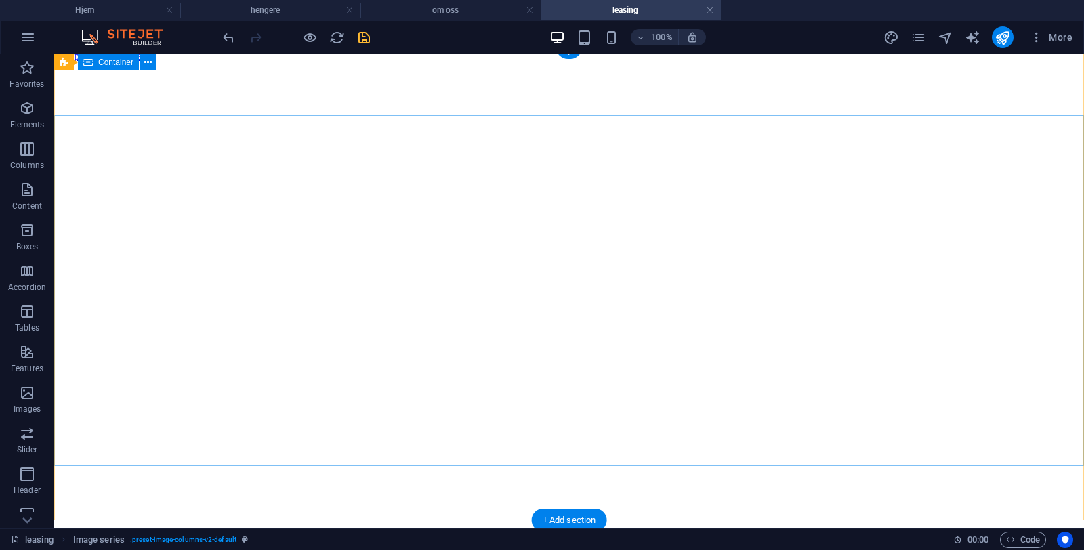
scroll to position [7, 0]
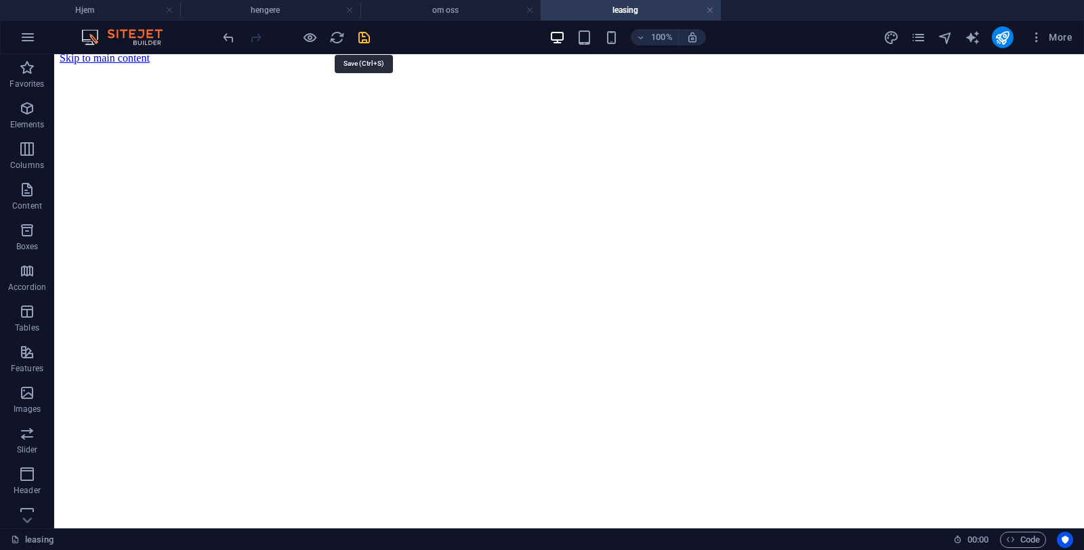
click at [362, 39] on icon "save" at bounding box center [364, 38] width 16 height 16
click at [915, 41] on icon "pages" at bounding box center [918, 38] width 16 height 16
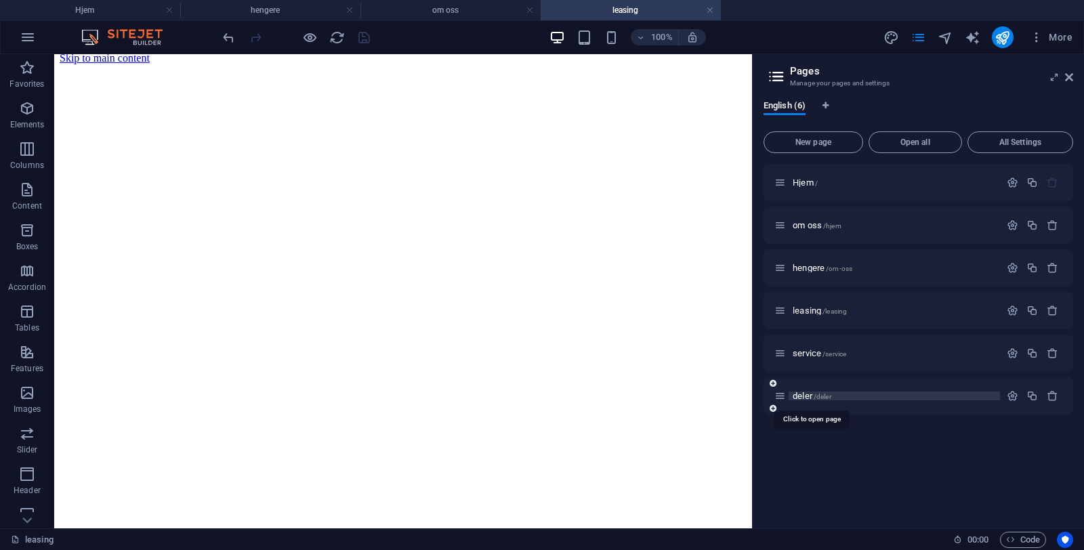
click at [809, 394] on span "deler /deler" at bounding box center [812, 396] width 39 height 10
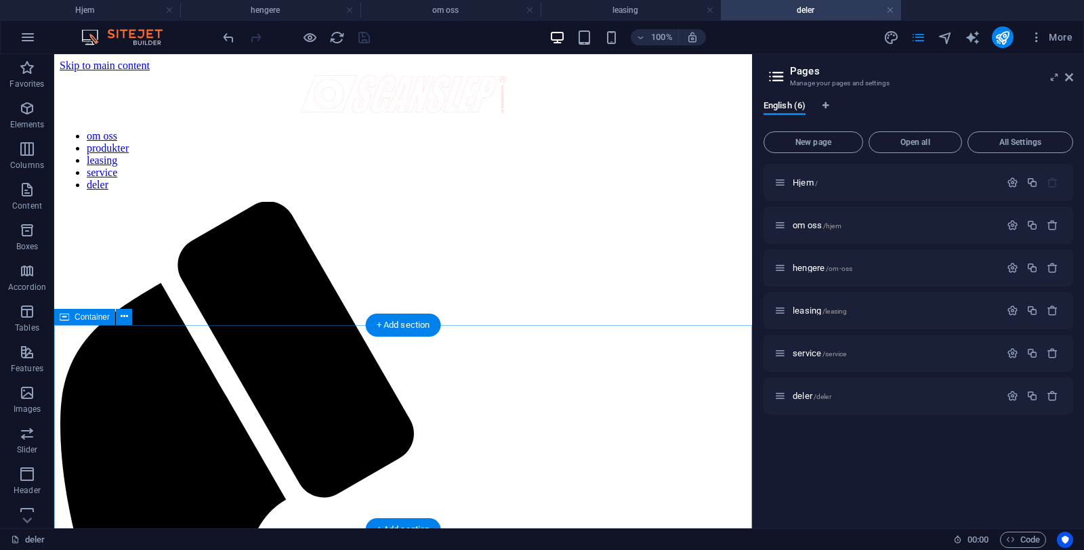
scroll to position [0, 0]
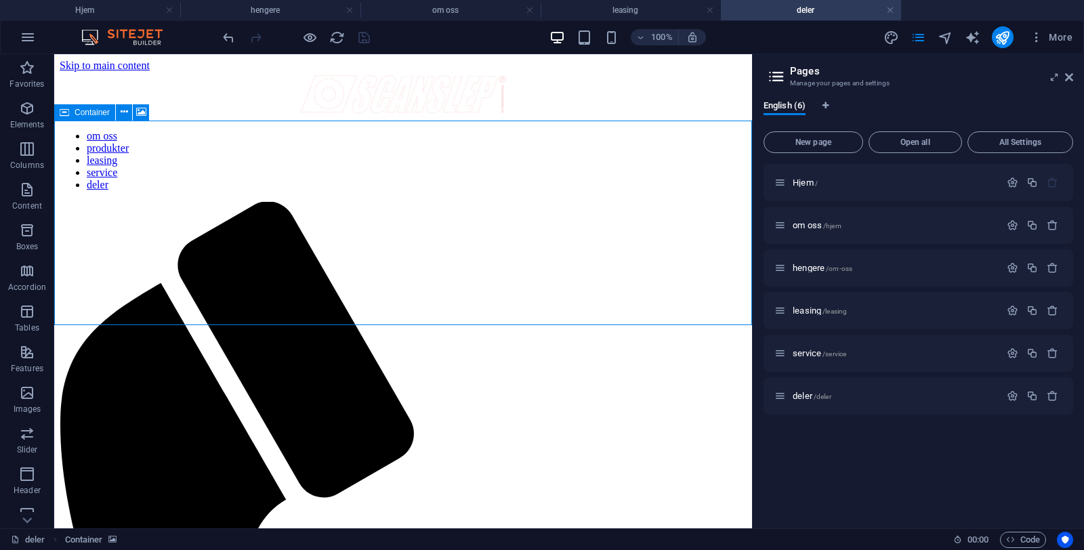
click at [64, 113] on icon at bounding box center [64, 112] width 9 height 16
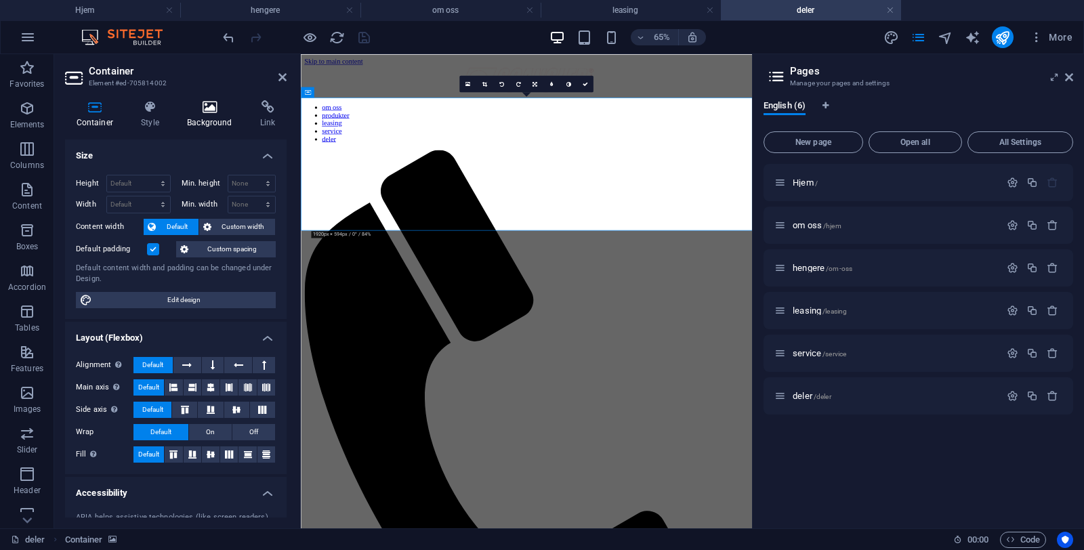
click at [207, 110] on icon at bounding box center [210, 107] width 68 height 14
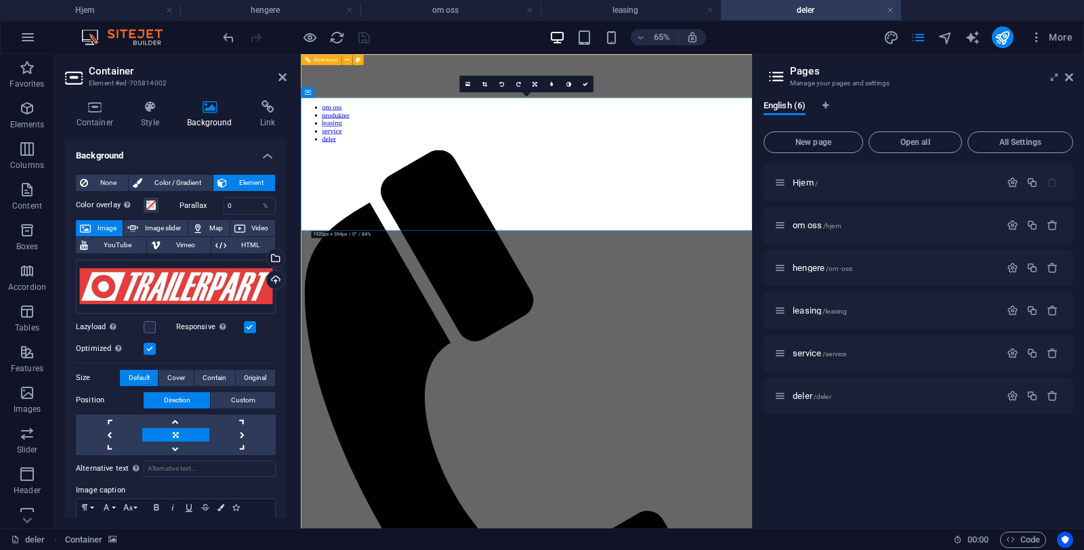
click at [311, 59] on div "Reference" at bounding box center [321, 59] width 41 height 11
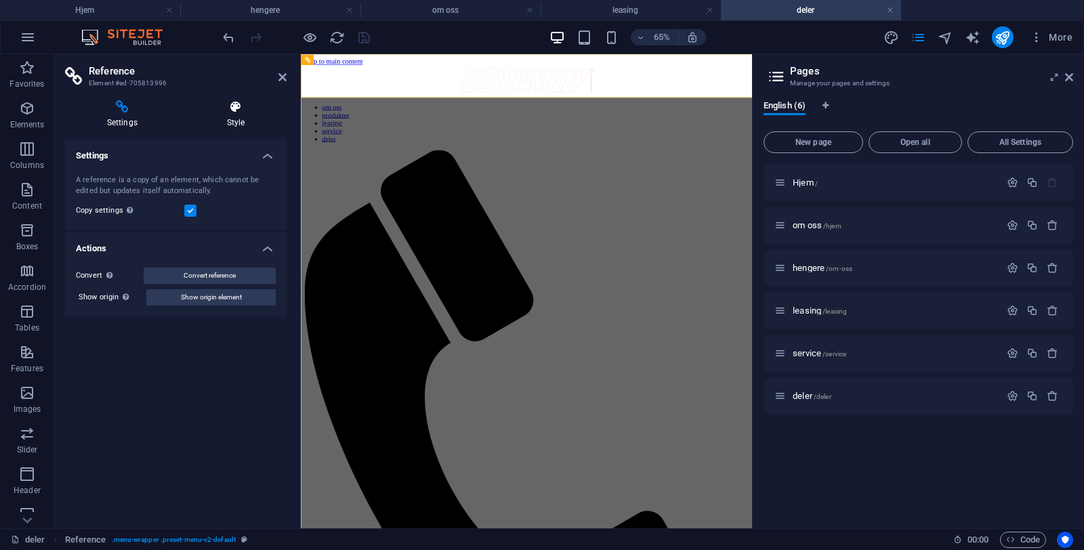
click at [243, 104] on icon at bounding box center [236, 107] width 102 height 14
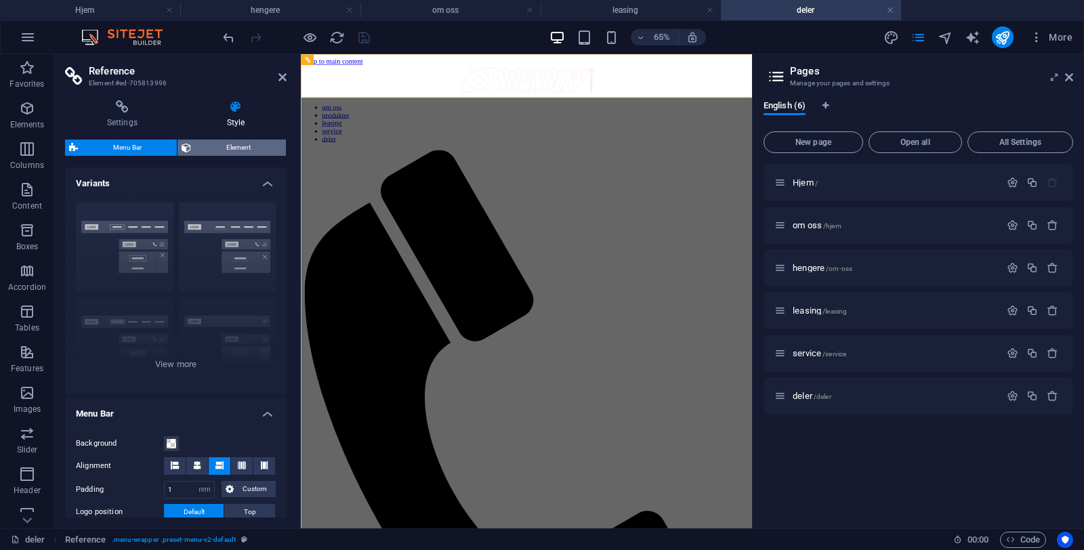
click at [242, 142] on span "Element" at bounding box center [238, 148] width 87 height 16
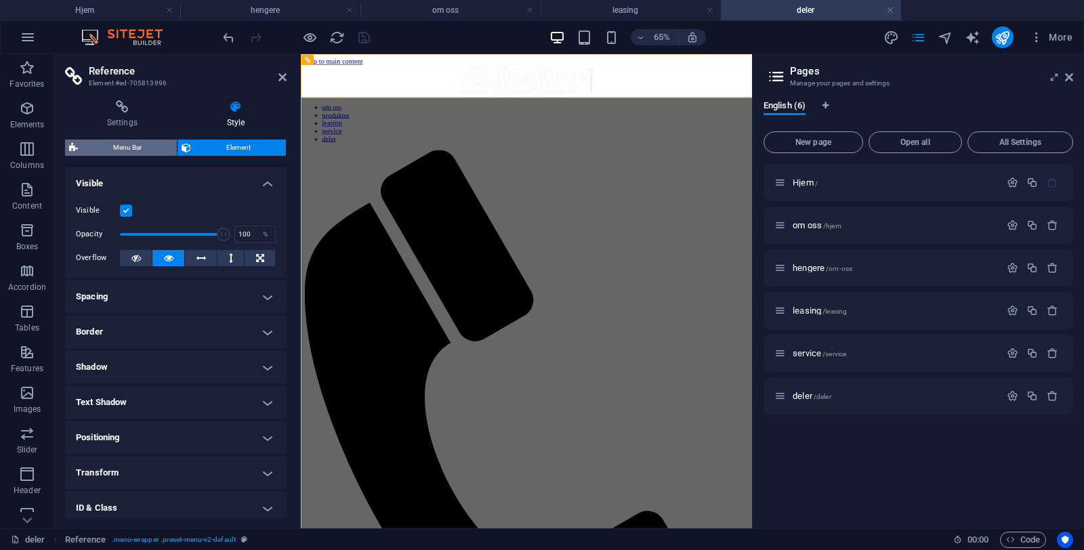
click at [121, 141] on span "Menu Bar" at bounding box center [127, 148] width 91 height 16
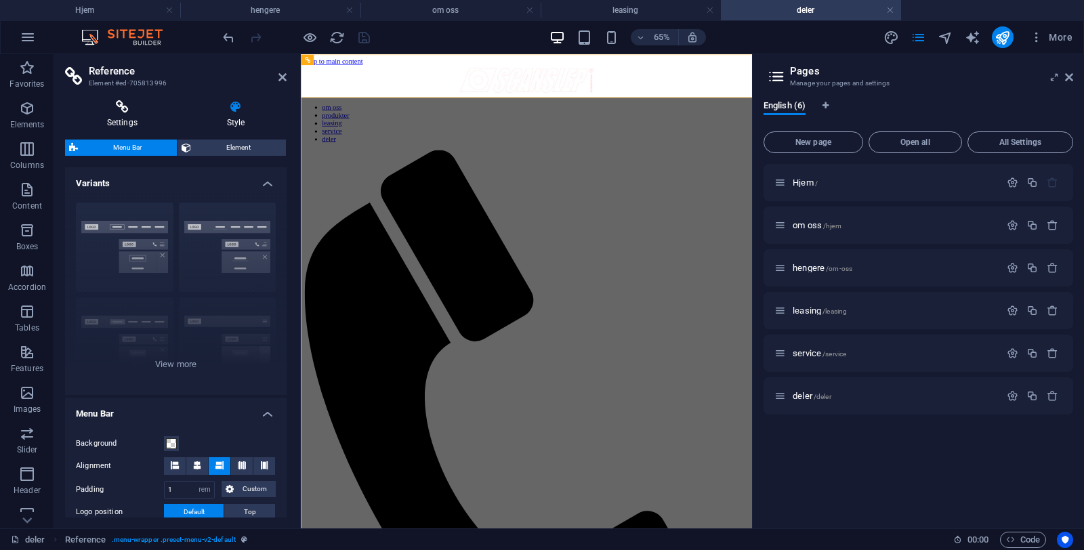
click at [114, 113] on icon at bounding box center [122, 107] width 114 height 14
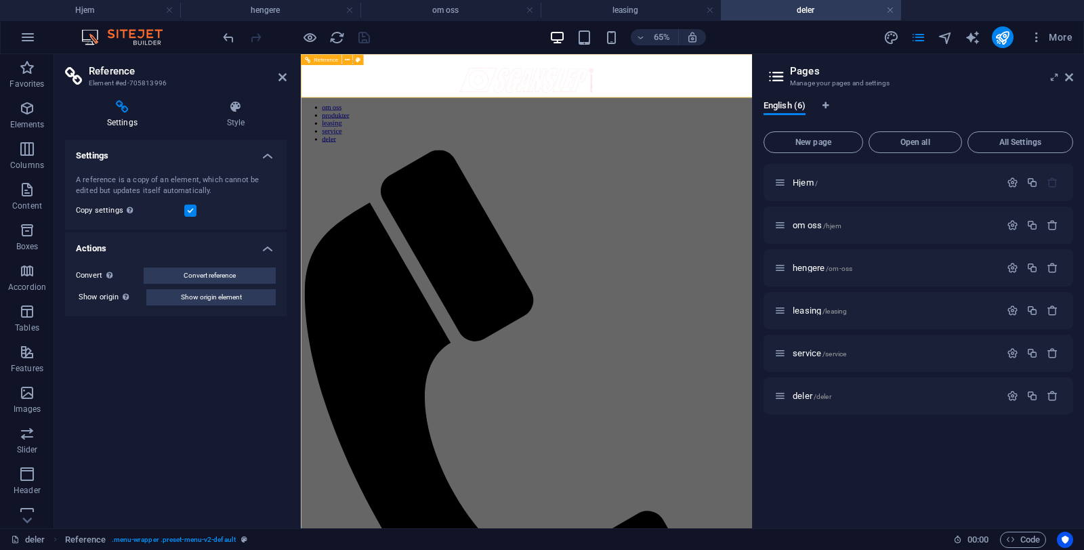
click at [308, 61] on icon at bounding box center [306, 59] width 5 height 11
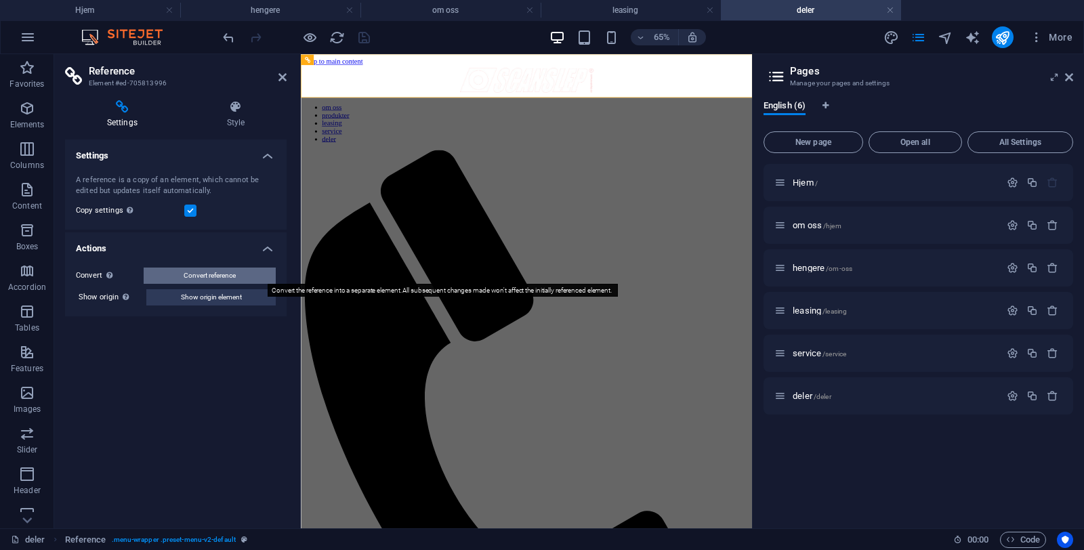
click at [201, 279] on span "Convert reference" at bounding box center [210, 276] width 52 height 16
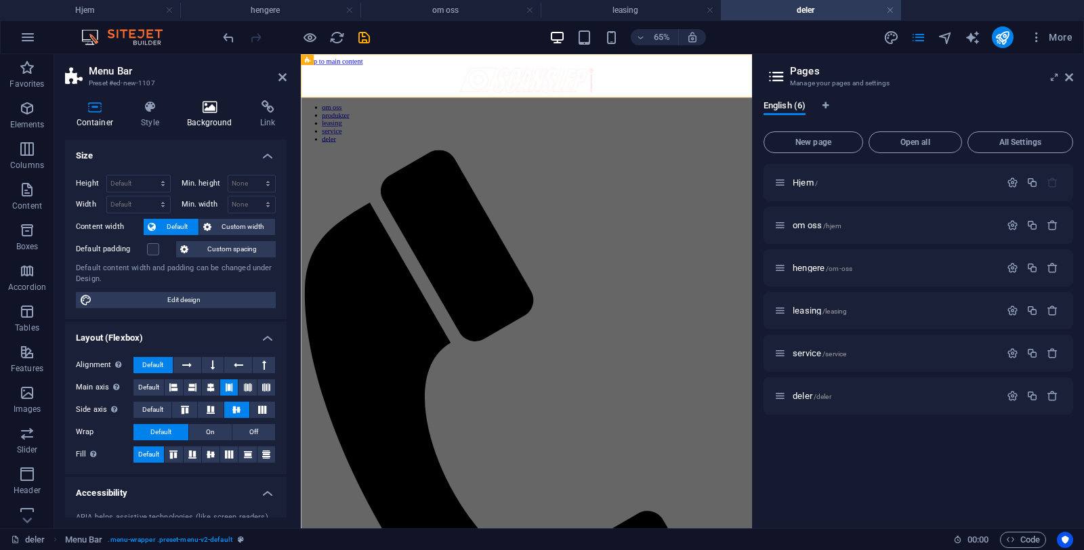
click at [203, 106] on icon at bounding box center [210, 107] width 68 height 14
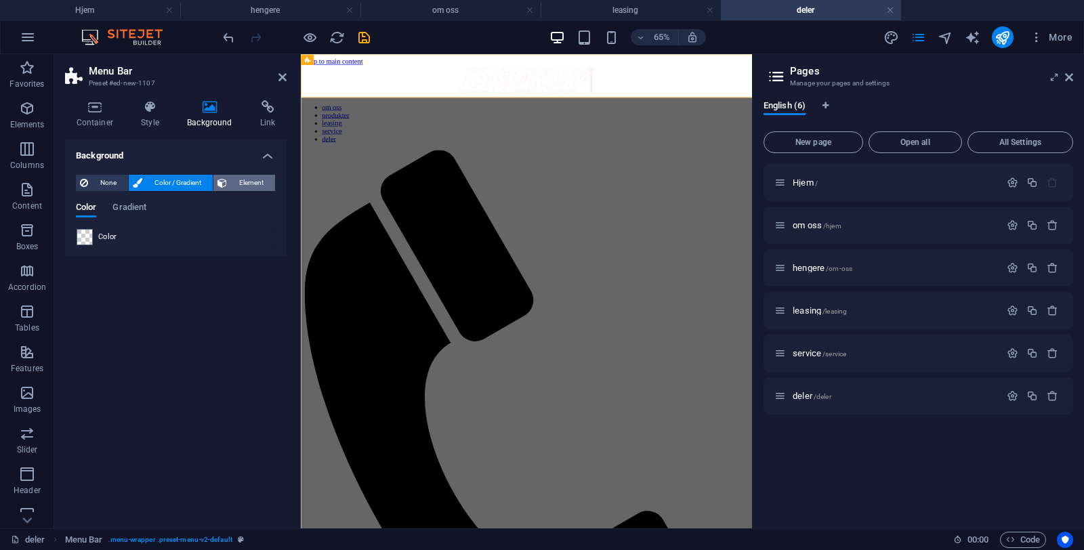
click at [234, 179] on span "Element" at bounding box center [251, 183] width 40 height 16
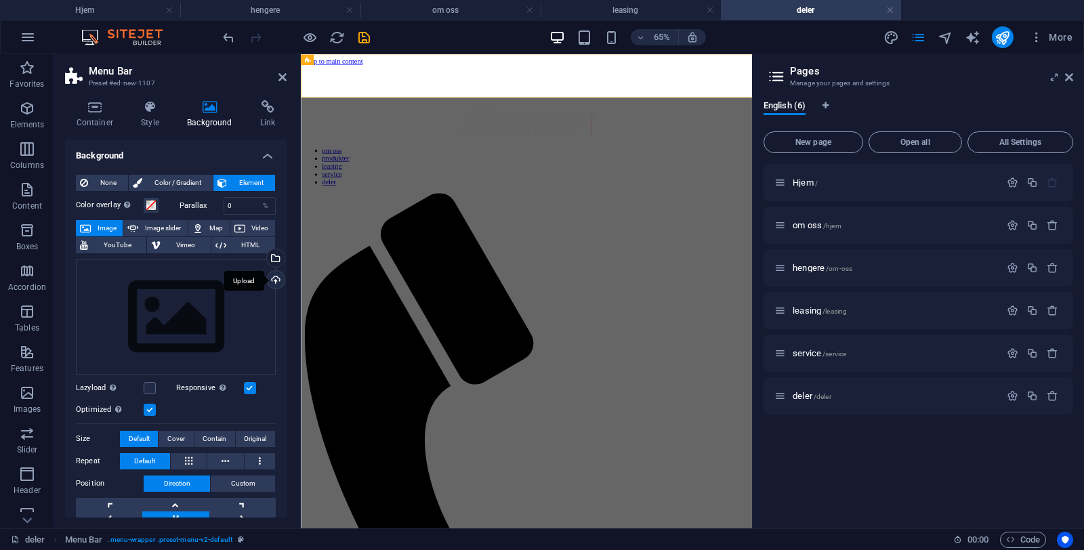
click at [274, 284] on div "Upload" at bounding box center [274, 281] width 20 height 20
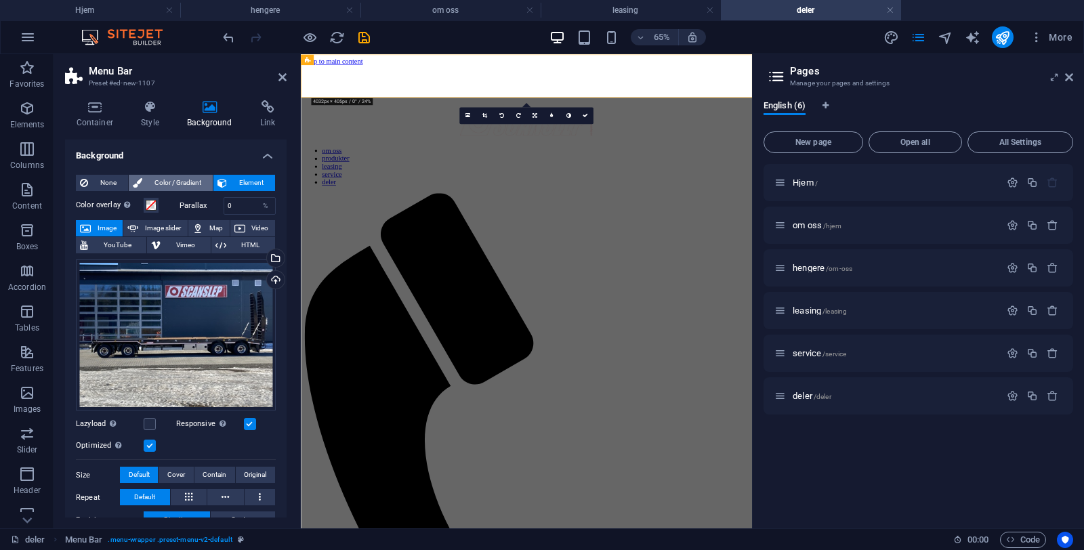
click at [168, 182] on span "Color / Gradient" at bounding box center [177, 183] width 62 height 16
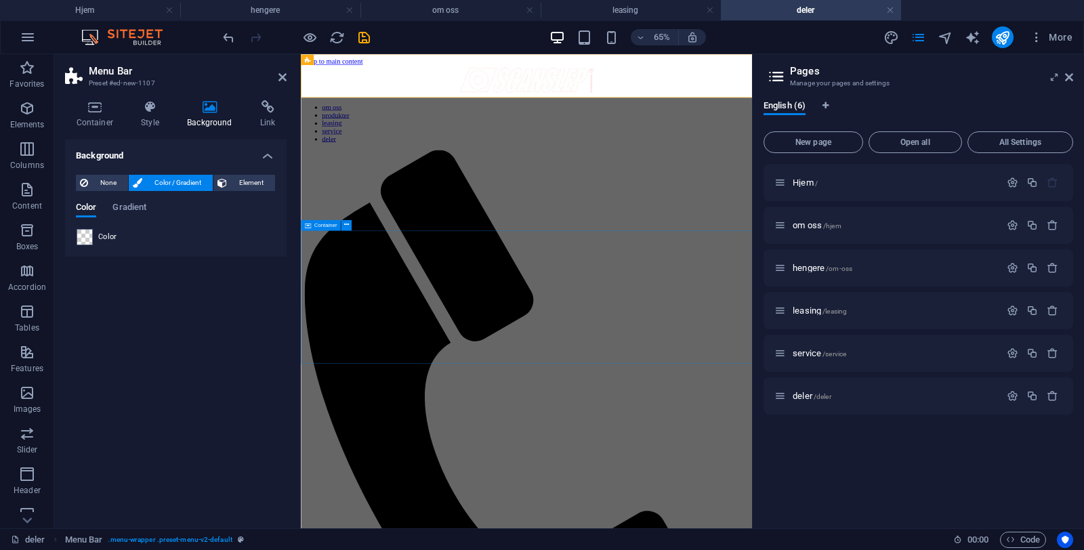
drag, startPoint x: 396, startPoint y: 423, endPoint x: 609, endPoint y: 293, distance: 249.9
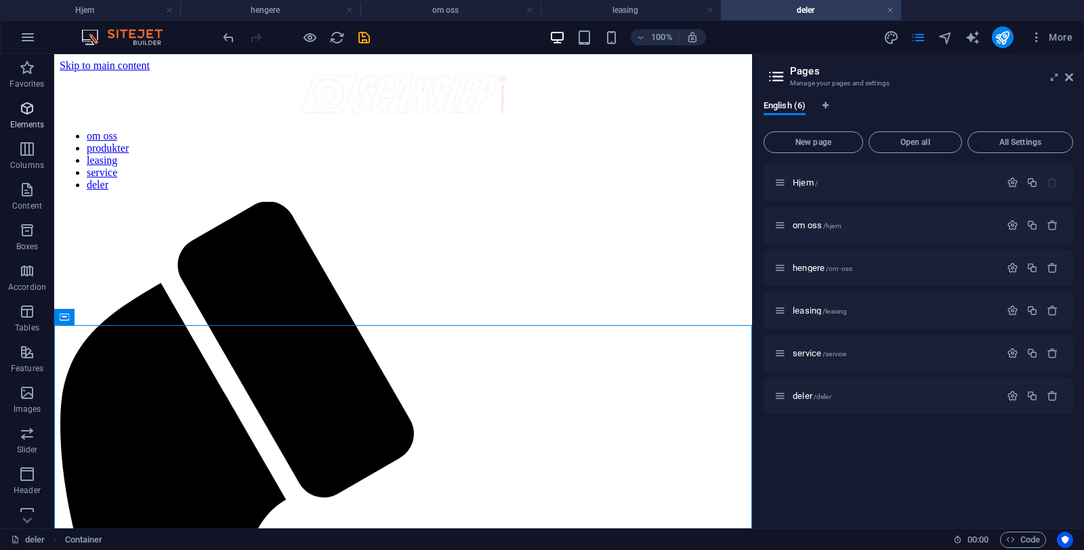
click at [12, 125] on p "Elements" at bounding box center [27, 124] width 35 height 11
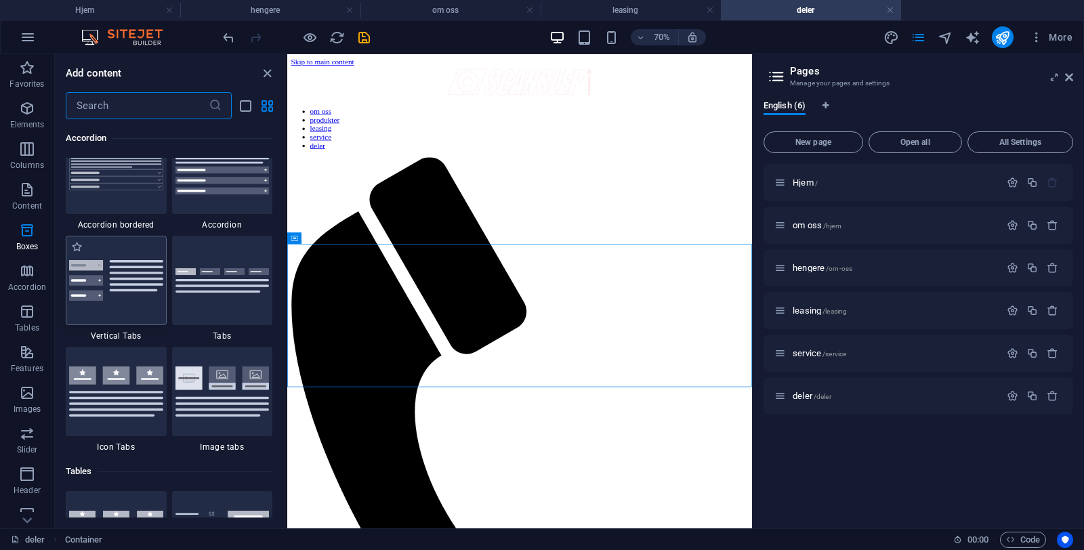
scroll to position [4301, 0]
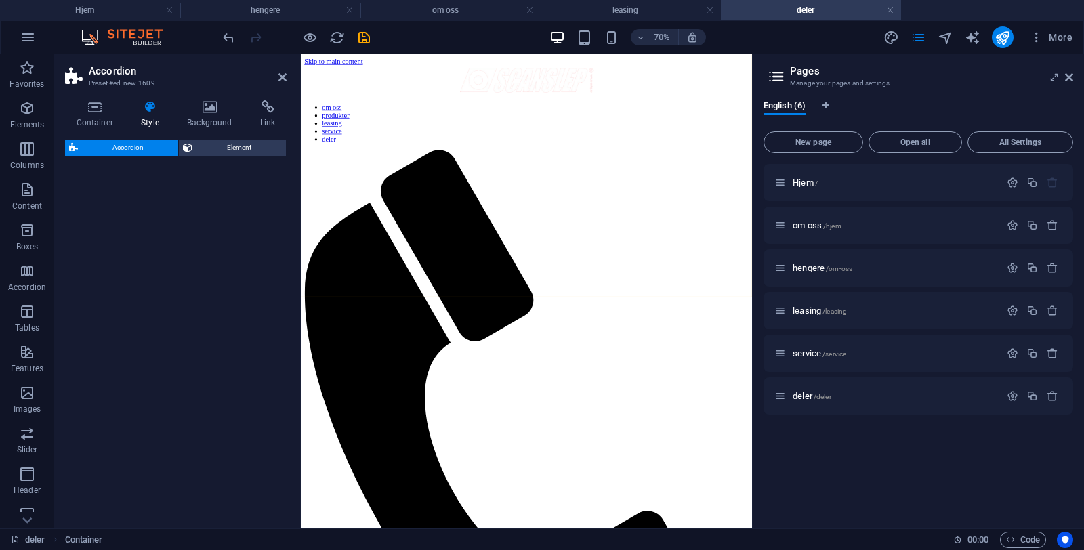
select select "rem"
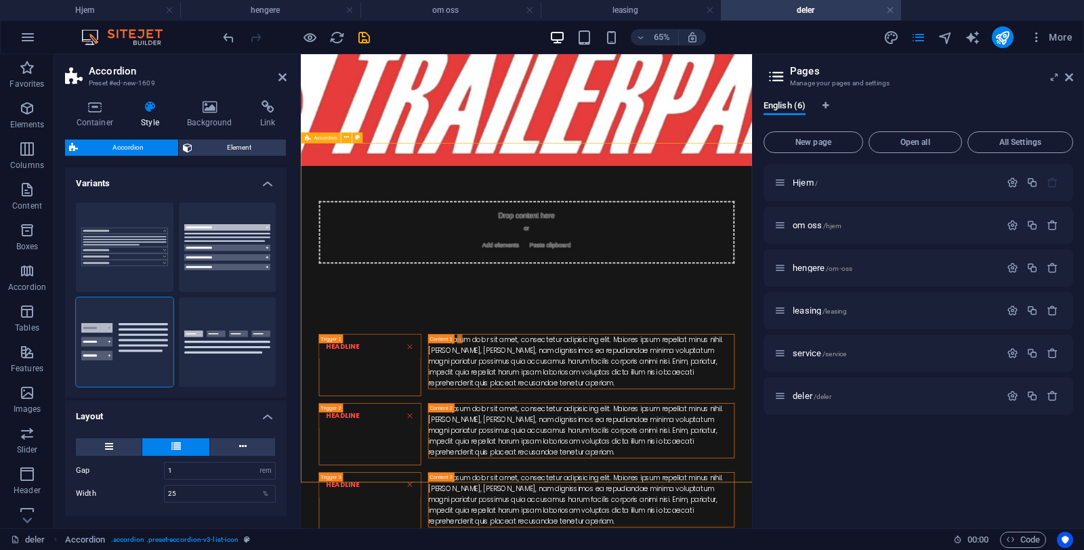
scroll to position [132, 0]
click at [232, 43] on icon "undo" at bounding box center [229, 38] width 16 height 16
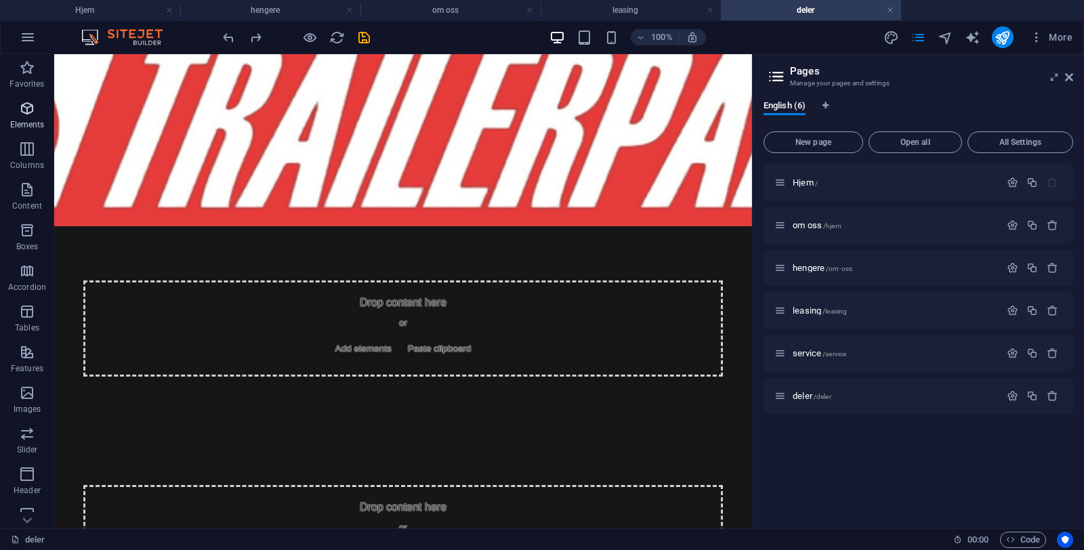
click at [16, 108] on span "Elements" at bounding box center [27, 116] width 54 height 33
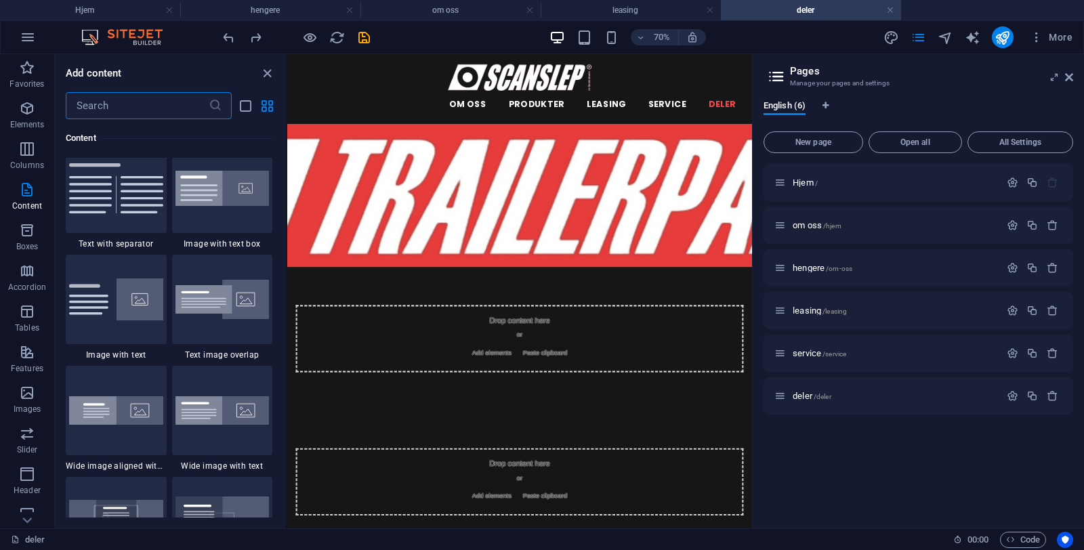
scroll to position [2420, 0]
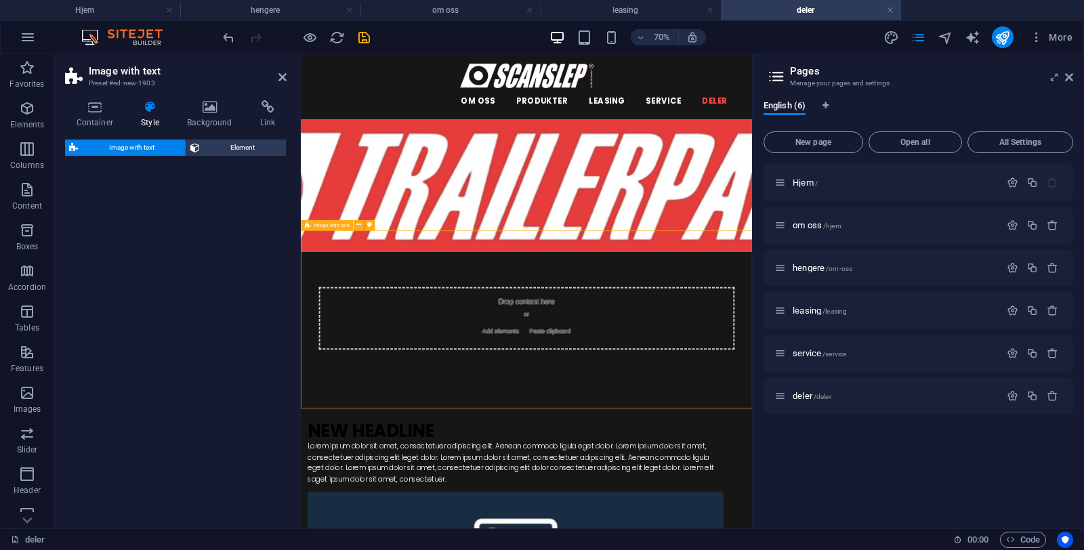
select select "rem"
select select "px"
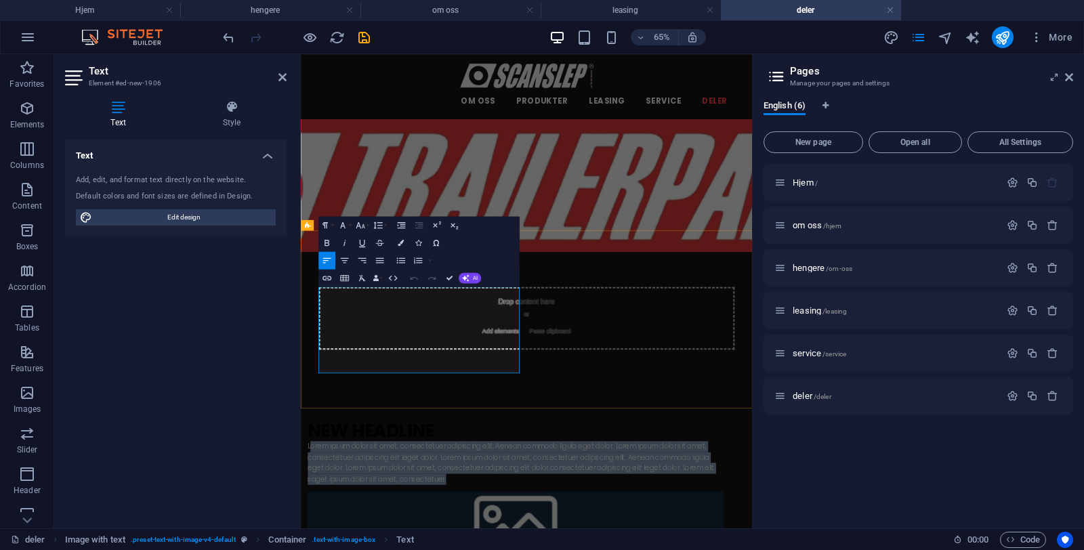
drag, startPoint x: 402, startPoint y: 534, endPoint x: 331, endPoint y: 422, distance: 132.5
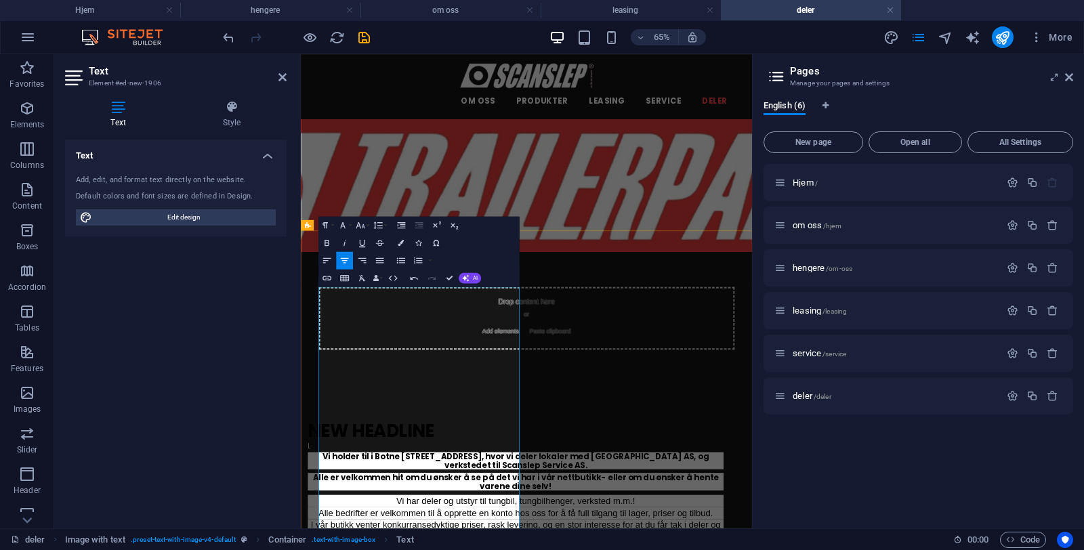
click at [255, 401] on div "Text Add, edit, and format text directly on the website. Default colors and fon…" at bounding box center [176, 329] width 222 height 378
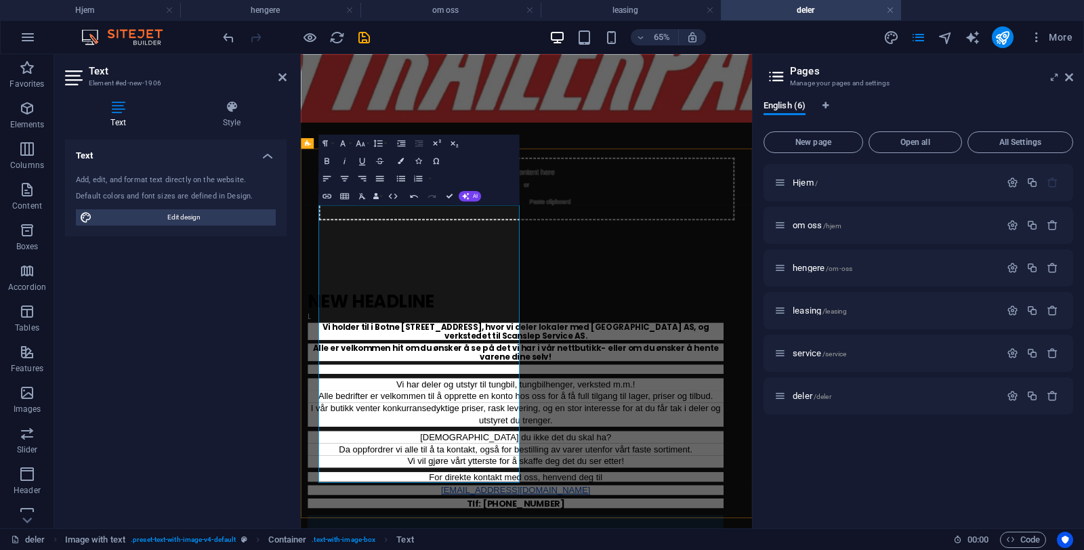
scroll to position [201, 0]
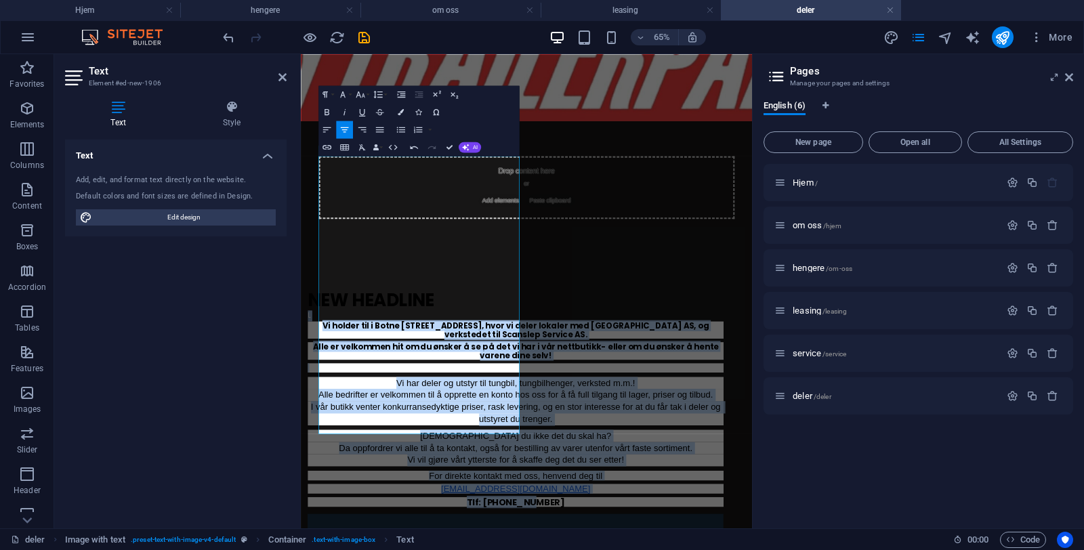
drag, startPoint x: 539, startPoint y: 629, endPoint x: 286, endPoint y: 211, distance: 488.4
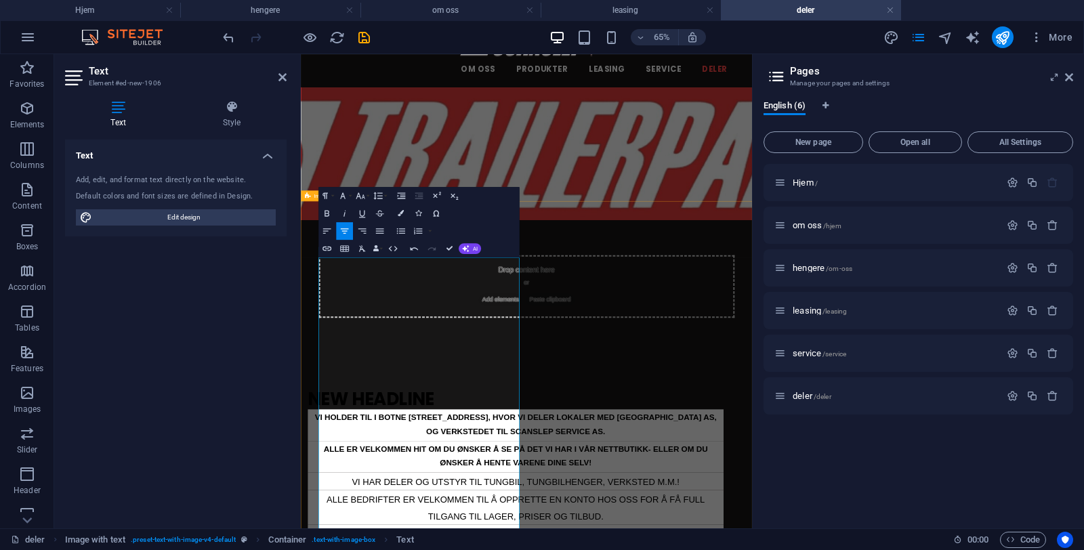
scroll to position [39, 0]
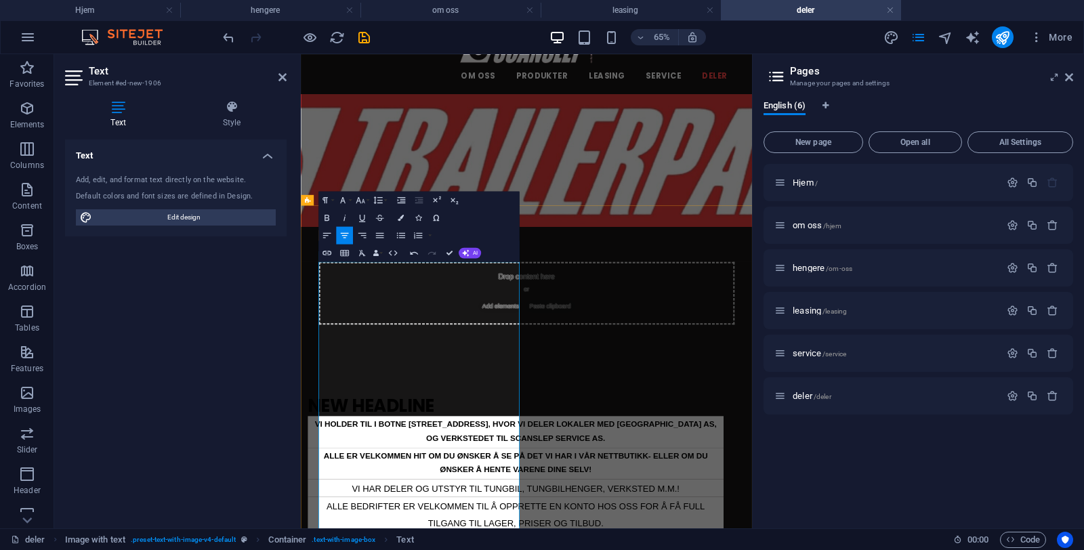
drag, startPoint x: 534, startPoint y: 448, endPoint x: 635, endPoint y: 312, distance: 168.9
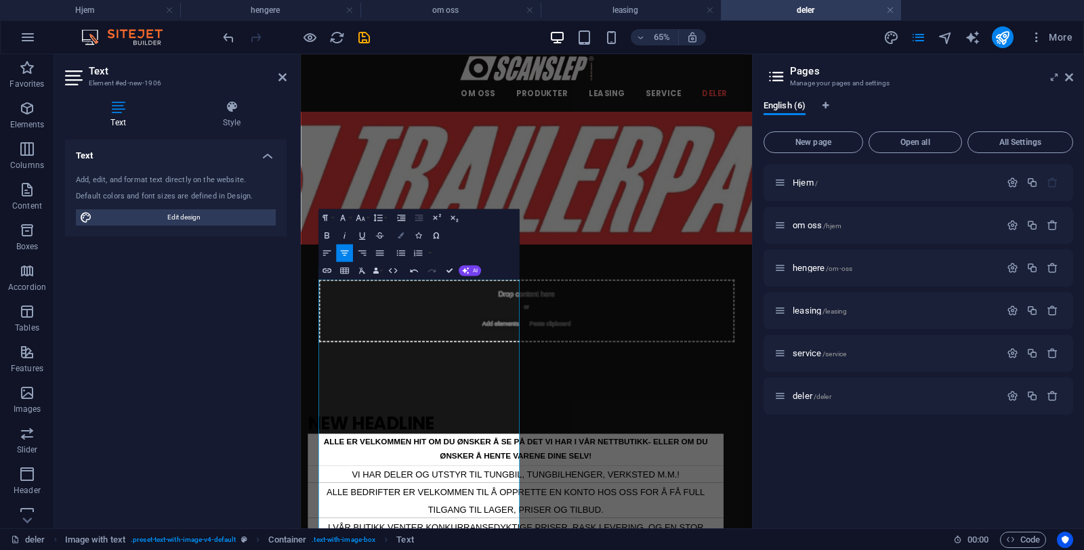
click at [404, 238] on button "Colors" at bounding box center [400, 235] width 17 height 18
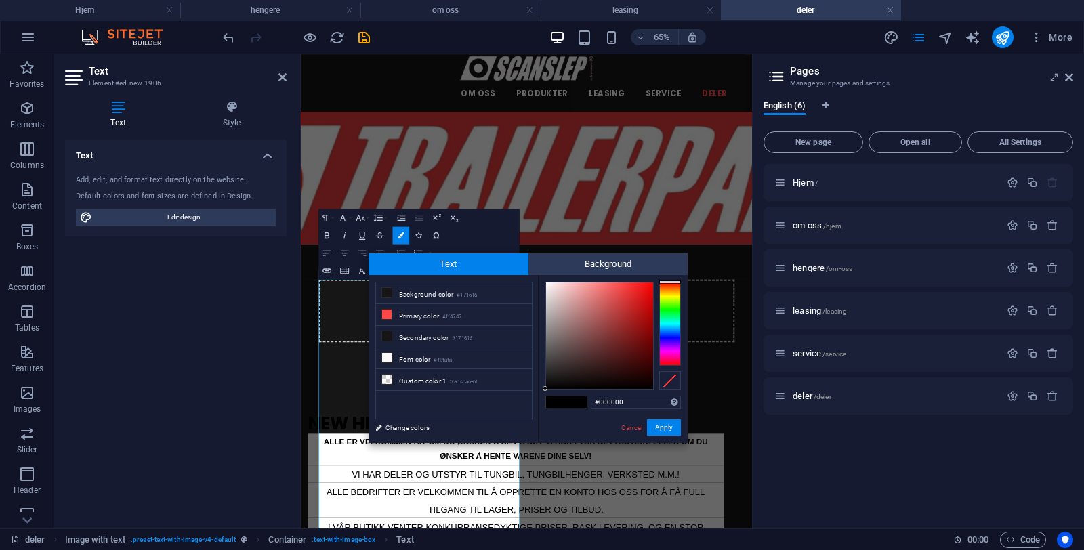
type input "#4f2929"
click at [597, 356] on div at bounding box center [599, 335] width 107 height 107
click at [664, 434] on button "Apply" at bounding box center [664, 427] width 34 height 16
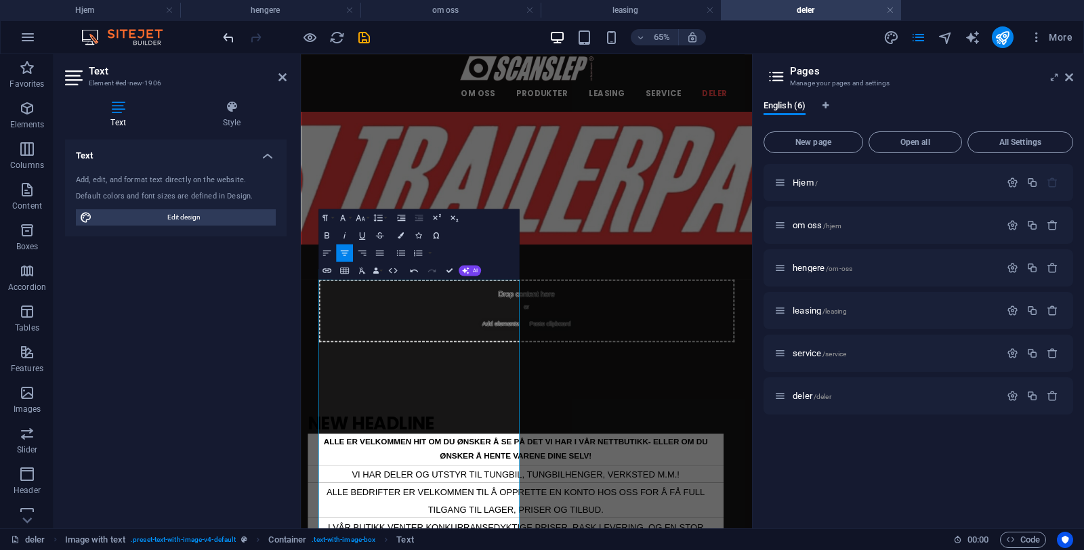
click at [232, 41] on icon "undo" at bounding box center [229, 38] width 16 height 16
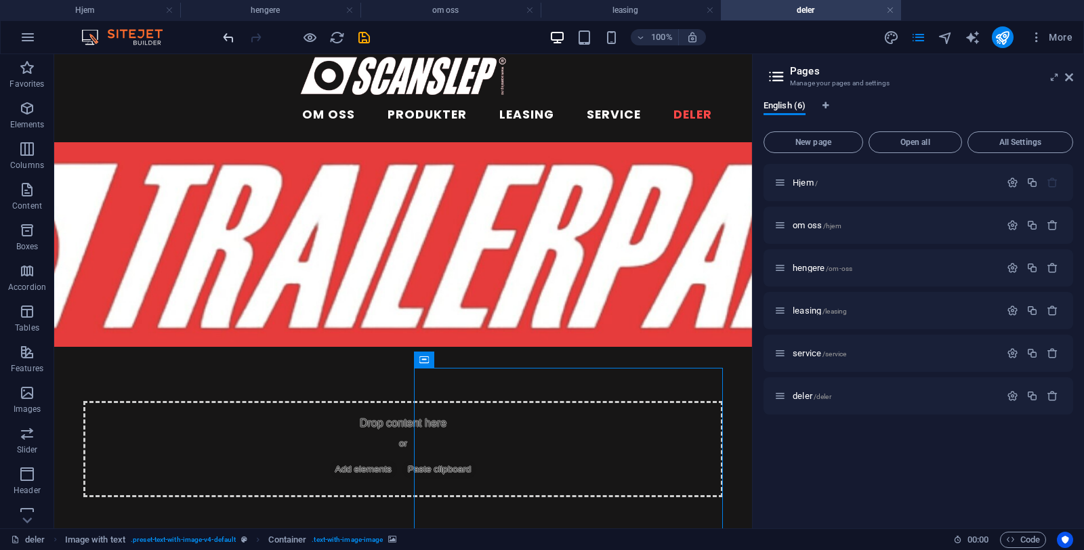
click at [226, 43] on icon "undo" at bounding box center [229, 38] width 16 height 16
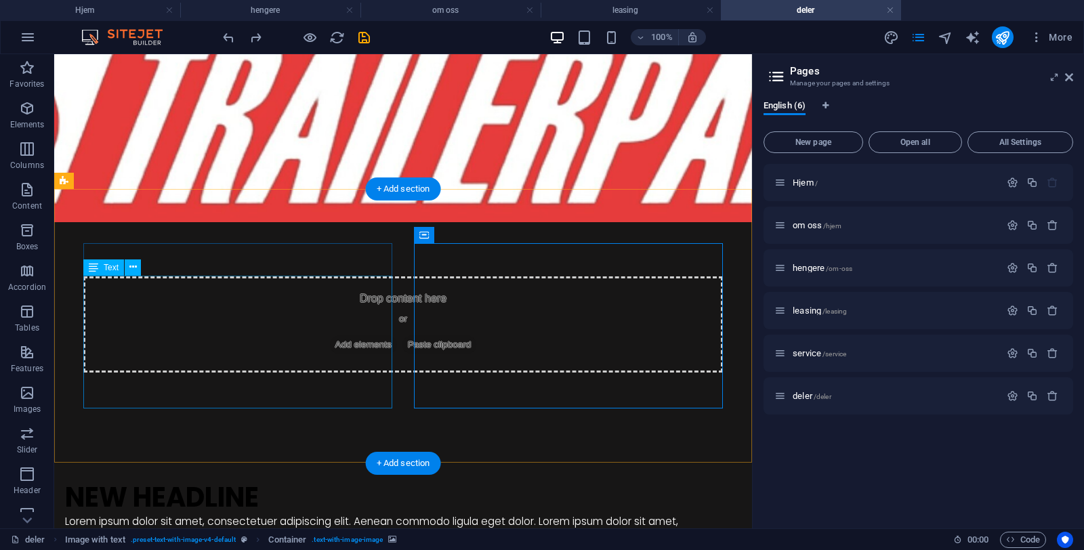
click at [155, 513] on div "Lorem ipsum dolor sit amet, consectetuer adipiscing elit. Aenean commodo ligula…" at bounding box center [384, 546] width 639 height 66
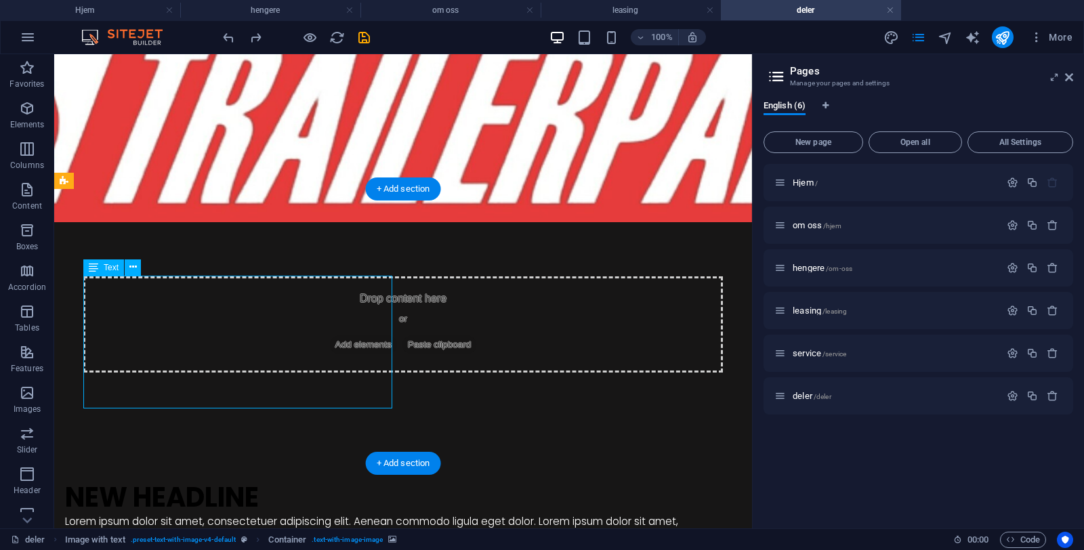
click at [155, 513] on div "Lorem ipsum dolor sit amet, consectetuer adipiscing elit. Aenean commodo ligula…" at bounding box center [384, 546] width 639 height 66
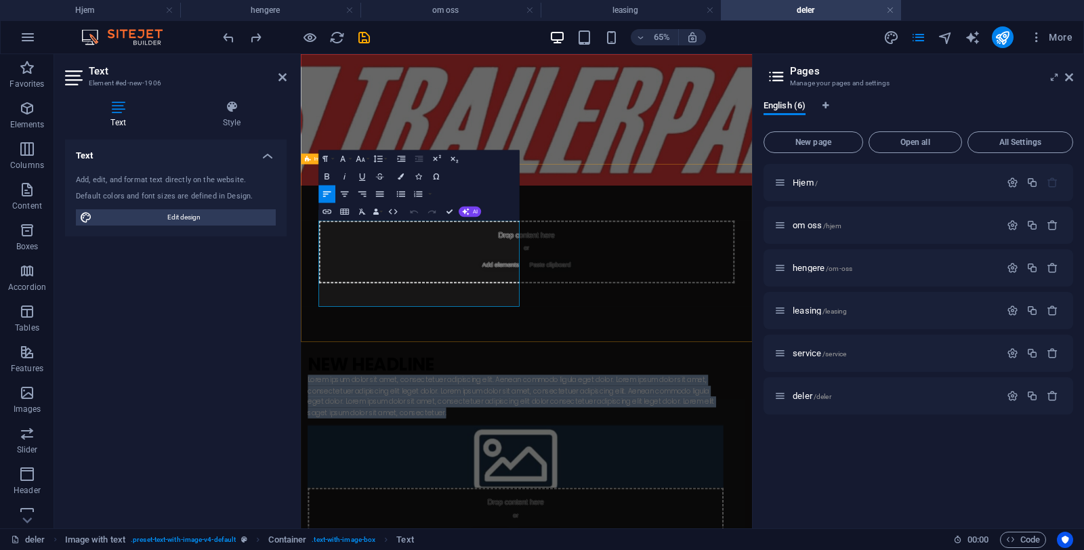
drag, startPoint x: 420, startPoint y: 438, endPoint x: 314, endPoint y: 310, distance: 167.0
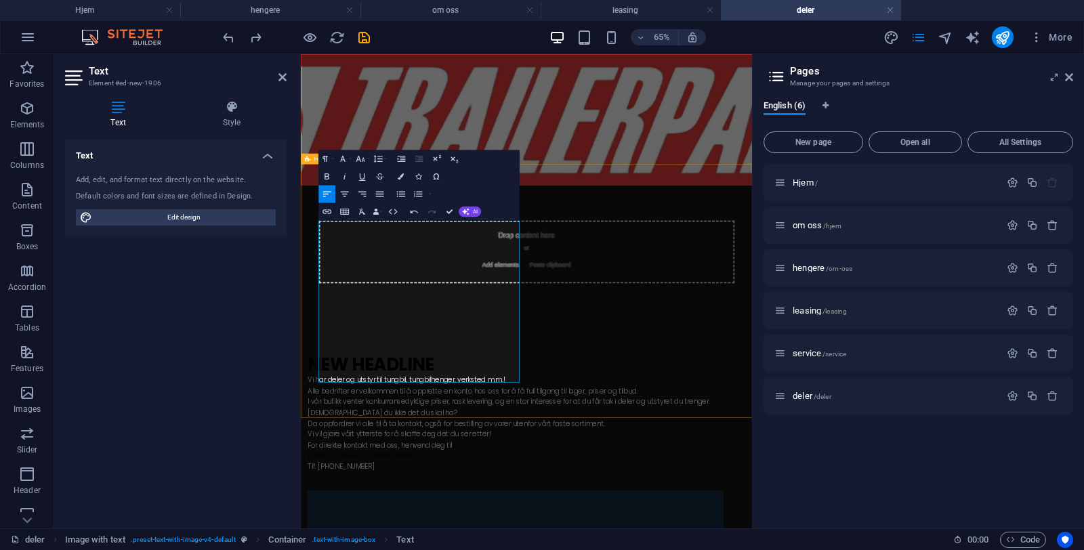
scroll to position [120, 0]
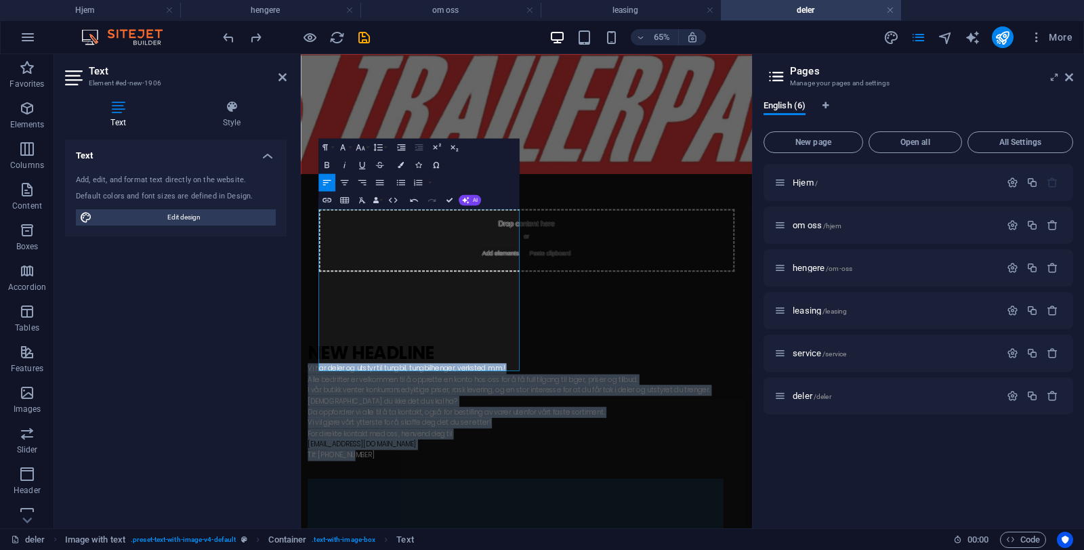
drag, startPoint x: 407, startPoint y: 520, endPoint x: 260, endPoint y: 272, distance: 288.8
click at [340, 181] on icon "button" at bounding box center [344, 182] width 11 height 11
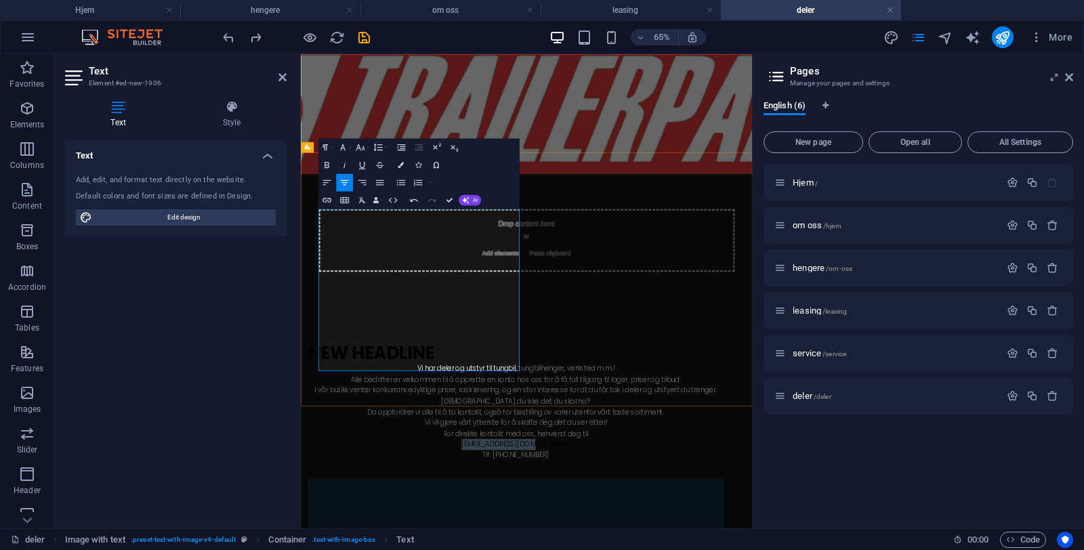
drag, startPoint x: 559, startPoint y: 504, endPoint x: 425, endPoint y: 505, distance: 133.4
drag, startPoint x: 397, startPoint y: 167, endPoint x: 405, endPoint y: 159, distance: 12.0
click at [398, 166] on icon "button" at bounding box center [401, 164] width 6 height 6
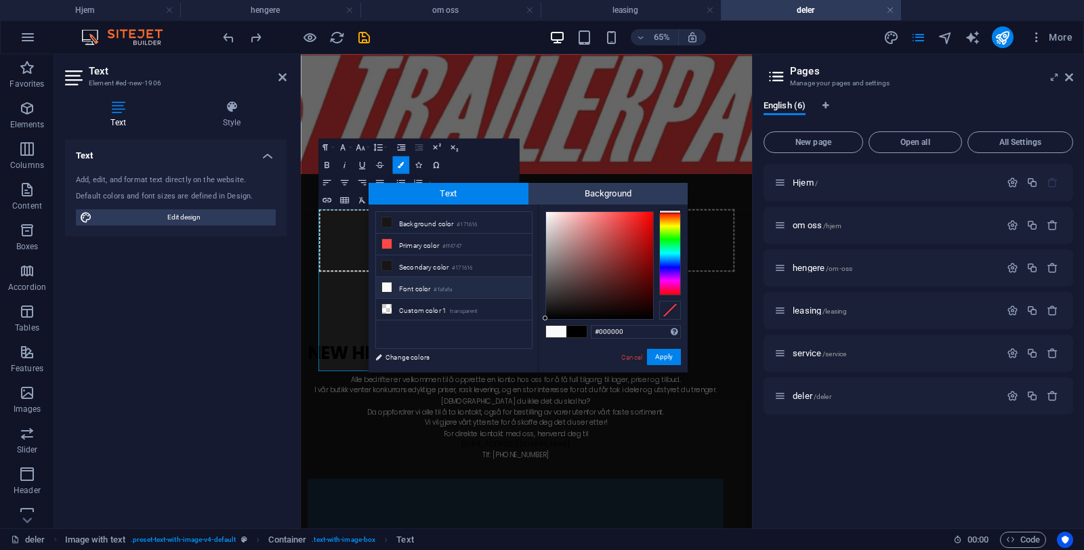
type input "#fcfafa"
click at [546, 213] on div at bounding box center [599, 265] width 107 height 107
click at [656, 361] on button "Apply" at bounding box center [664, 357] width 34 height 16
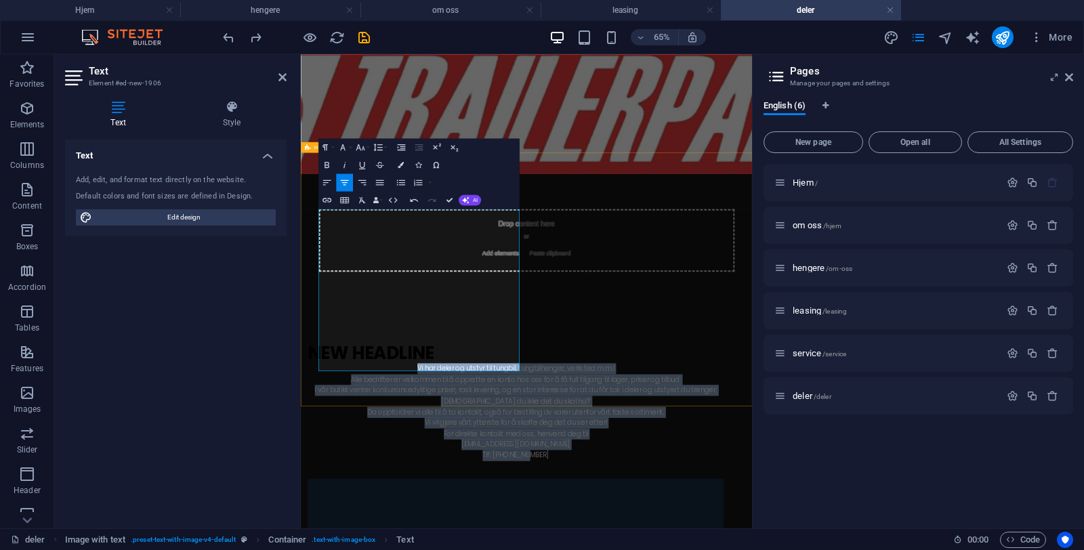
drag, startPoint x: 539, startPoint y: 518, endPoint x: 326, endPoint y: 301, distance: 303.7
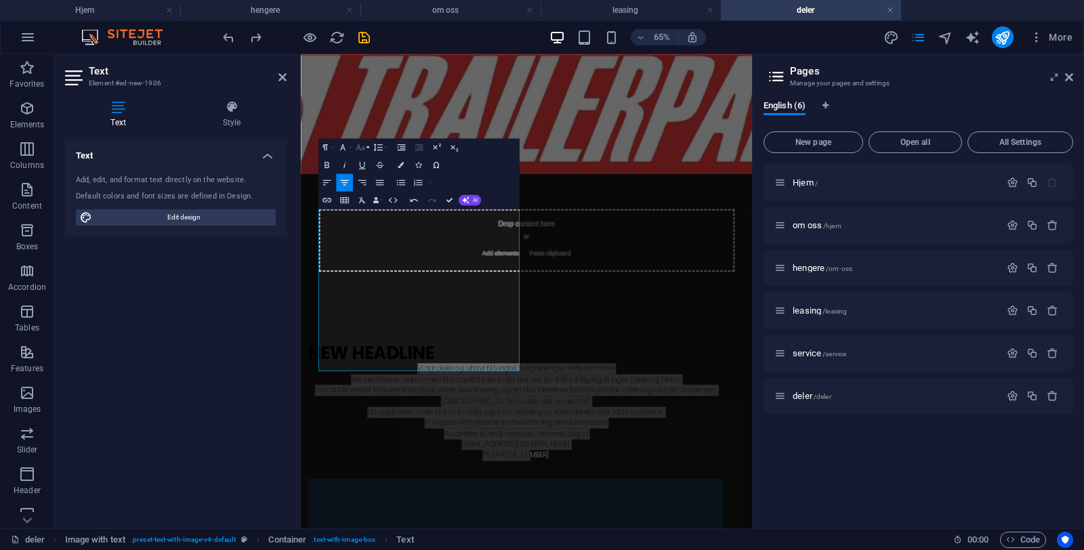
click at [364, 152] on button "Font Size" at bounding box center [362, 147] width 17 height 18
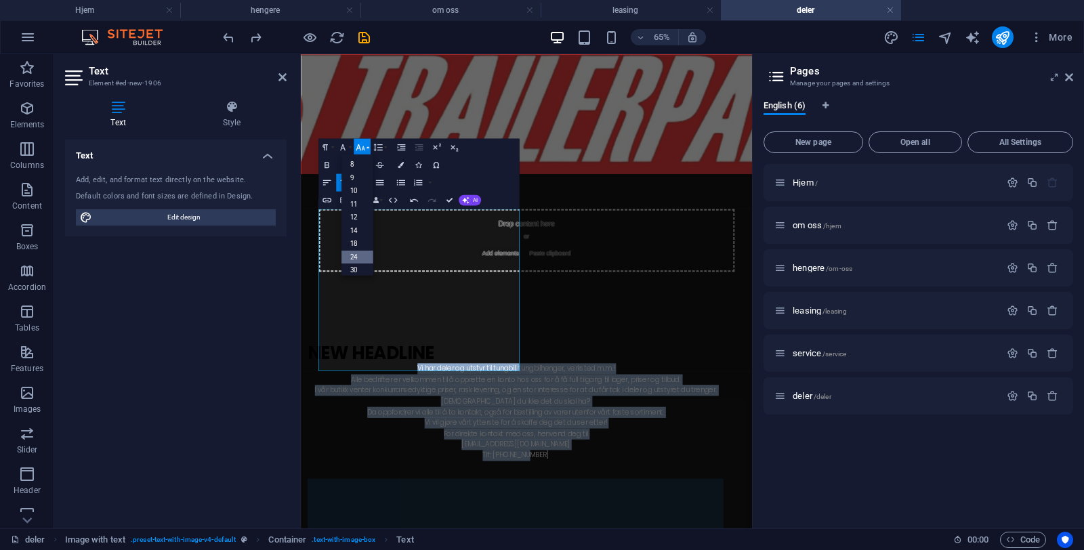
click at [360, 250] on link "24" at bounding box center [357, 257] width 32 height 14
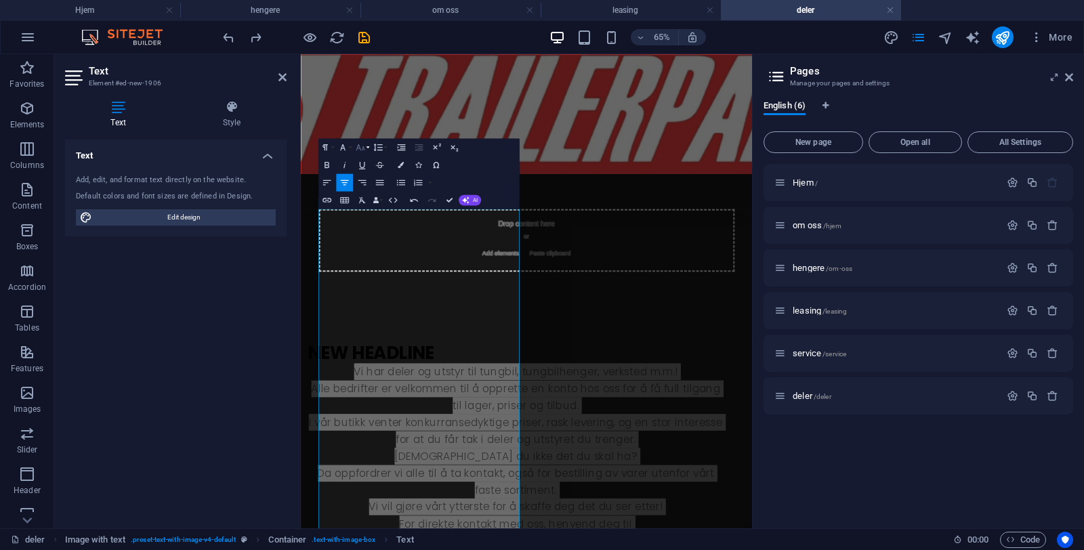
click at [358, 148] on icon "button" at bounding box center [360, 147] width 9 height 6
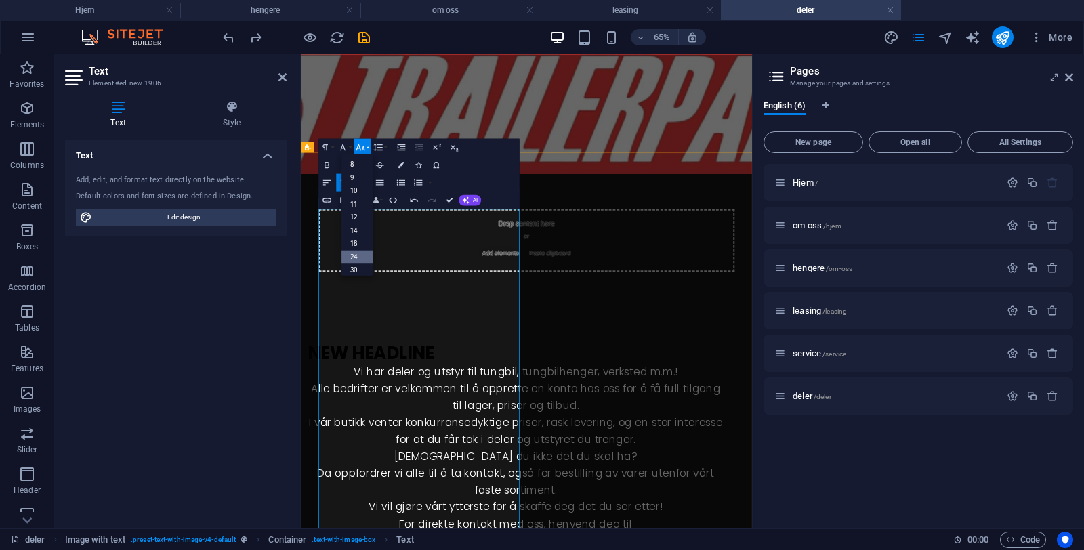
click at [356, 244] on link "18" at bounding box center [357, 244] width 32 height 14
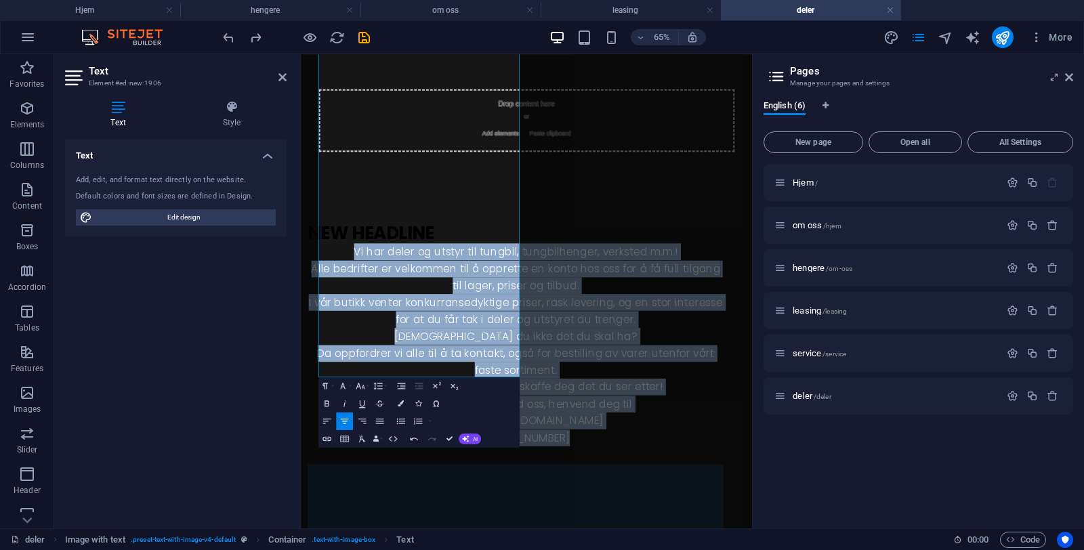
scroll to position [549, 0]
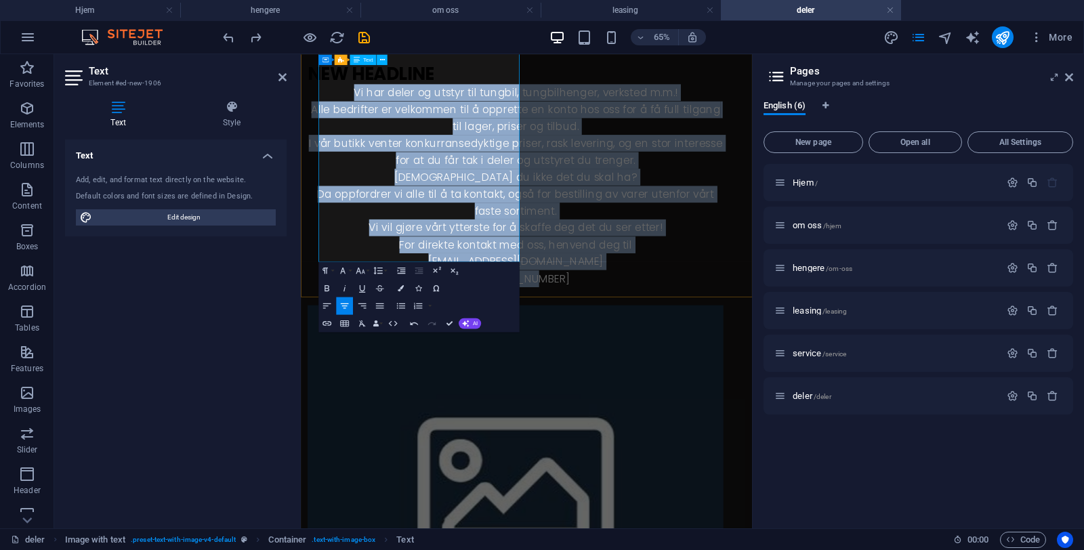
drag, startPoint x: 350, startPoint y: 305, endPoint x: 566, endPoint y: 332, distance: 217.7
click at [566, 332] on div "Vi har deler og utstyr til tungbil, tungbilhenger, verksted m.m.! Alle bedrifte…" at bounding box center [631, 264] width 639 height 329
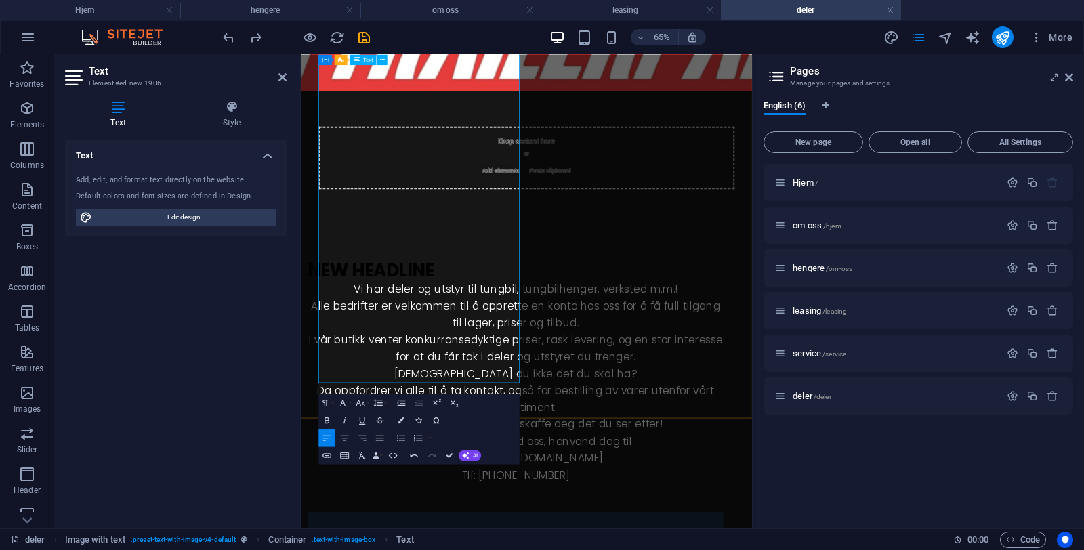
scroll to position [135, 0]
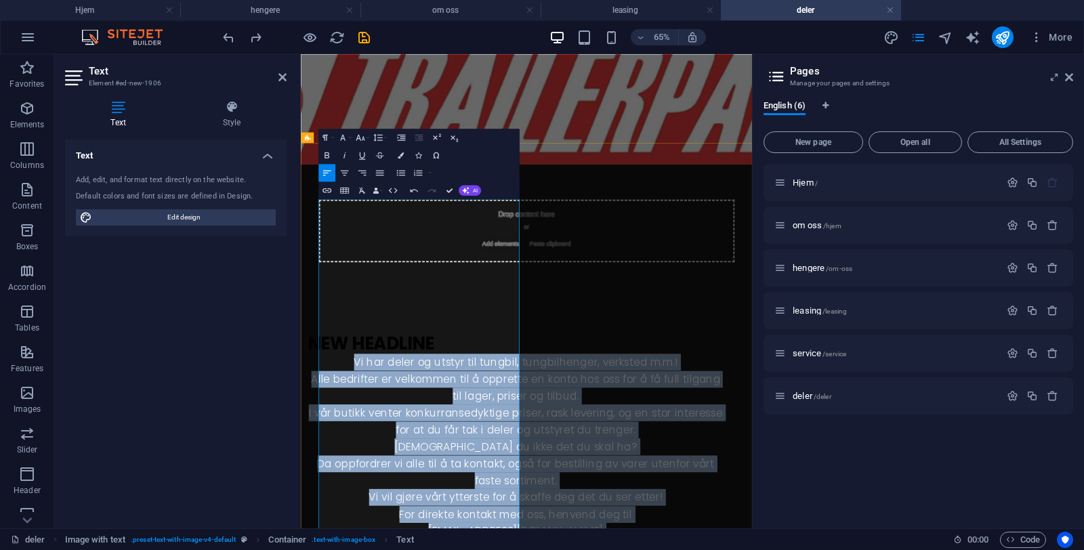
drag, startPoint x: 549, startPoint y: 761, endPoint x: 335, endPoint y: 295, distance: 513.1
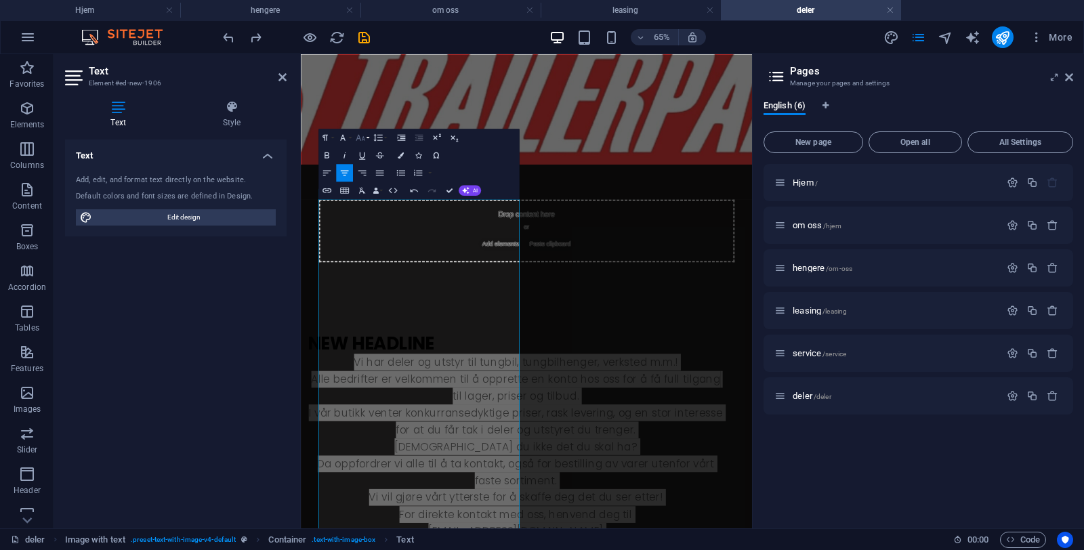
click at [356, 136] on icon "button" at bounding box center [360, 137] width 11 height 11
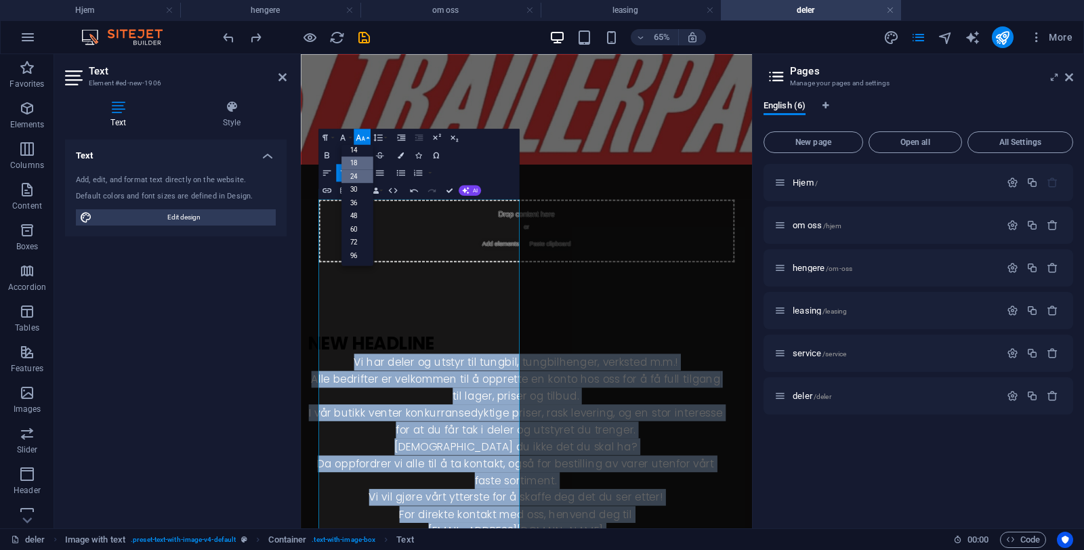
click at [360, 163] on link "18" at bounding box center [357, 163] width 32 height 14
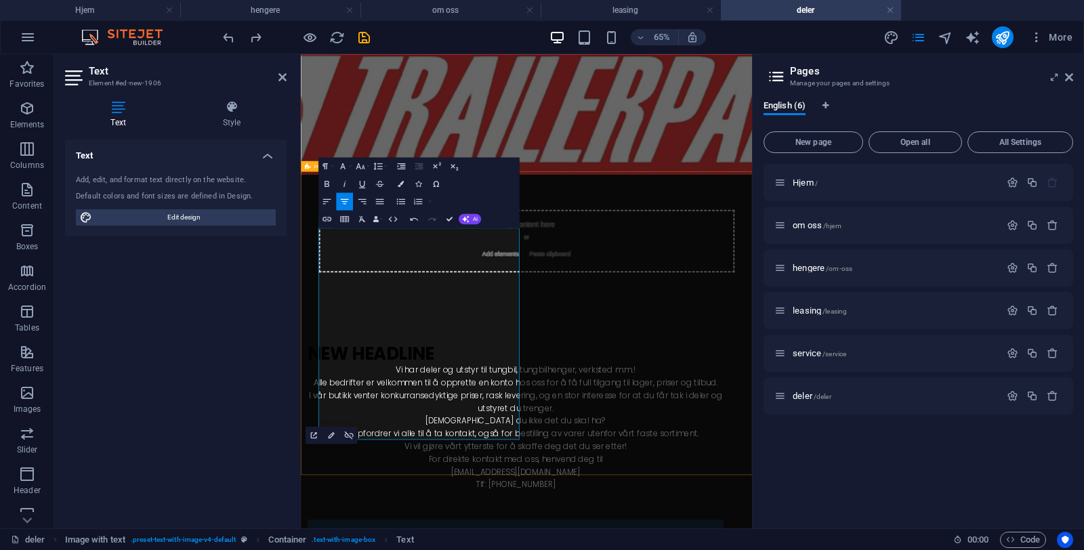
scroll to position [0, 0]
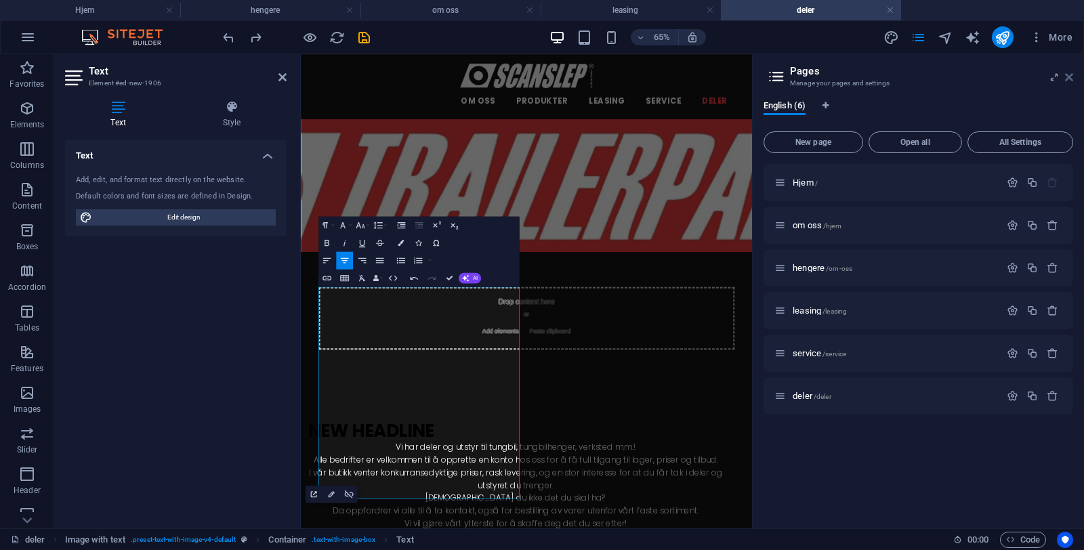
click at [1070, 82] on icon at bounding box center [1069, 77] width 8 height 11
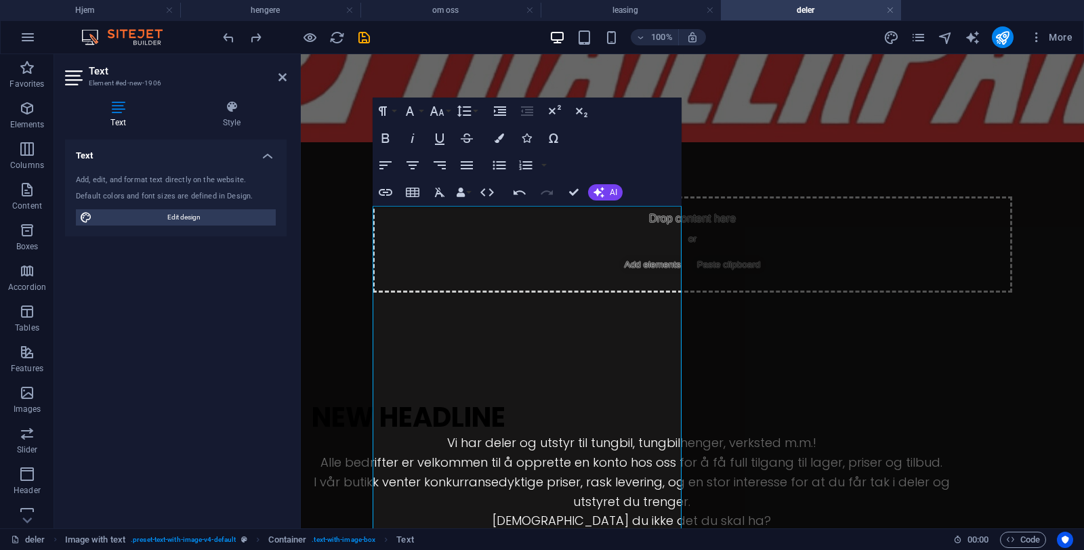
scroll to position [215, 0]
